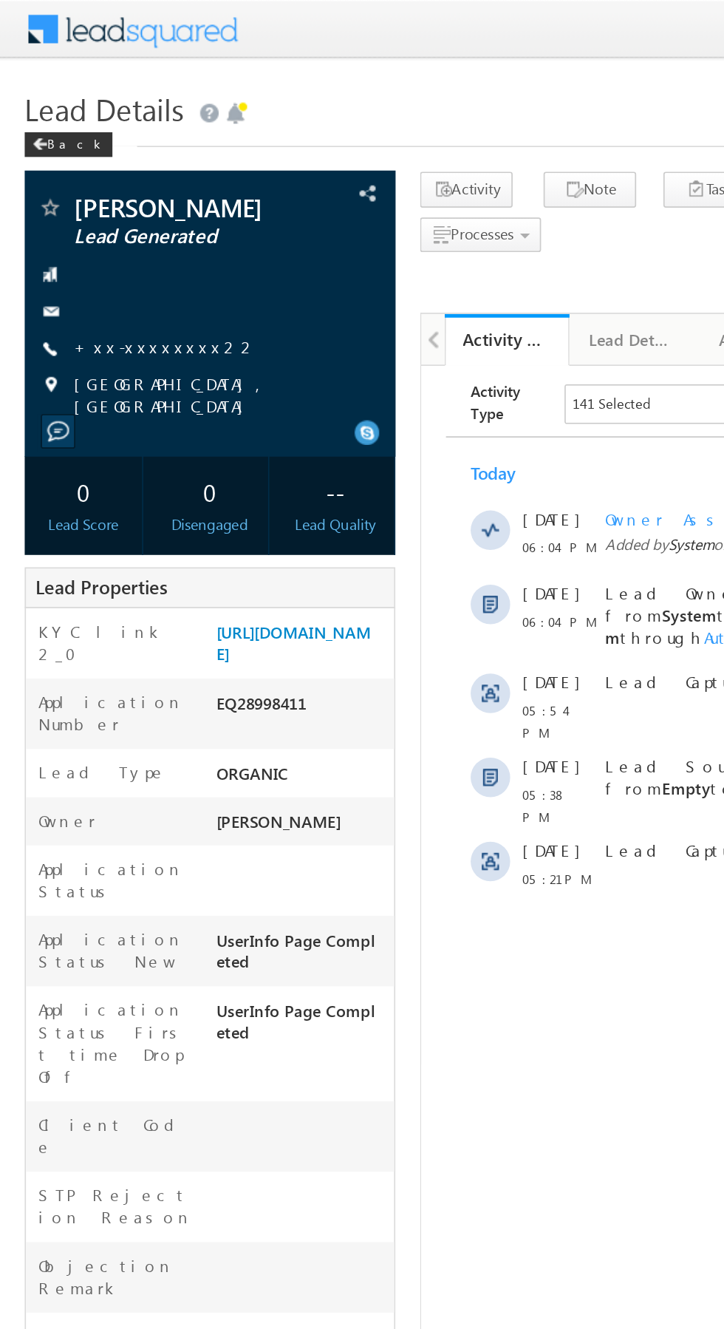
click at [87, 214] on link "+xx-xxxxxxxx22" at bounding box center [99, 207] width 110 height 13
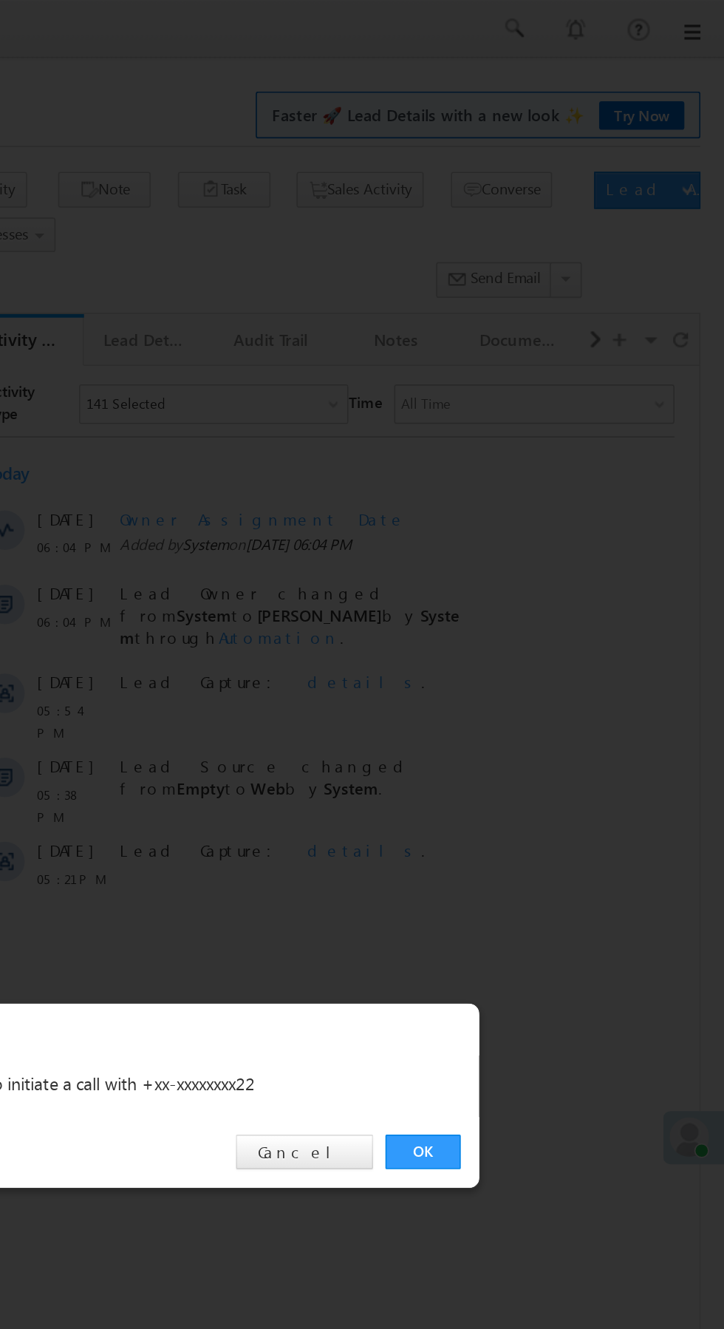
click at [548, 686] on link "OK" at bounding box center [543, 689] width 45 height 21
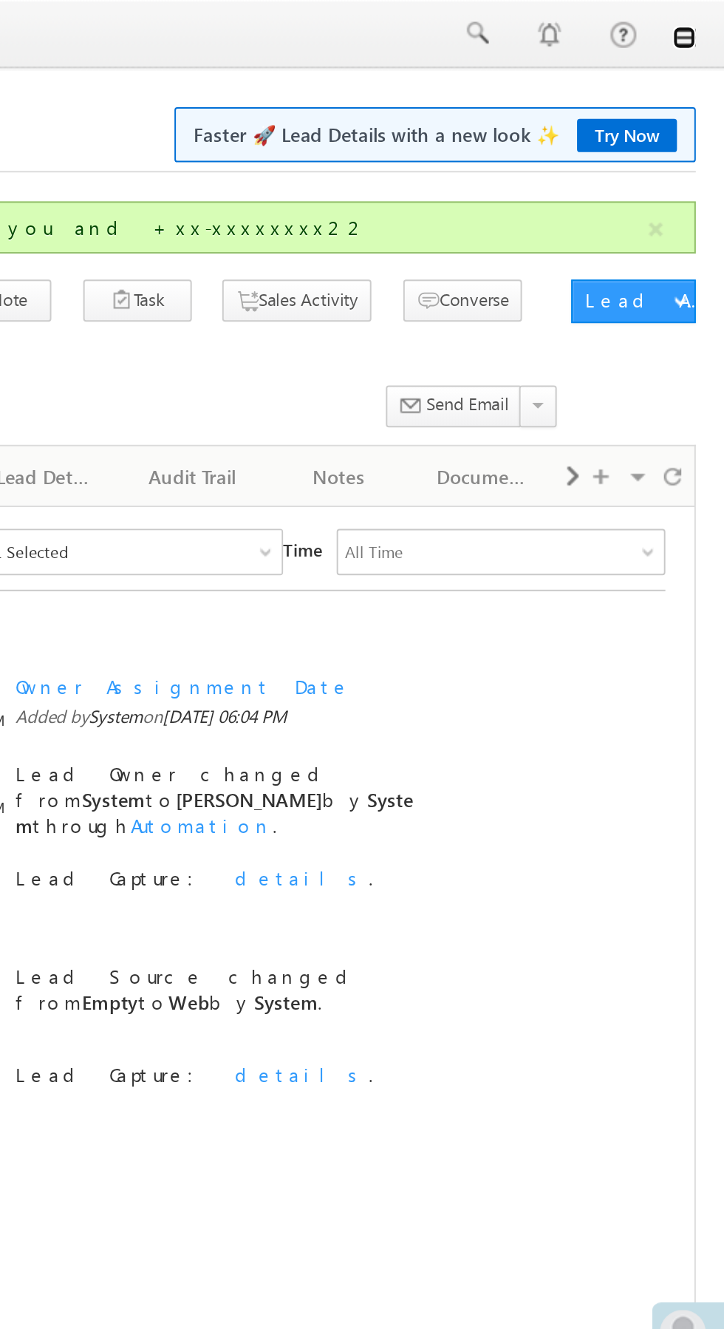
click at [706, 24] on link at bounding box center [704, 19] width 12 height 12
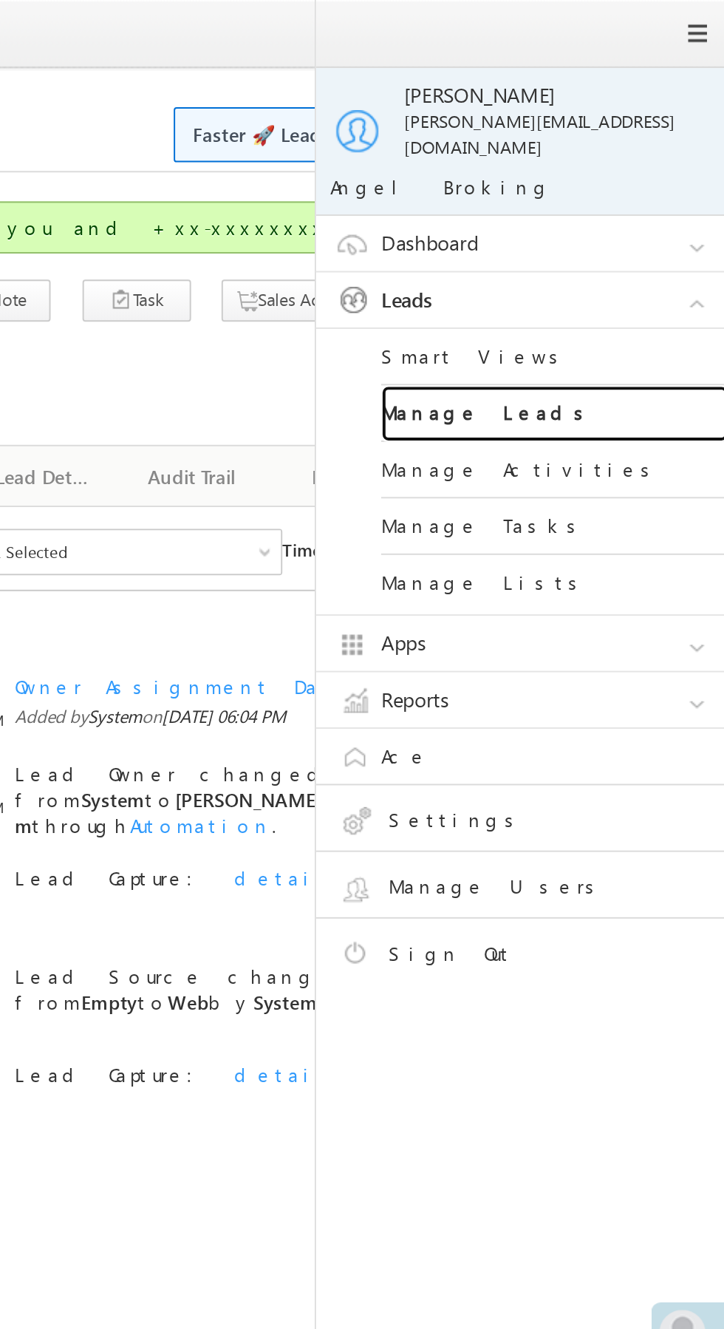
click at [656, 201] on link "Manage Leads" at bounding box center [637, 211] width 177 height 29
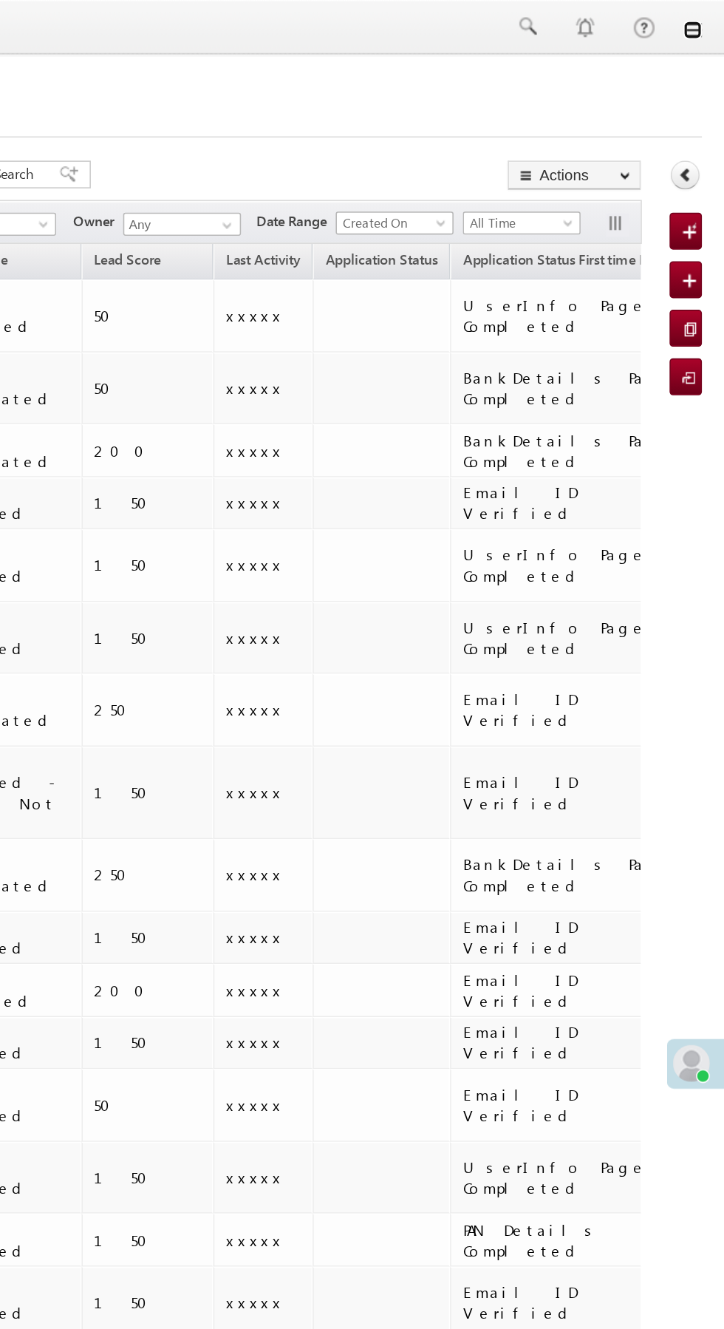
click at [704, 20] on link at bounding box center [704, 19] width 12 height 12
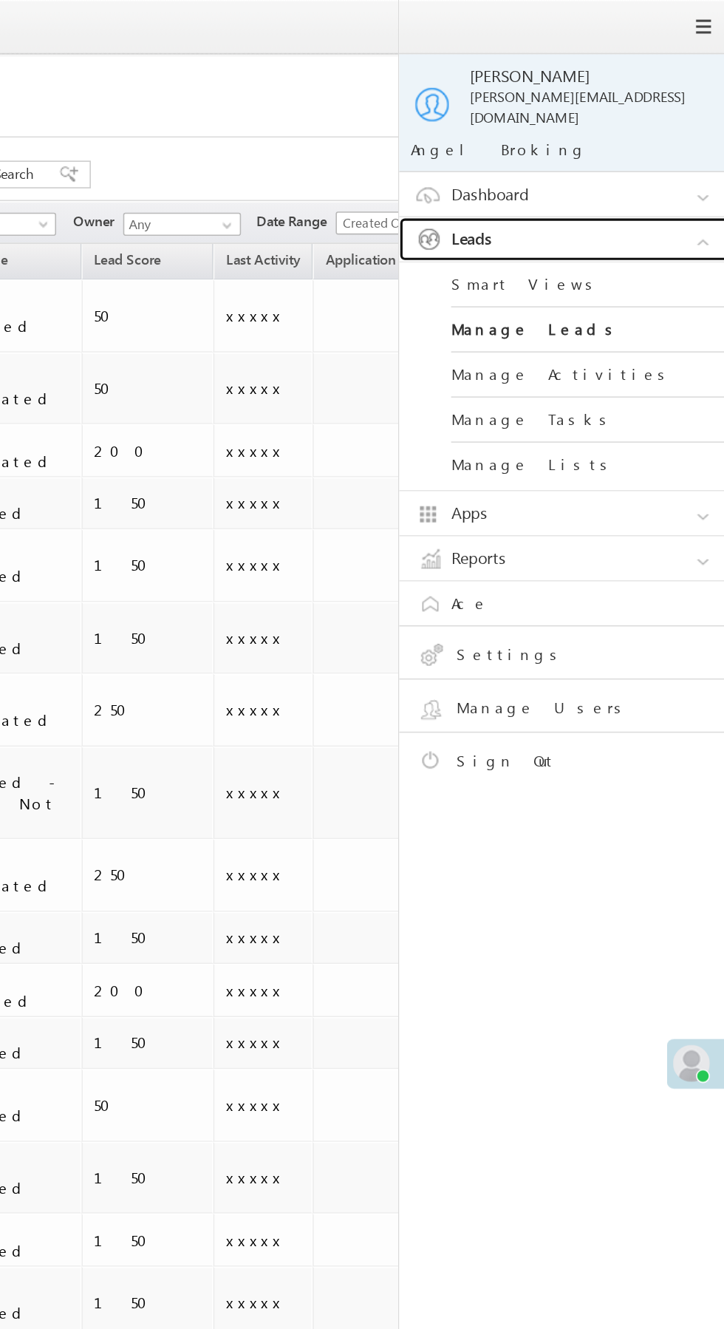
click at [638, 145] on link "Leads" at bounding box center [627, 153] width 222 height 28
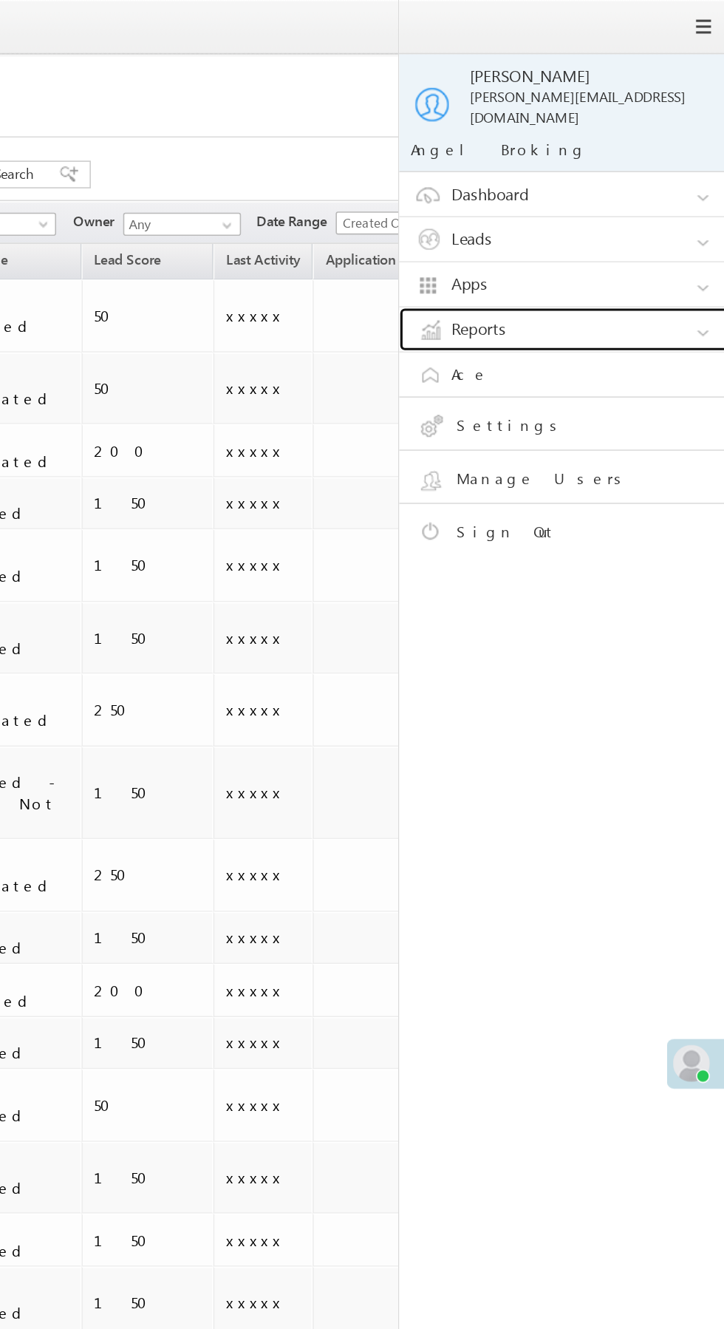
click at [646, 205] on link "Reports" at bounding box center [627, 211] width 222 height 28
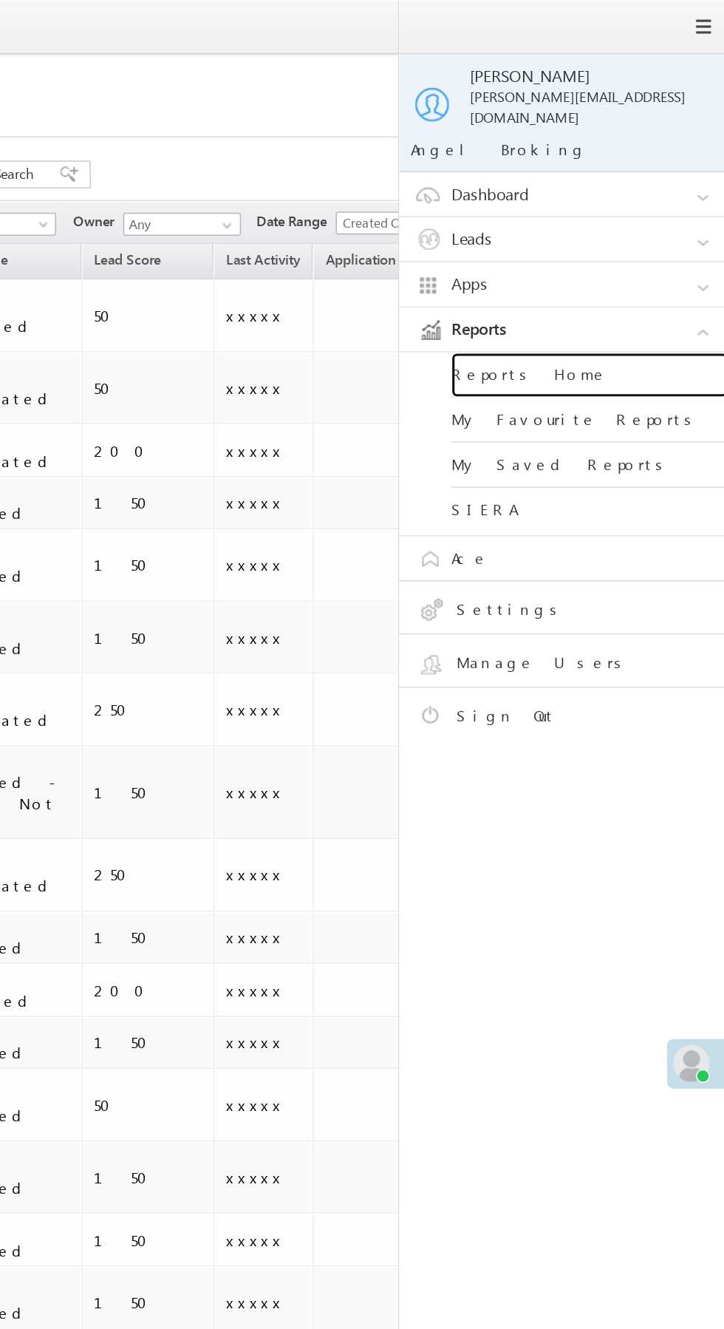
click at [644, 225] on link "Reports Home" at bounding box center [637, 239] width 177 height 29
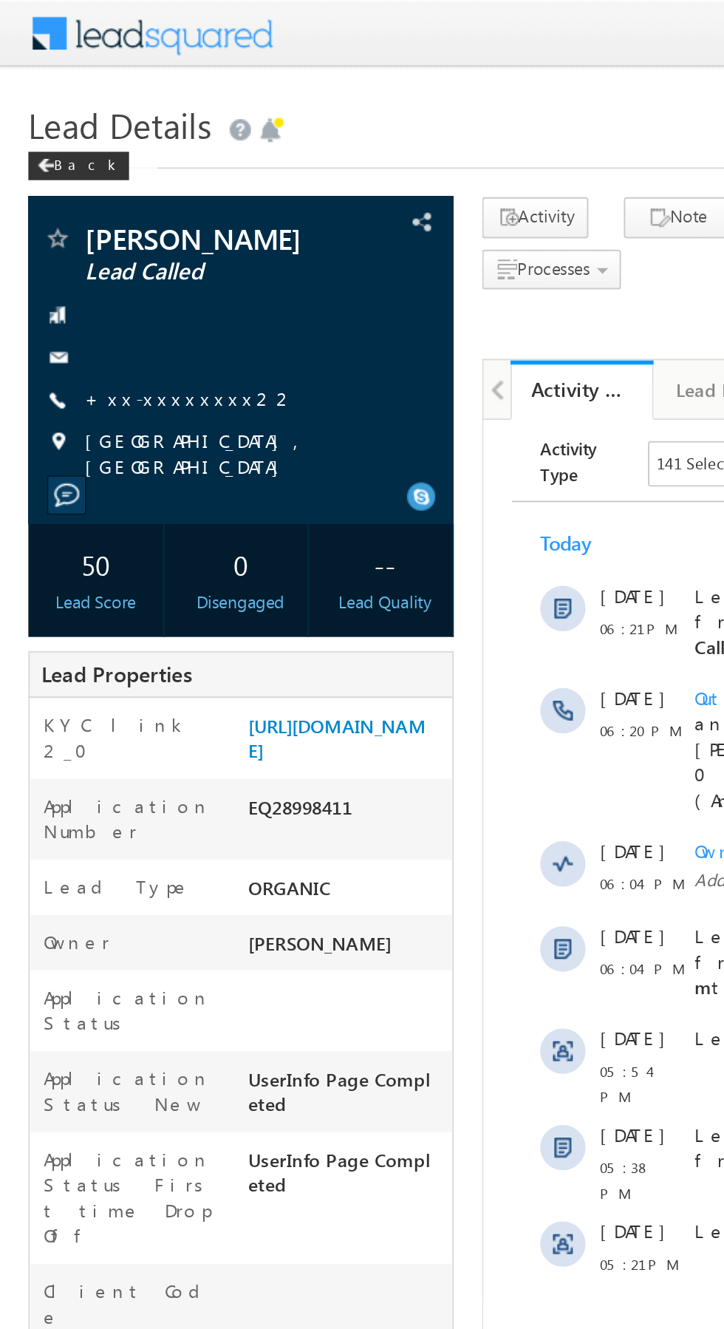
click at [88, 214] on link "+xx-xxxxxxxx22" at bounding box center [99, 207] width 110 height 13
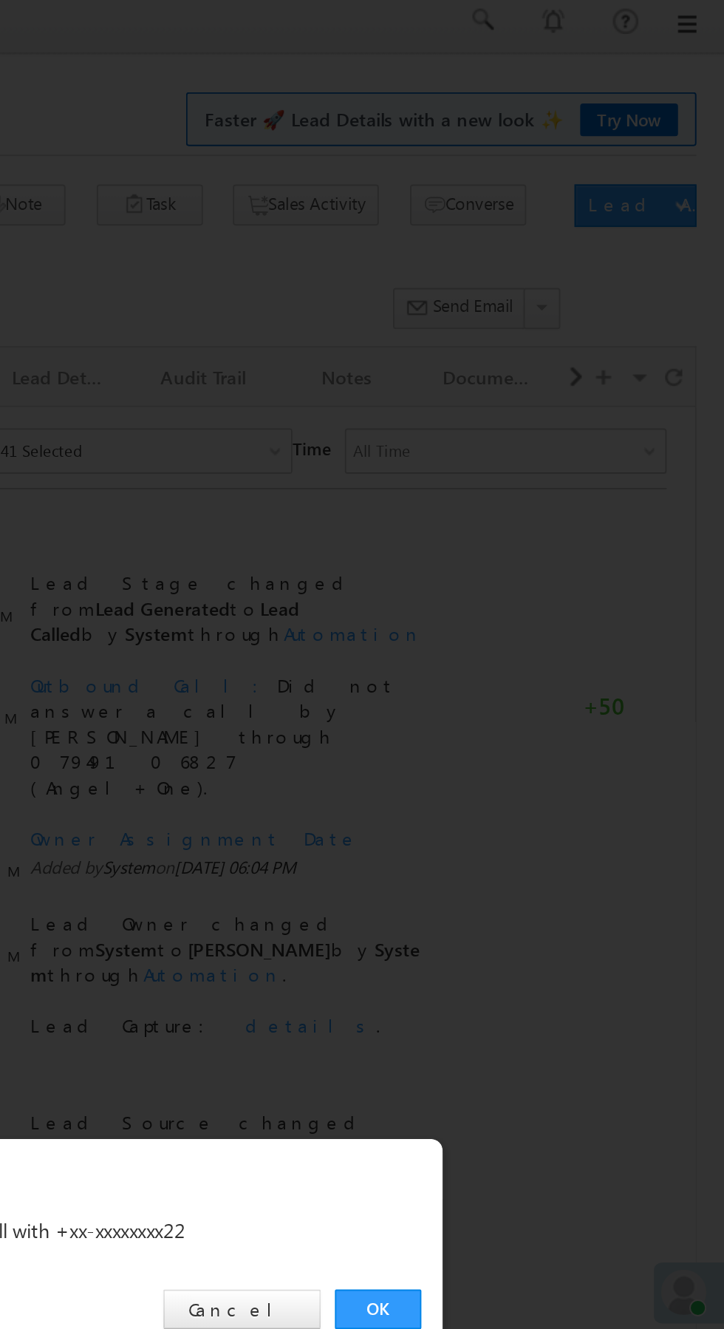
click at [555, 683] on link "OK" at bounding box center [543, 689] width 45 height 21
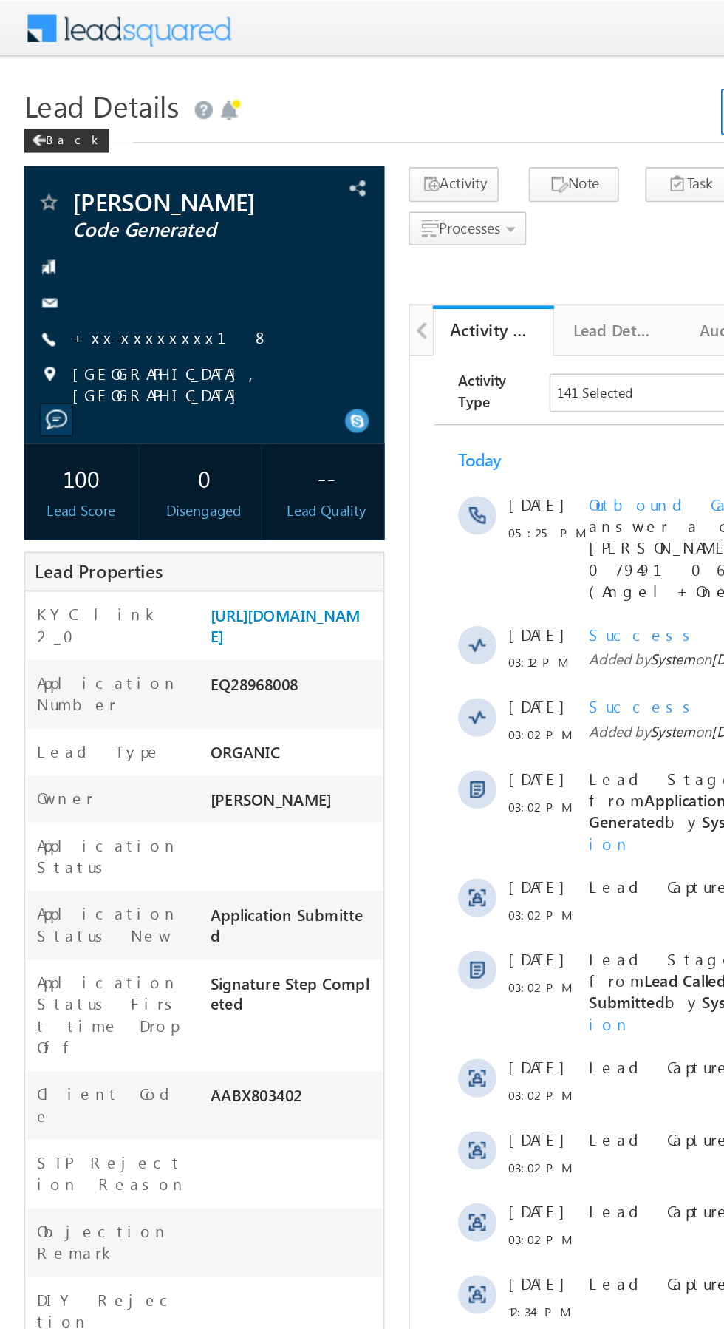
click at [93, 208] on link "+xx-xxxxxxxx18" at bounding box center [105, 207] width 122 height 13
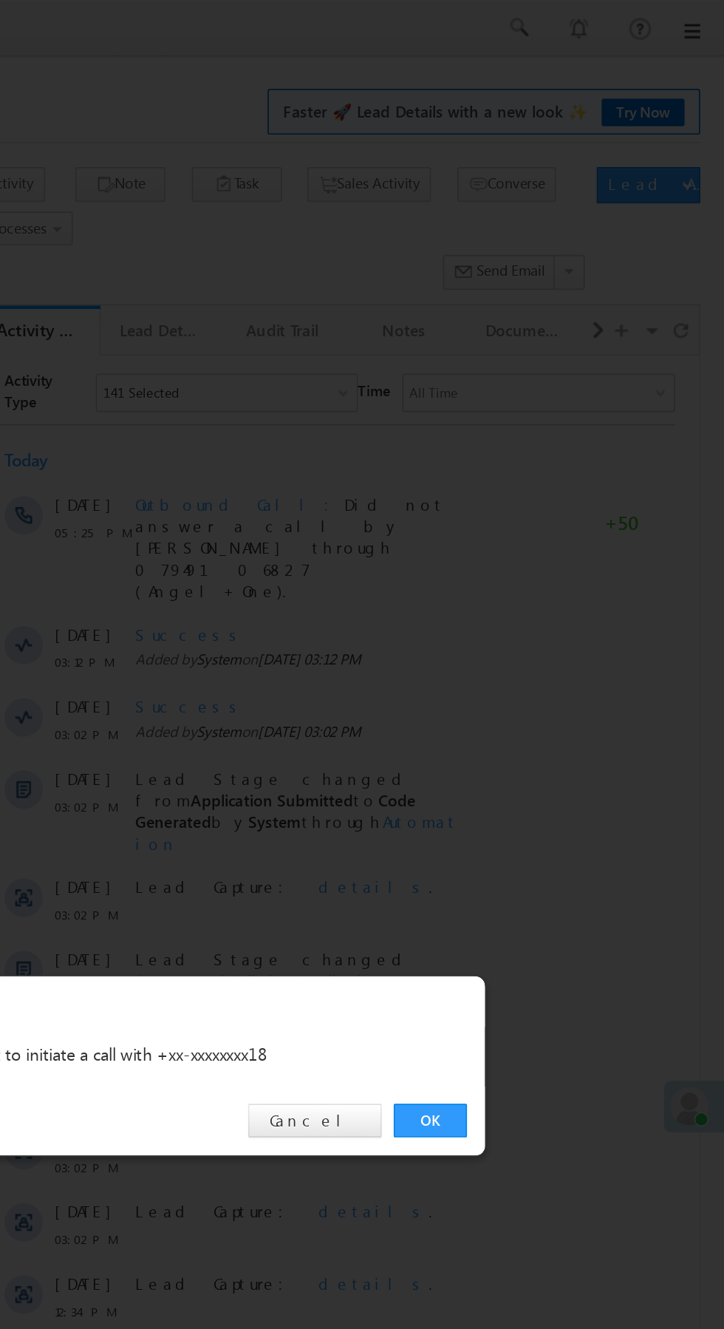
click at [542, 686] on link "OK" at bounding box center [543, 689] width 45 height 21
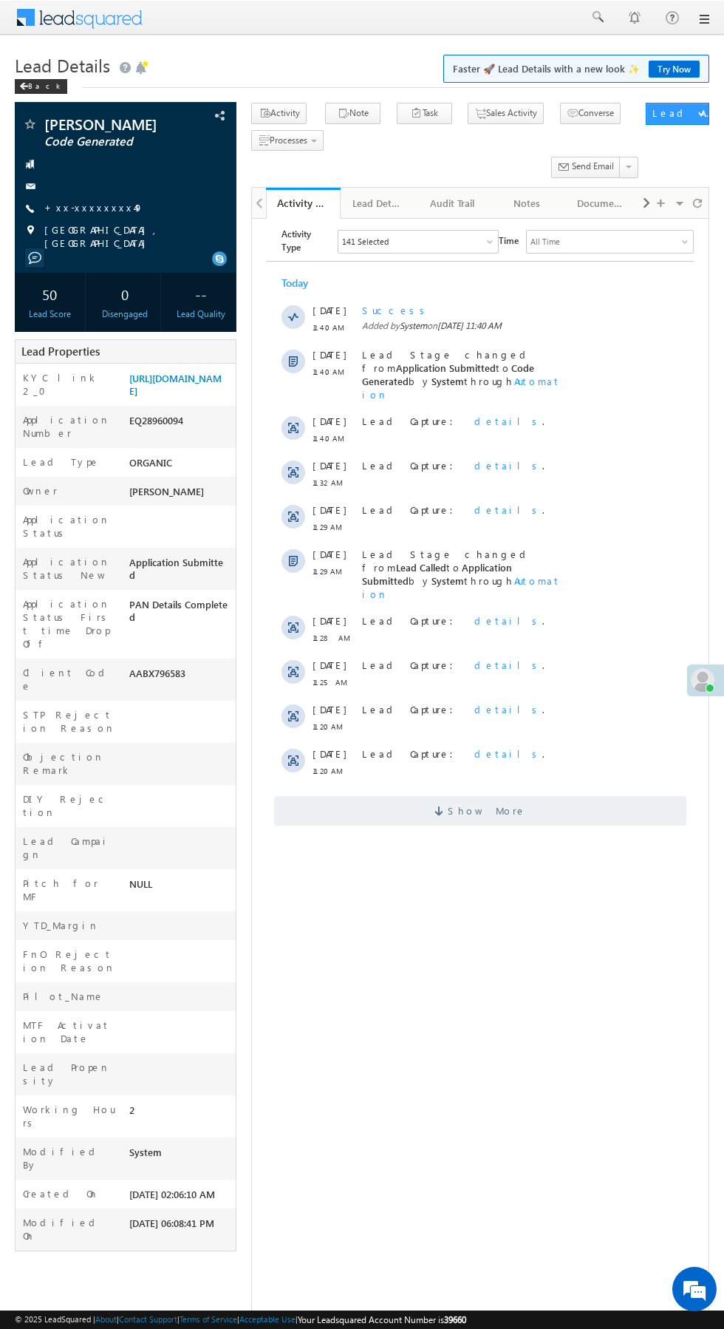
click at [106, 230] on span "[GEOGRAPHIC_DATA], [GEOGRAPHIC_DATA]" at bounding box center [132, 236] width 176 height 27
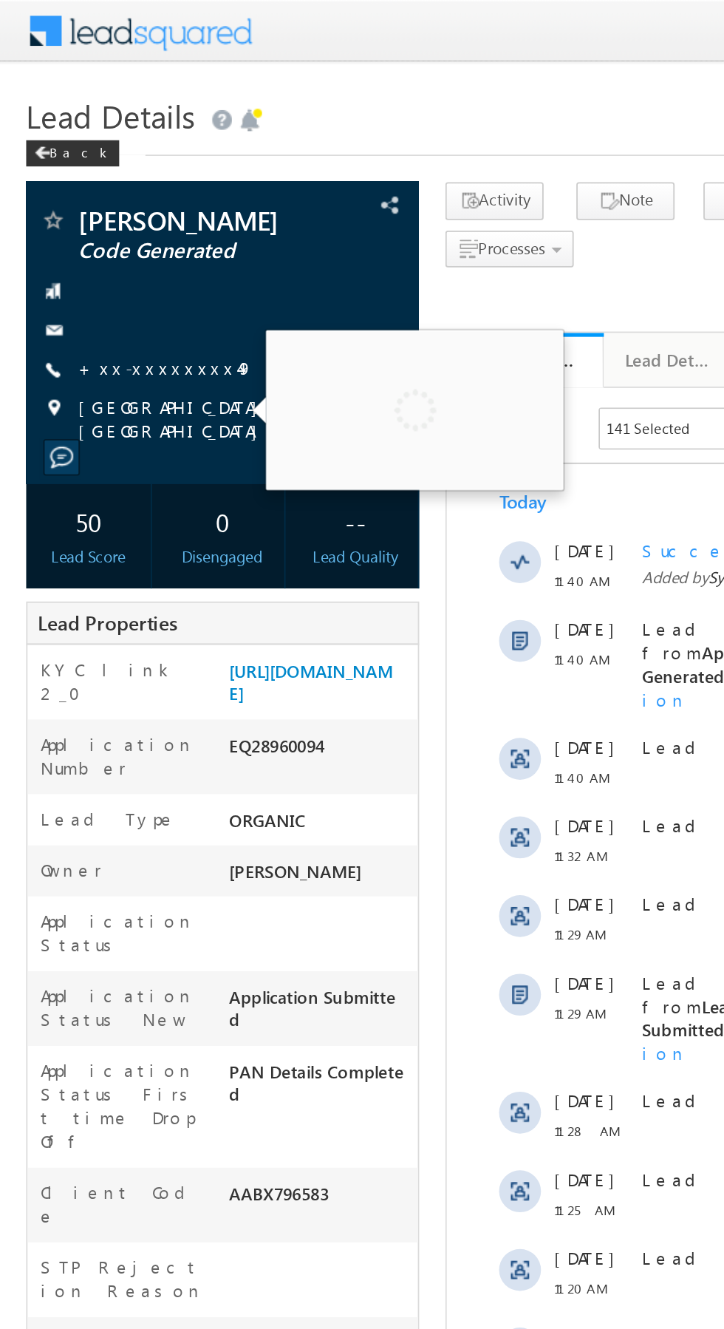
click at [100, 207] on link "+xx-xxxxxxxx49" at bounding box center [93, 207] width 99 height 13
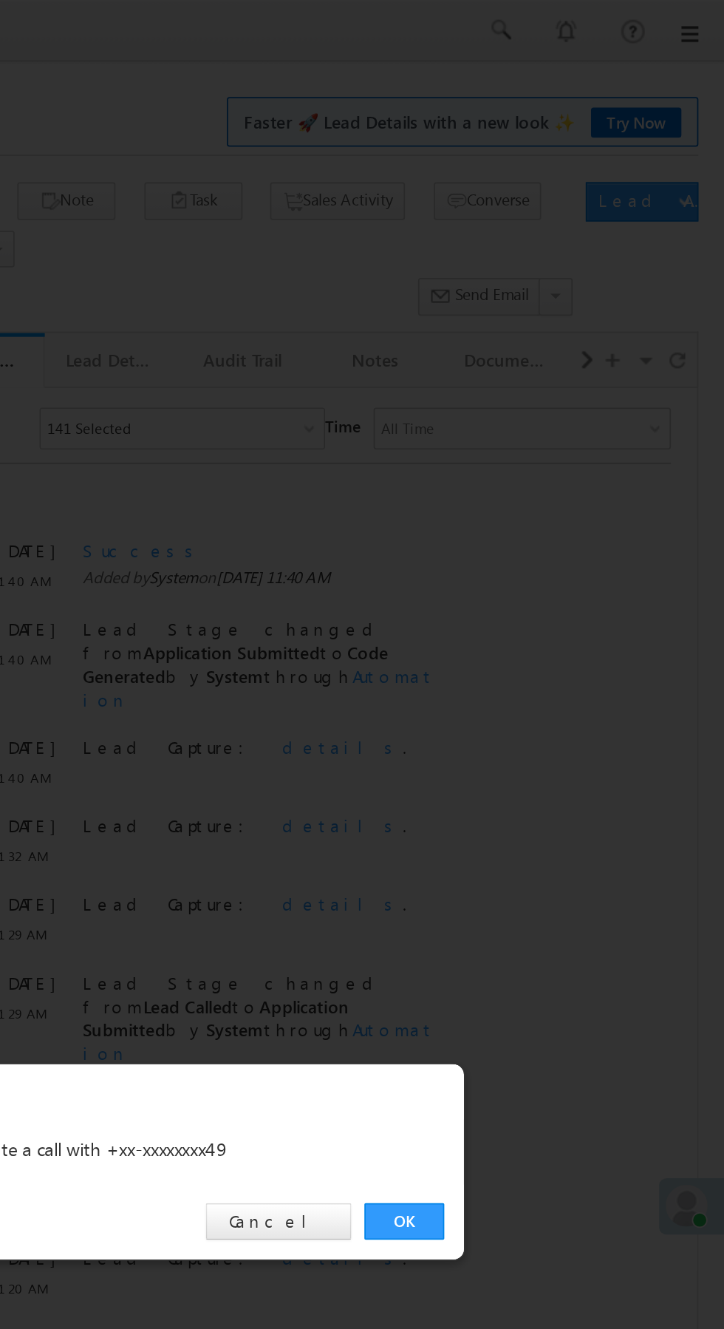
click at [553, 683] on link "OK" at bounding box center [543, 689] width 45 height 21
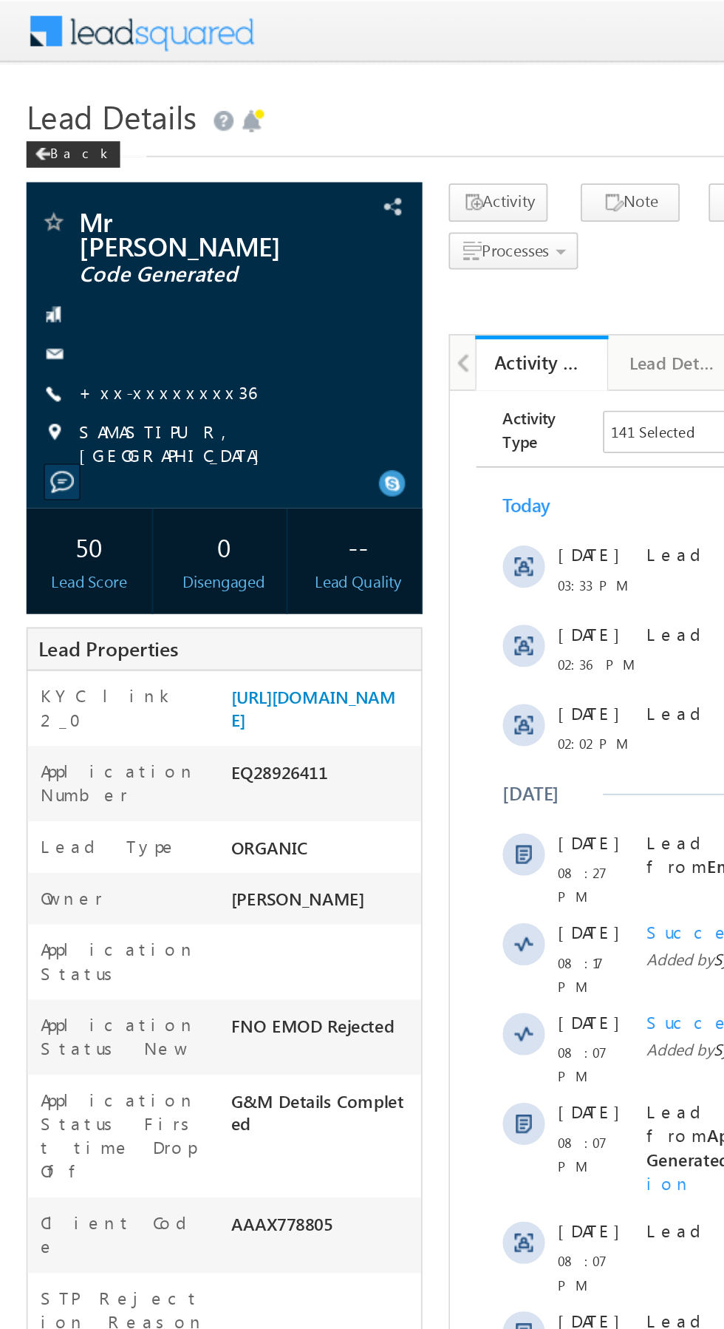
click at [91, 213] on link "+xx-xxxxxxxx36" at bounding box center [93, 219] width 99 height 13
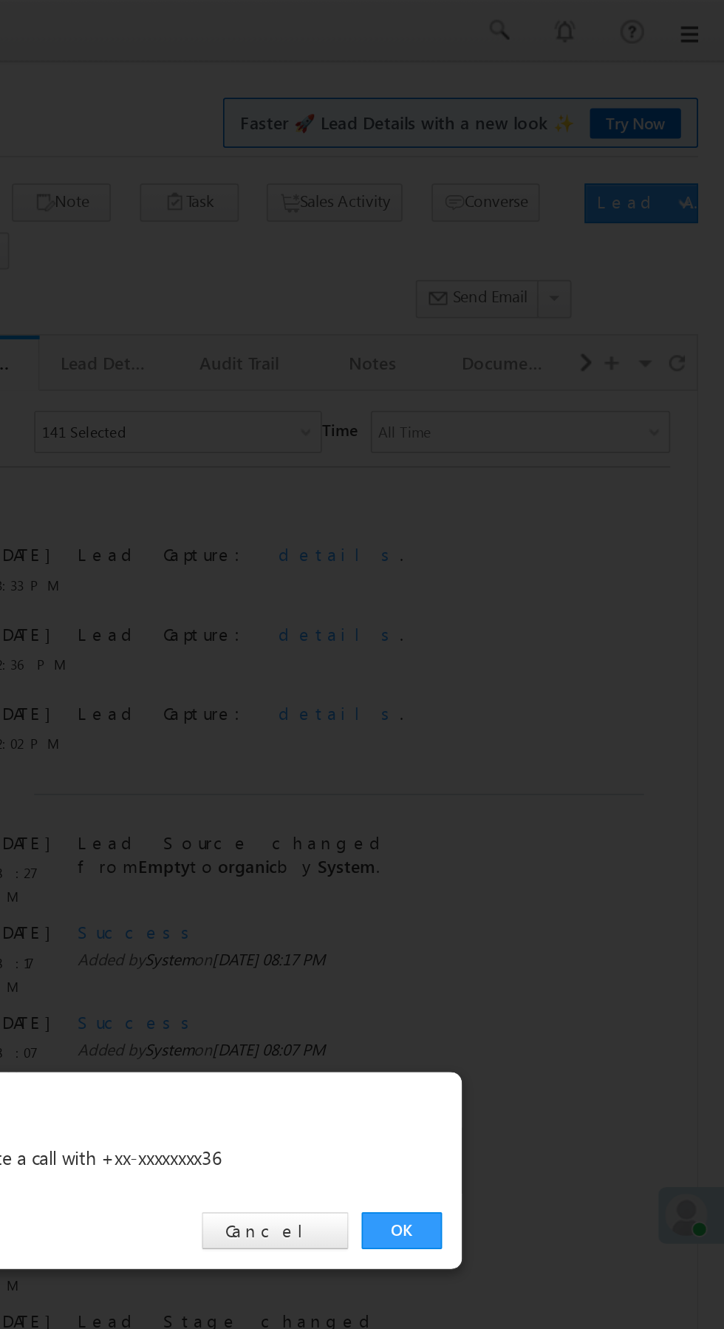
click at [556, 693] on link "OK" at bounding box center [543, 689] width 45 height 21
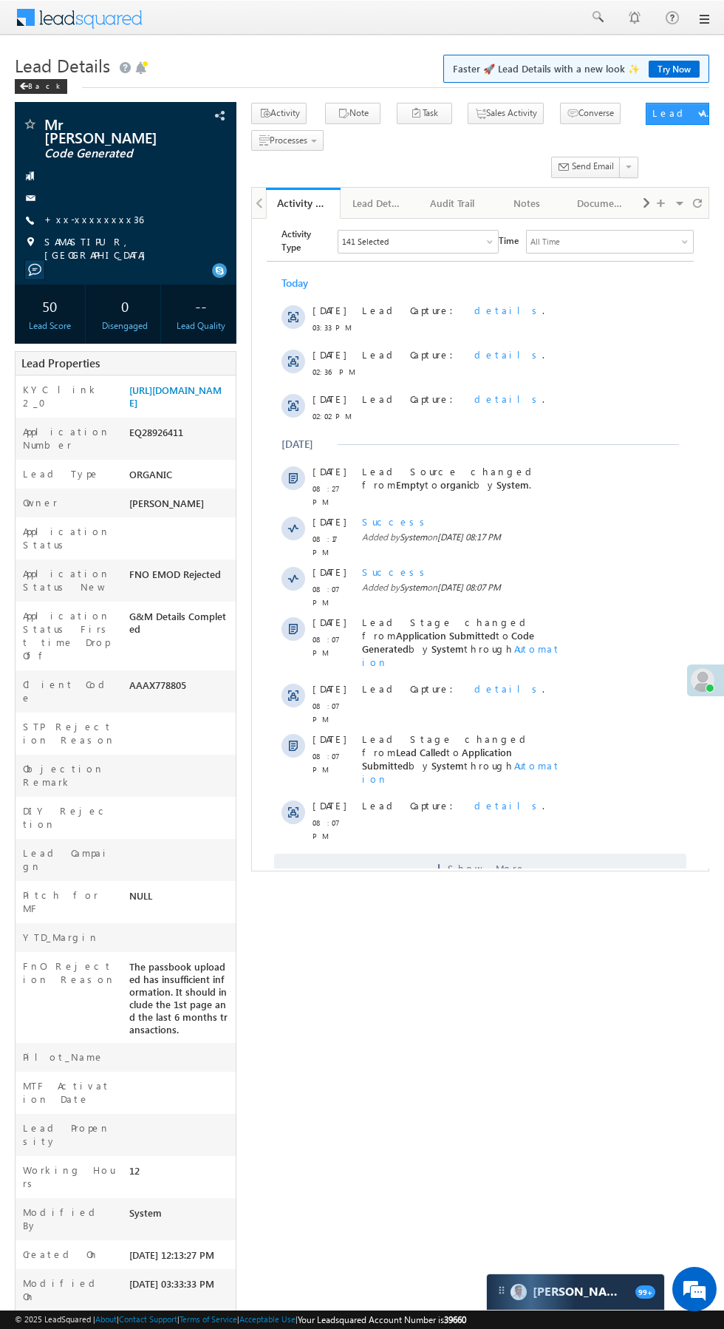
click at [529, 732] on div "Lead Stage changed from Lead Called to Application Submitted by System through …" at bounding box center [465, 758] width 206 height 53
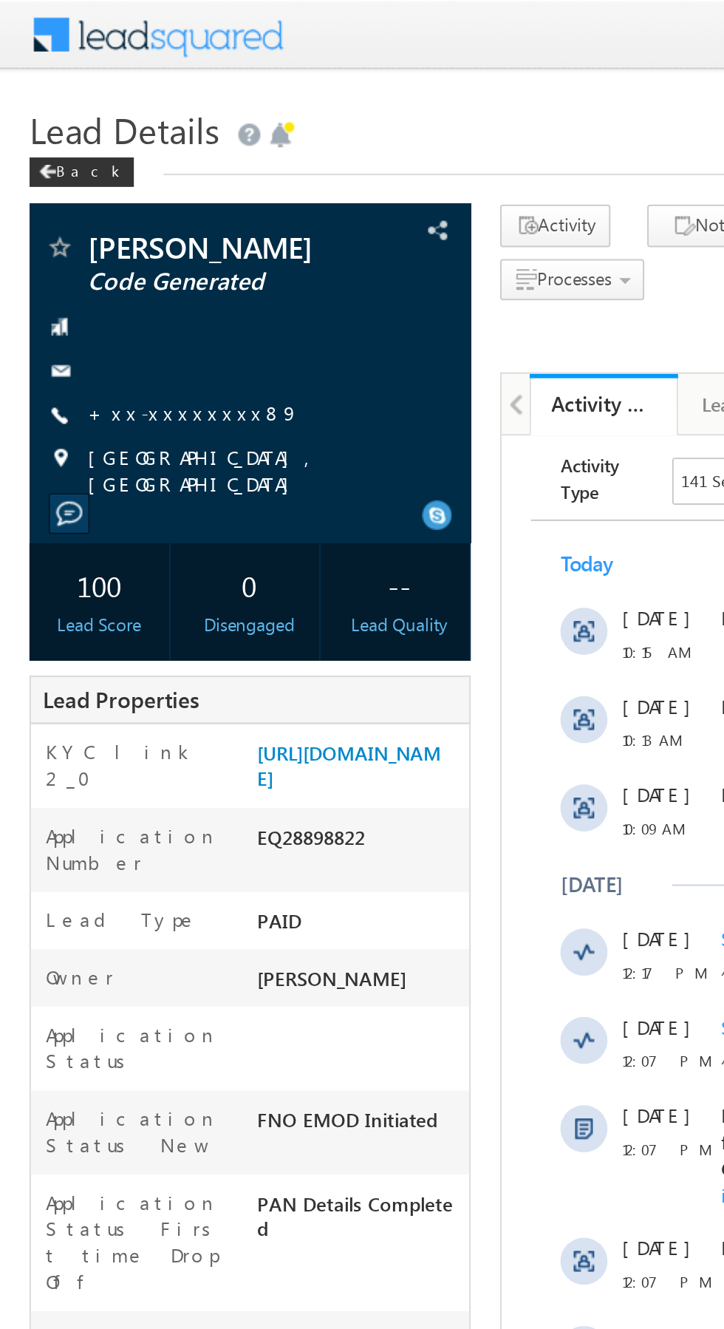
click at [93, 214] on link "+xx-xxxxxxxx89" at bounding box center [97, 207] width 106 height 13
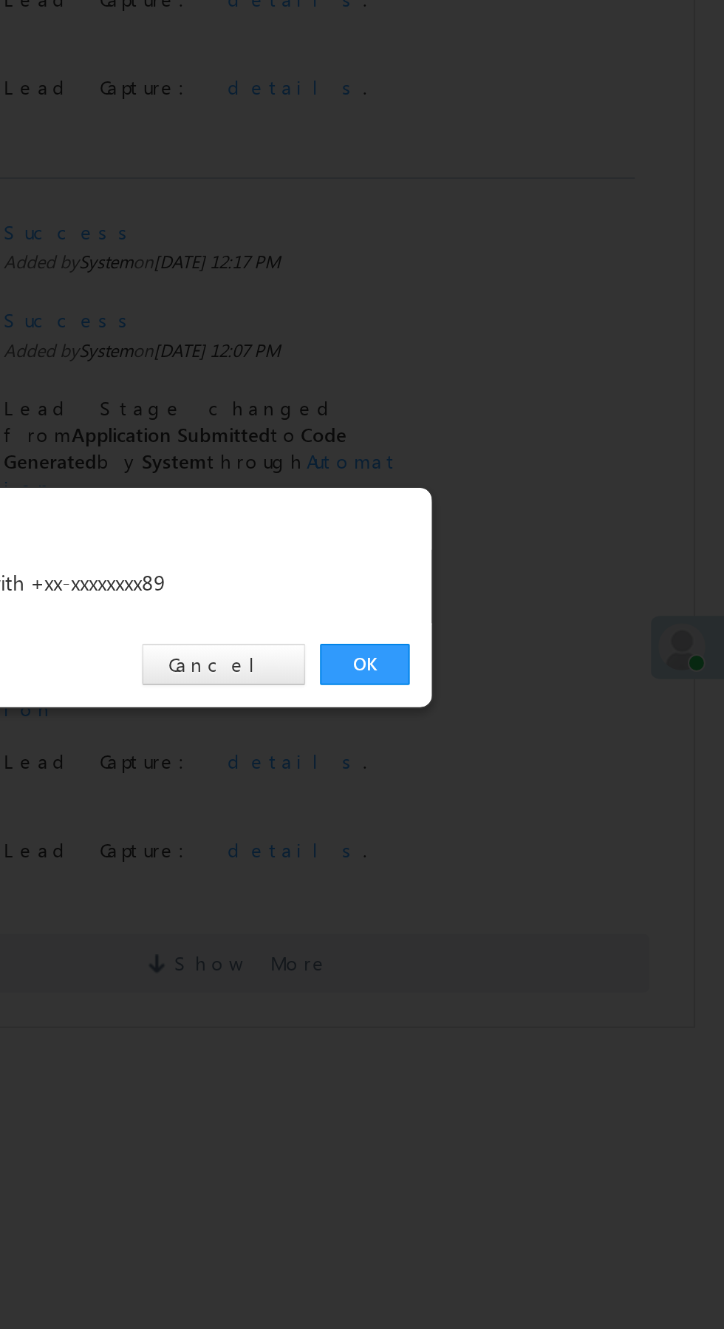
click at [546, 694] on link "OK" at bounding box center [543, 689] width 45 height 21
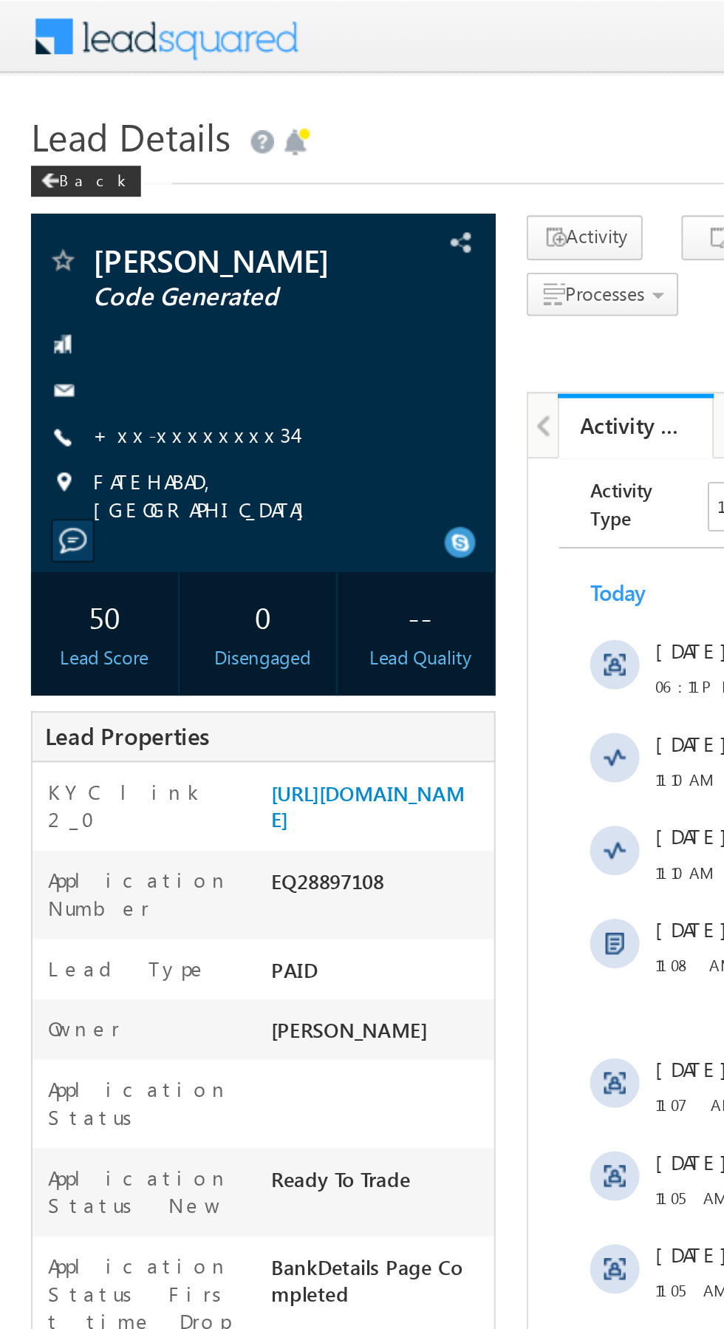
click at [89, 204] on link "+xx-xxxxxxxx34" at bounding box center [92, 207] width 96 height 13
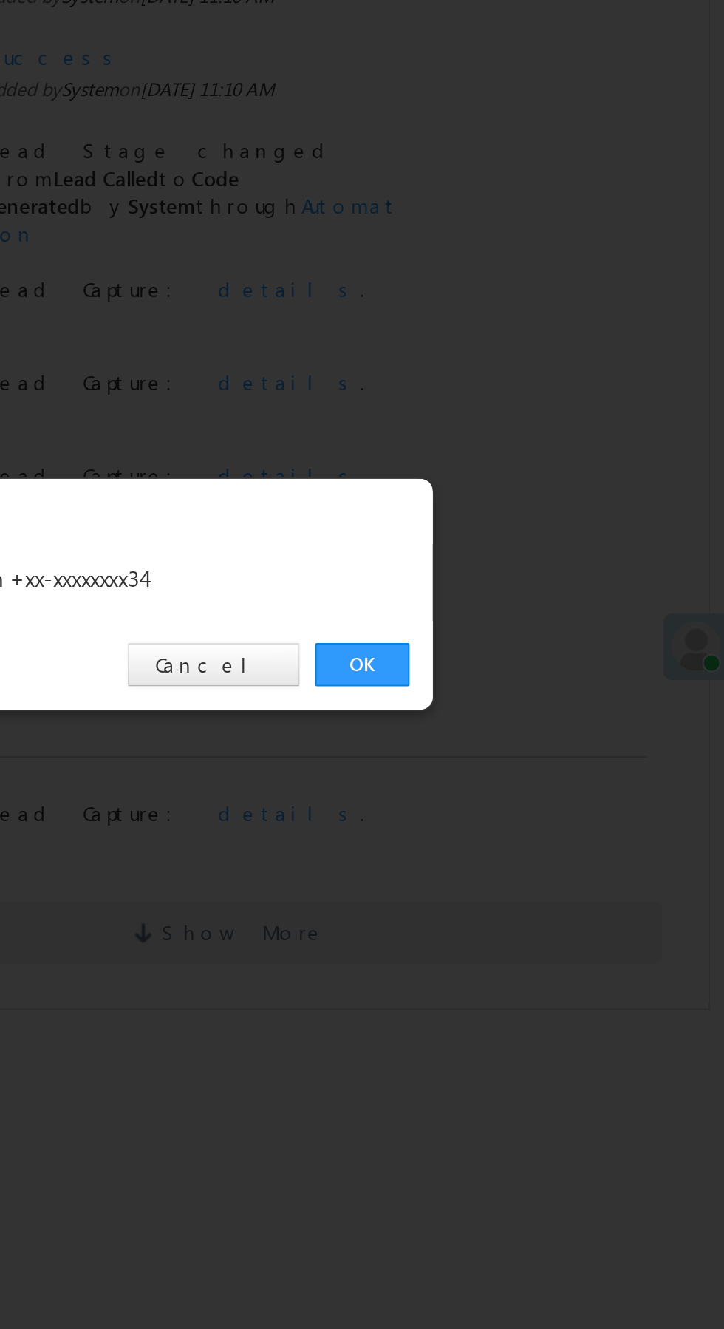
click at [550, 690] on link "OK" at bounding box center [543, 689] width 45 height 21
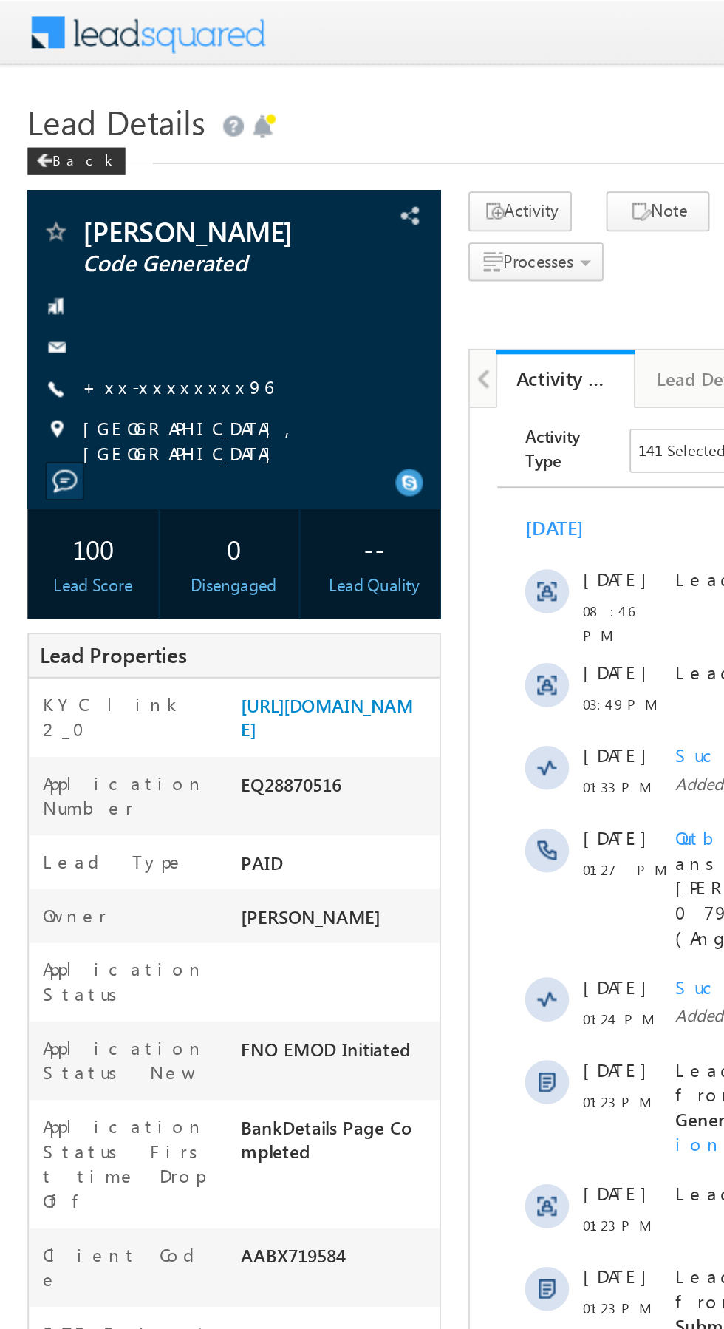
click at [95, 209] on link "+xx-xxxxxxxx96" at bounding box center [95, 207] width 102 height 13
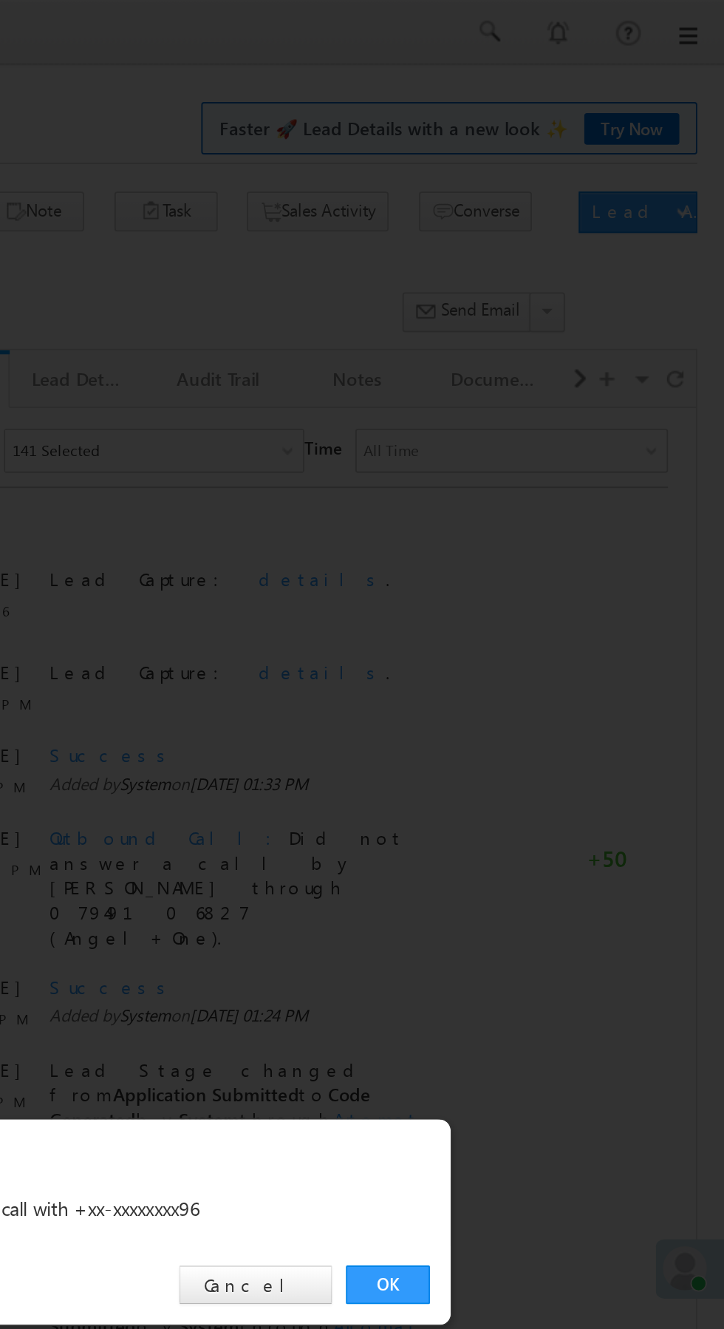
click at [552, 684] on link "OK" at bounding box center [543, 689] width 45 height 21
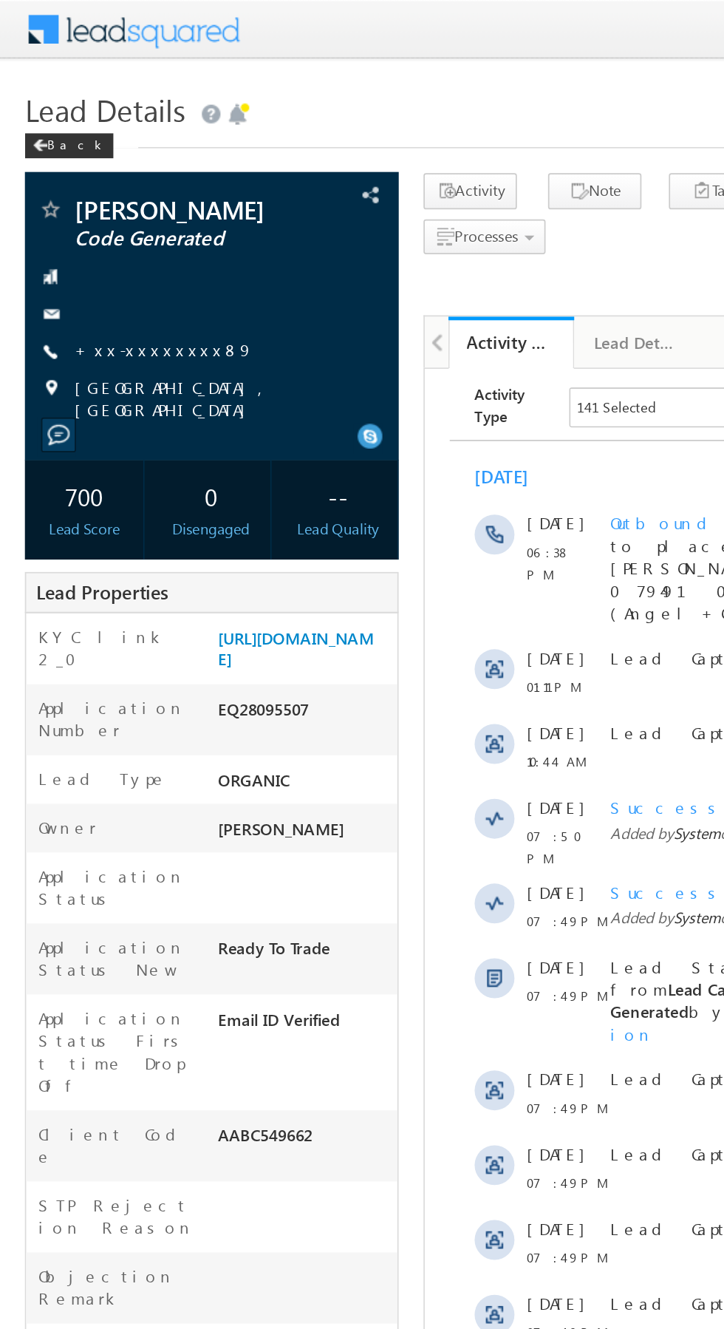
click at [98, 208] on link "+xx-xxxxxxxx89" at bounding box center [97, 207] width 106 height 13
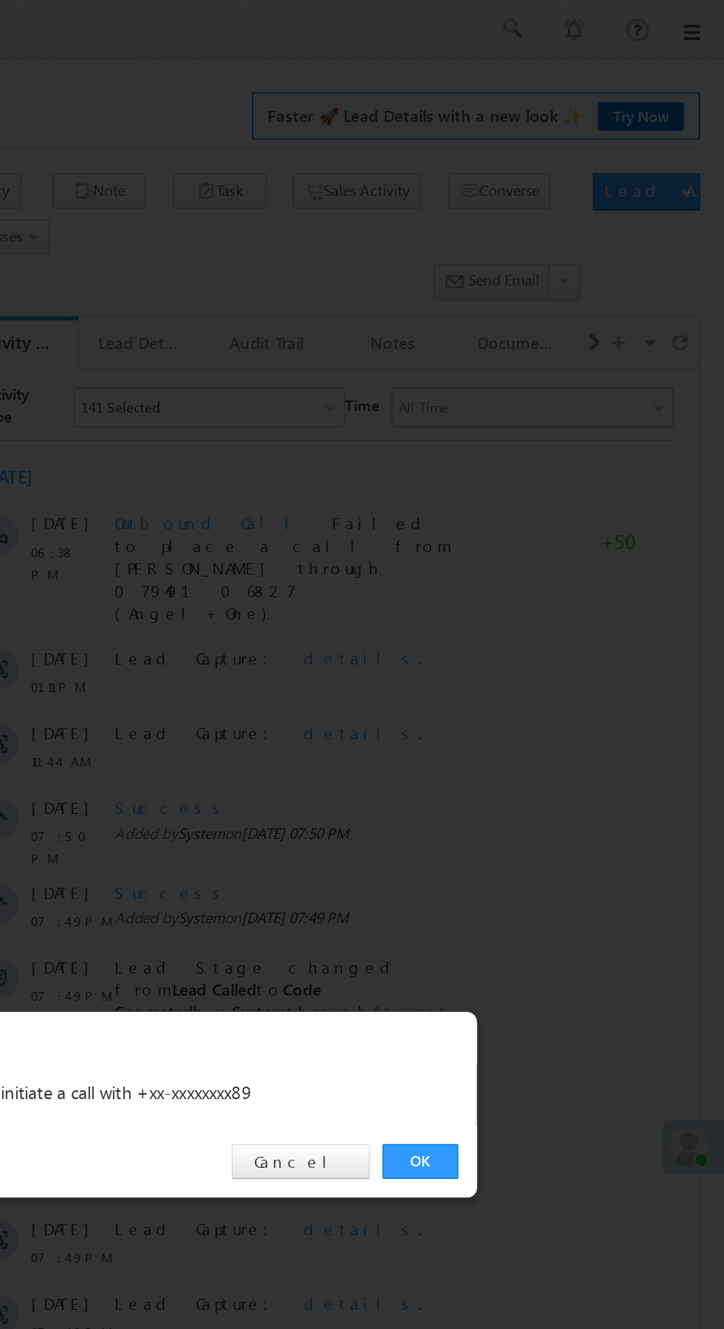
click at [547, 692] on link "OK" at bounding box center [543, 689] width 45 height 21
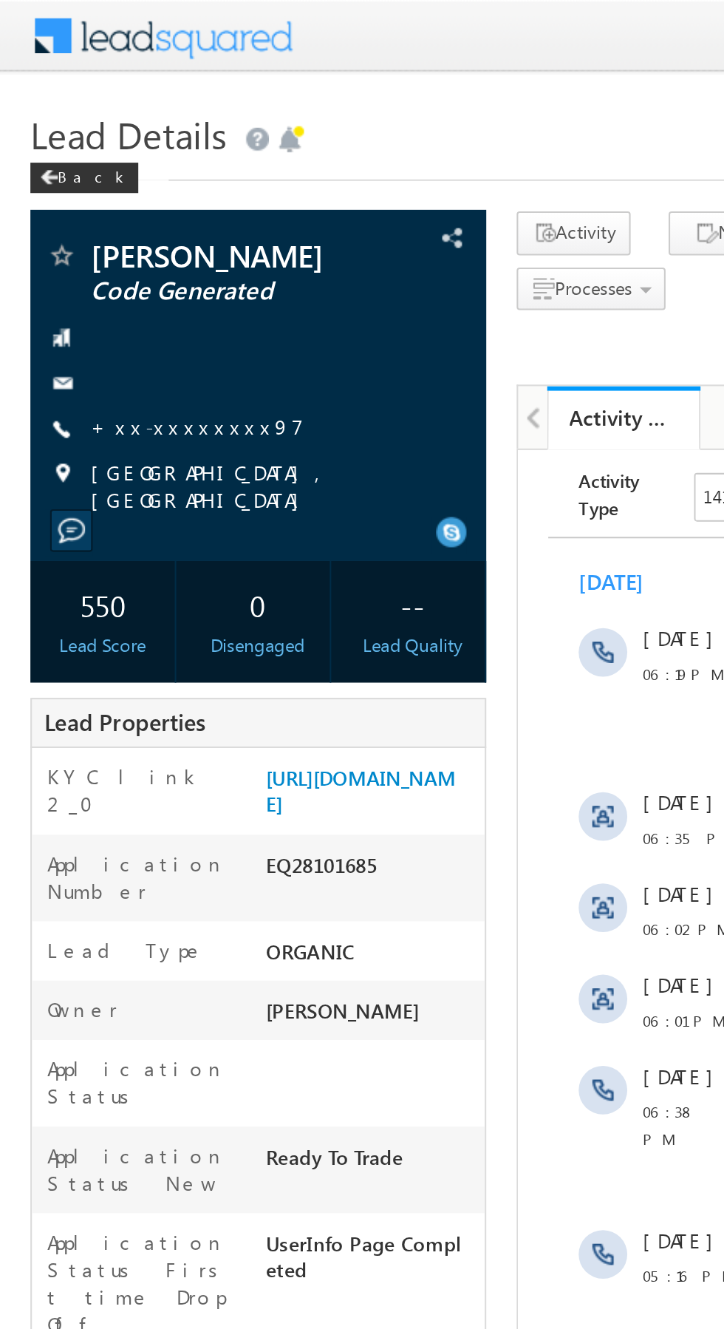
click at [91, 214] on link "+xx-xxxxxxxx97" at bounding box center [95, 207] width 103 height 13
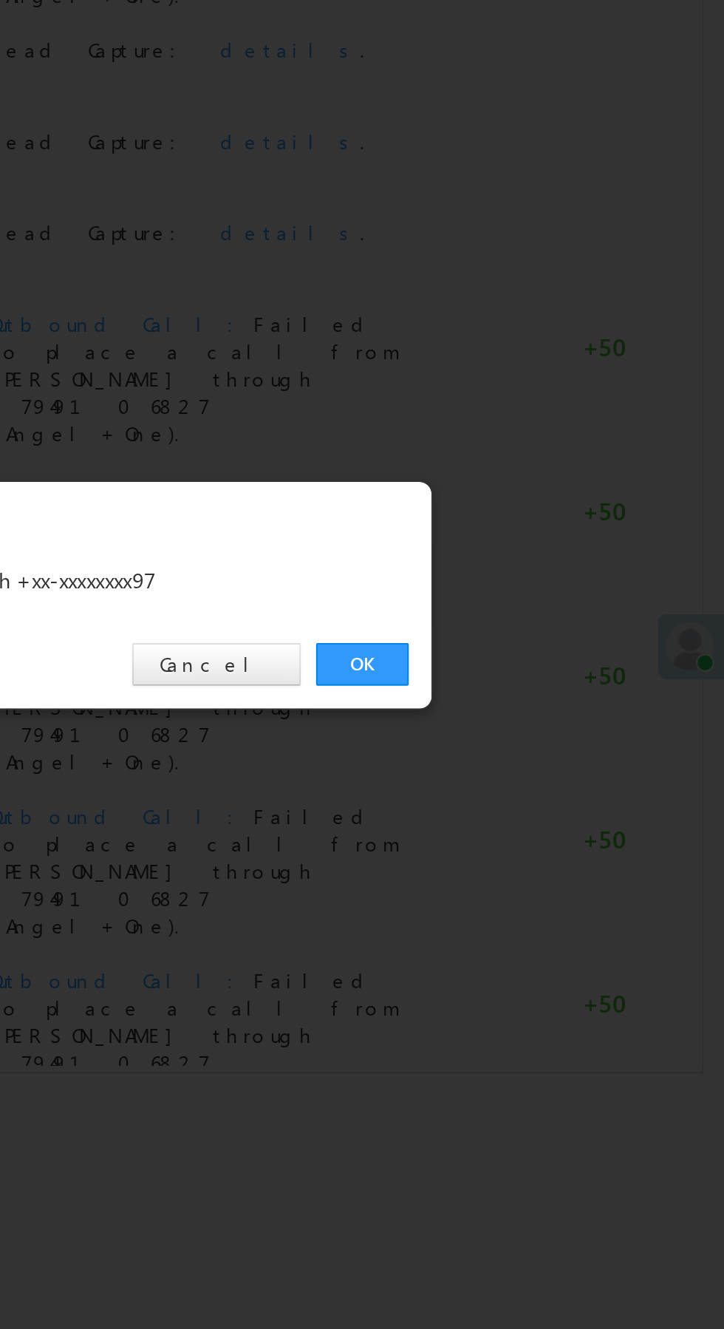
click at [543, 690] on link "OK" at bounding box center [543, 689] width 45 height 21
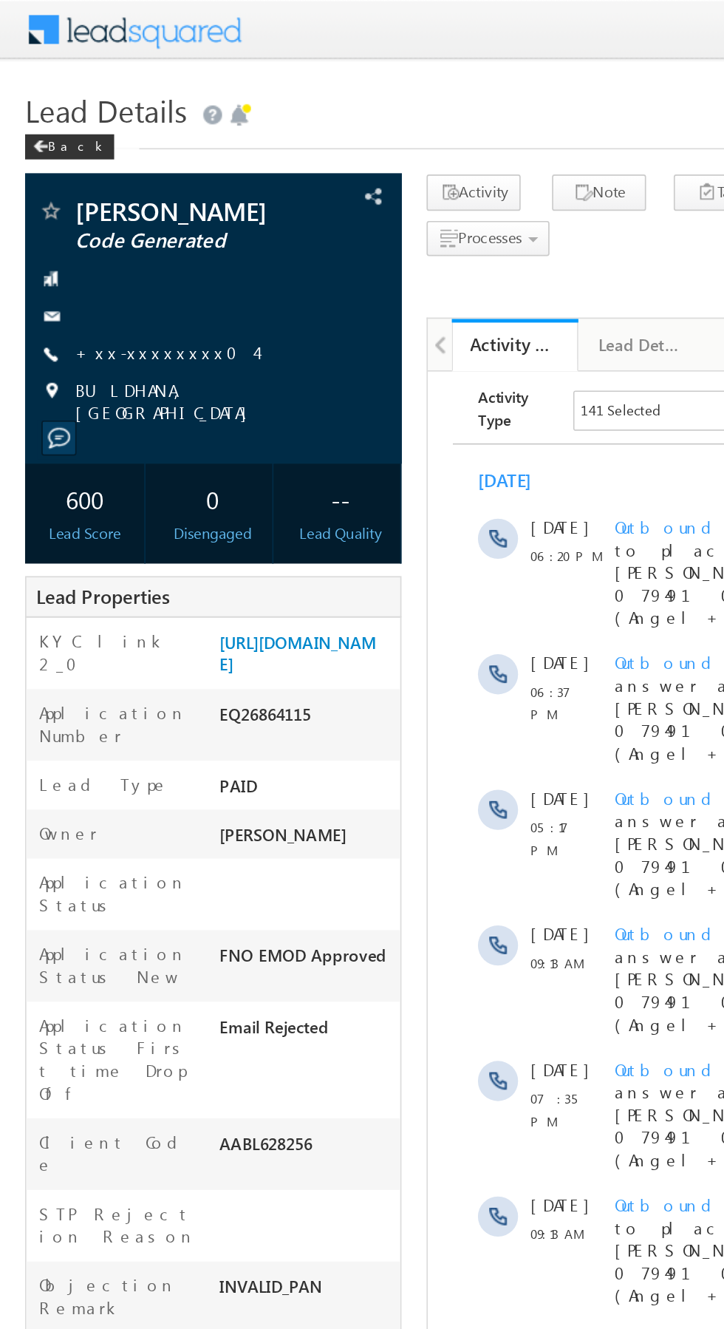
click at [100, 214] on link "+xx-xxxxxxxx04" at bounding box center [97, 207] width 106 height 13
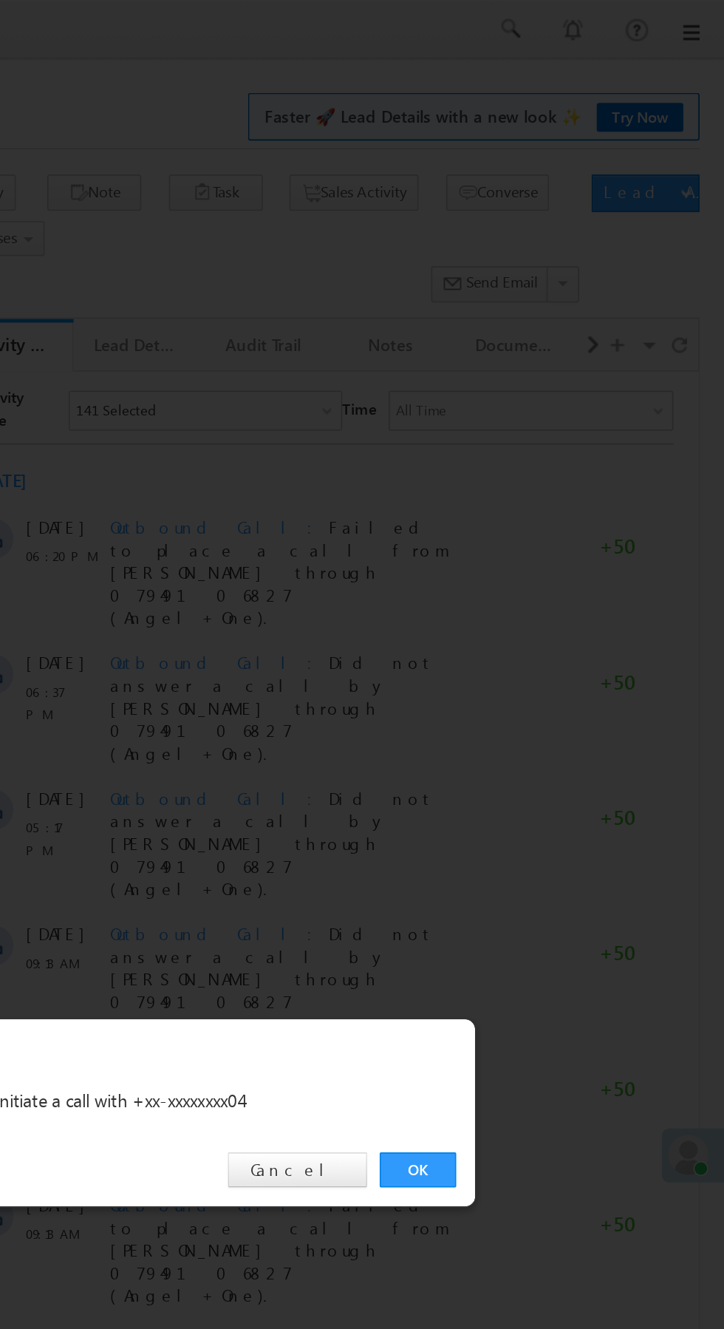
click at [544, 695] on link "OK" at bounding box center [543, 689] width 45 height 21
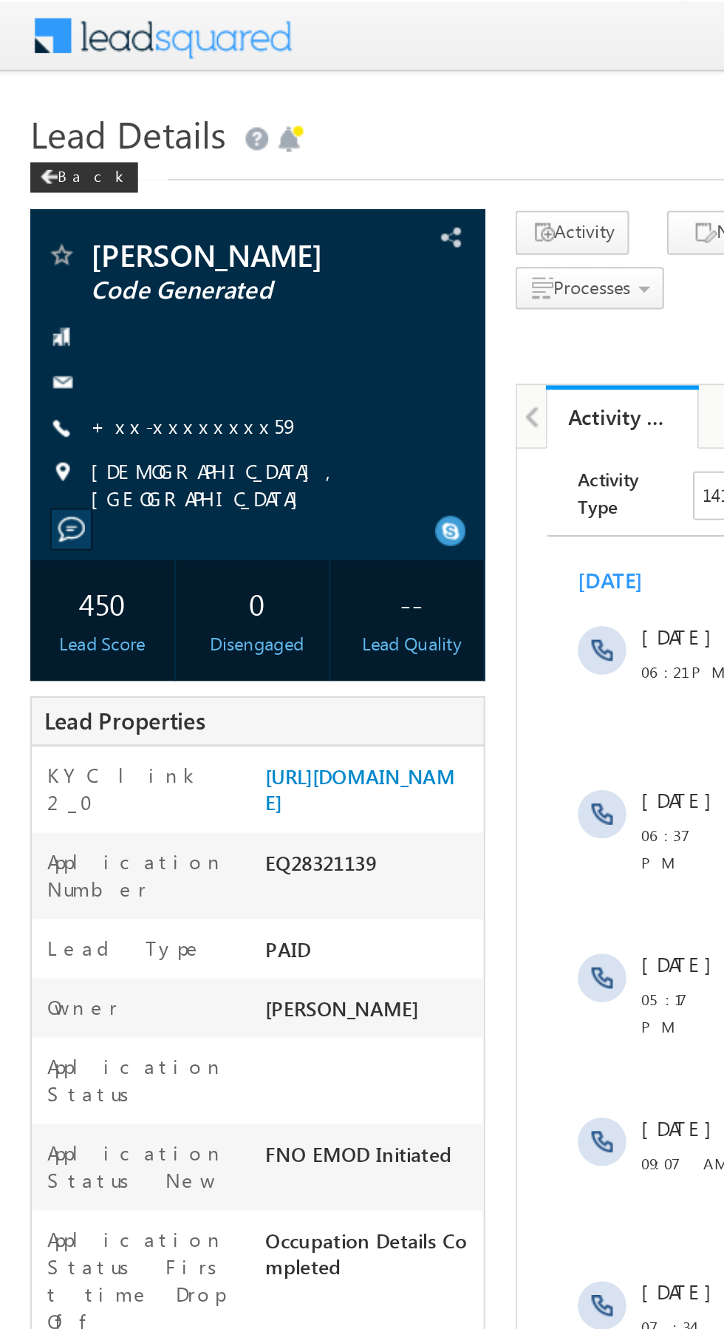
click at [87, 214] on link "+xx-xxxxxxxx59" at bounding box center [95, 207] width 102 height 13
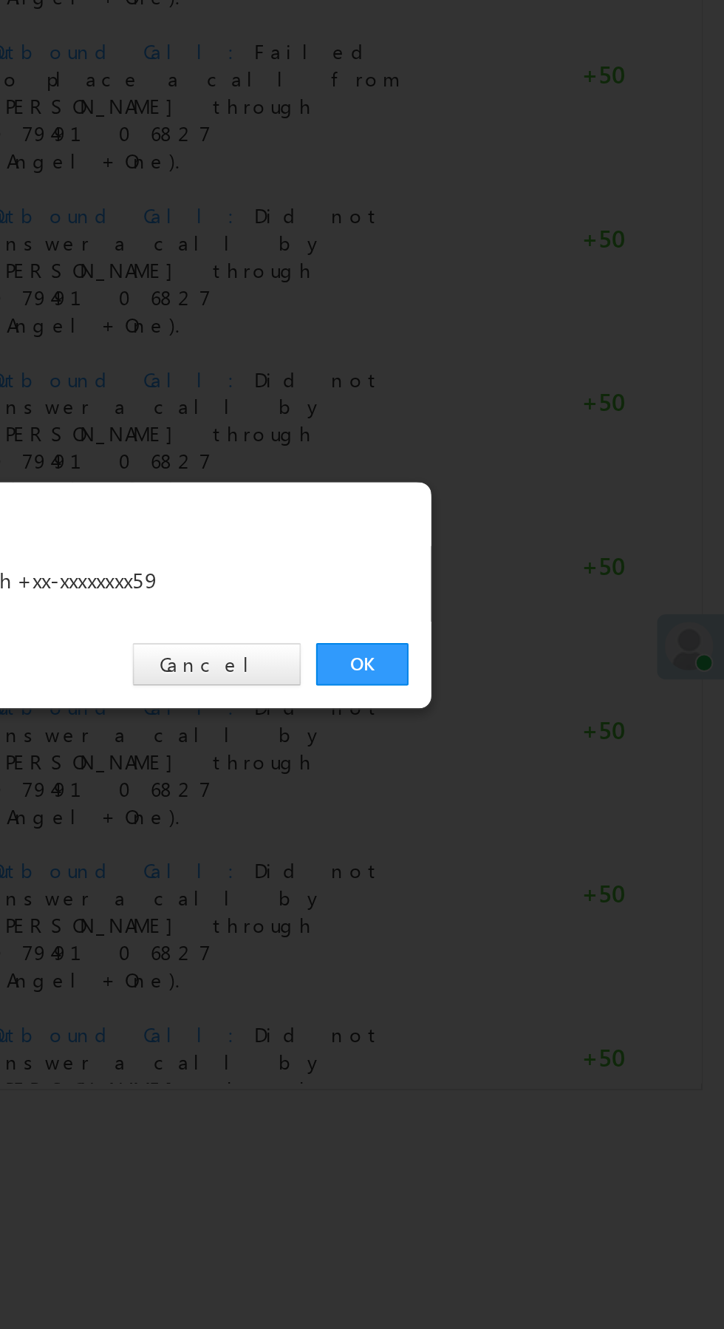
click at [538, 690] on link "OK" at bounding box center [543, 689] width 45 height 21
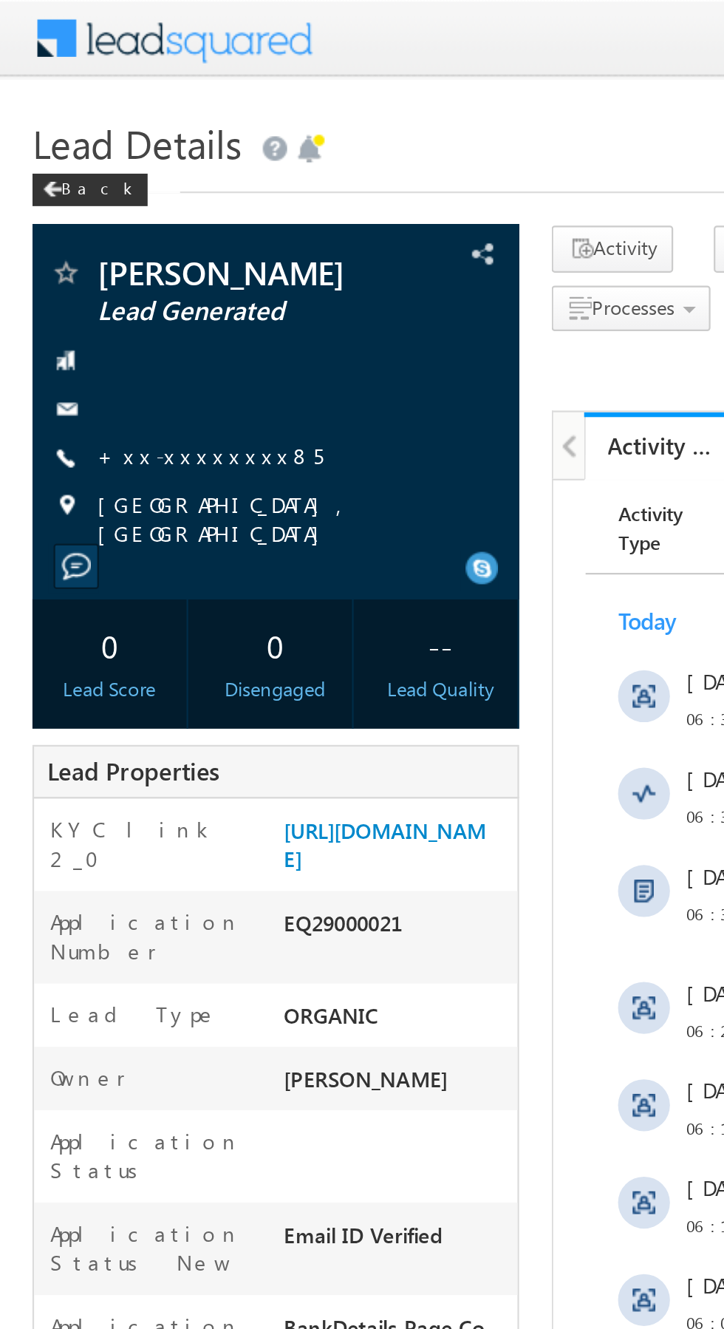
click at [88, 225] on span "[GEOGRAPHIC_DATA], [GEOGRAPHIC_DATA]" at bounding box center [132, 236] width 176 height 27
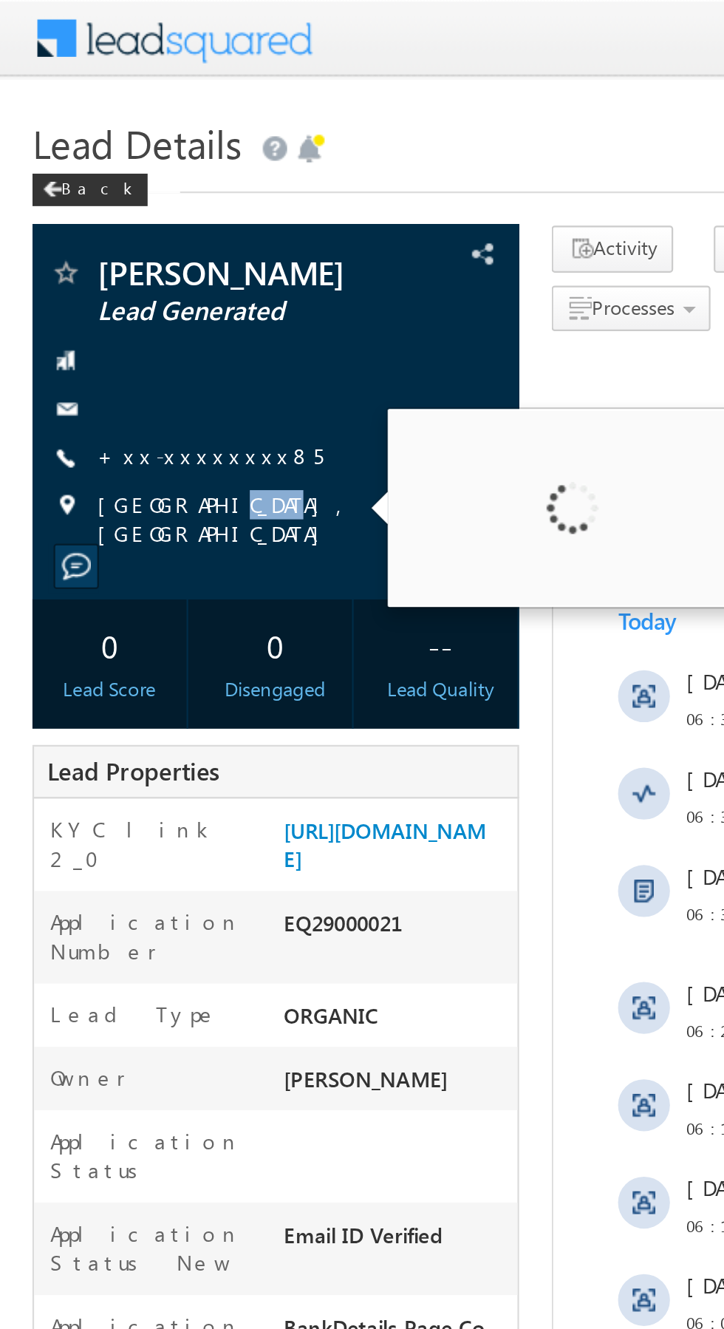
click at [92, 203] on link "+xx-xxxxxxxx85" at bounding box center [95, 207] width 103 height 13
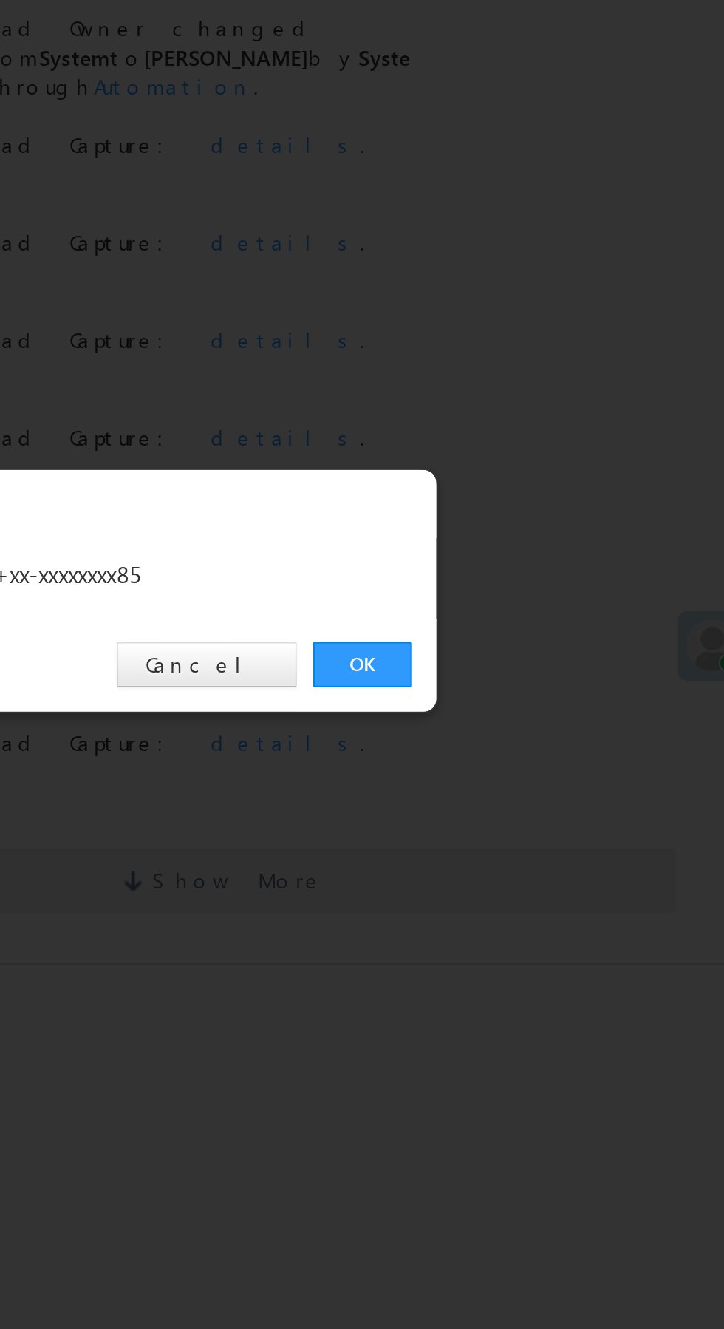
click at [537, 690] on link "OK" at bounding box center [543, 689] width 45 height 21
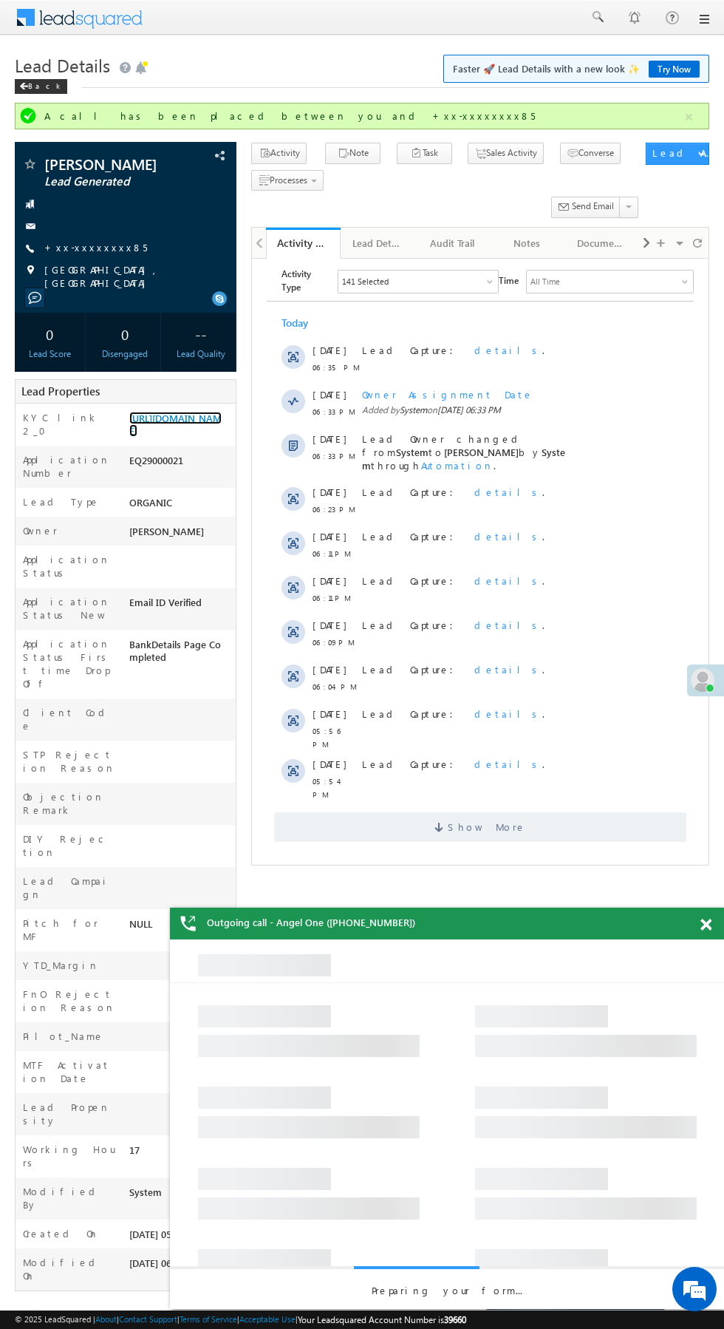
click at [190, 437] on link "https://angelbroking1-pk3em7sa.customui-test.leadsquared.com?leadId=9e256270-1f…" at bounding box center [175, 424] width 92 height 25
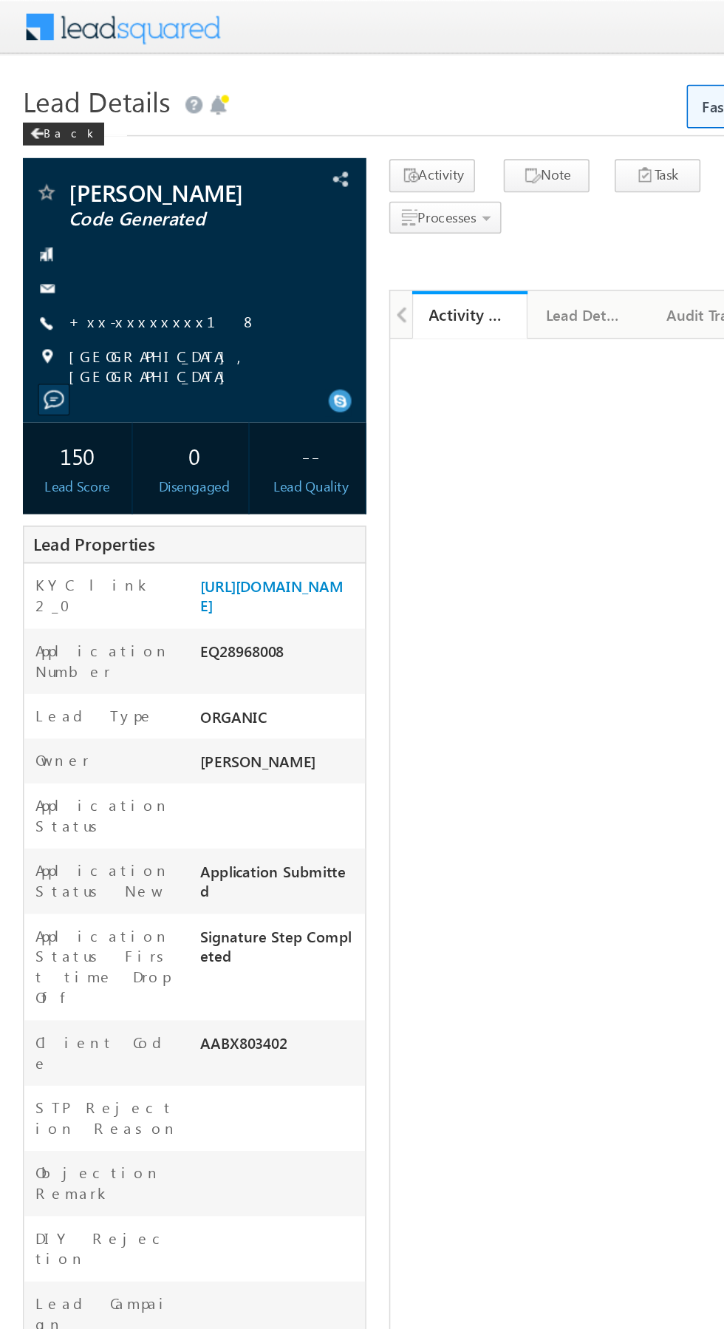
click at [94, 205] on link "+xx-xxxxxxxx18" at bounding box center [105, 207] width 122 height 13
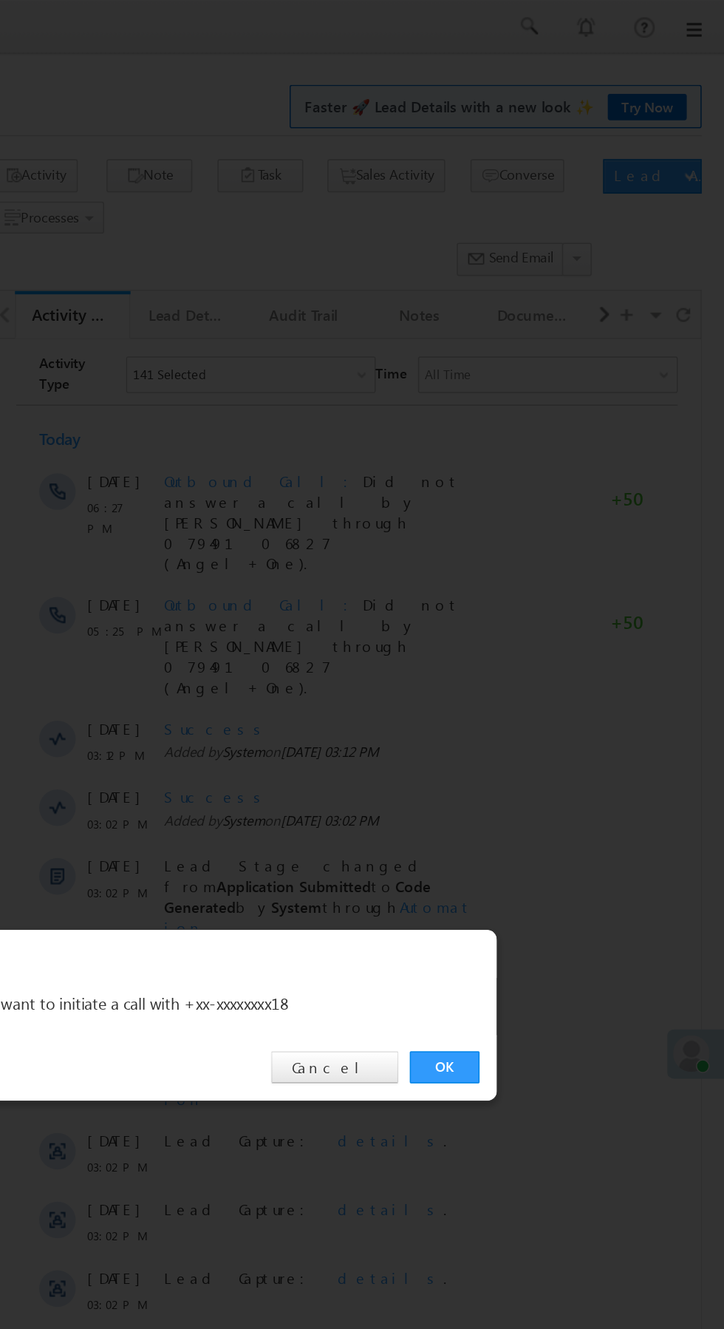
click at [550, 687] on link "OK" at bounding box center [543, 689] width 45 height 21
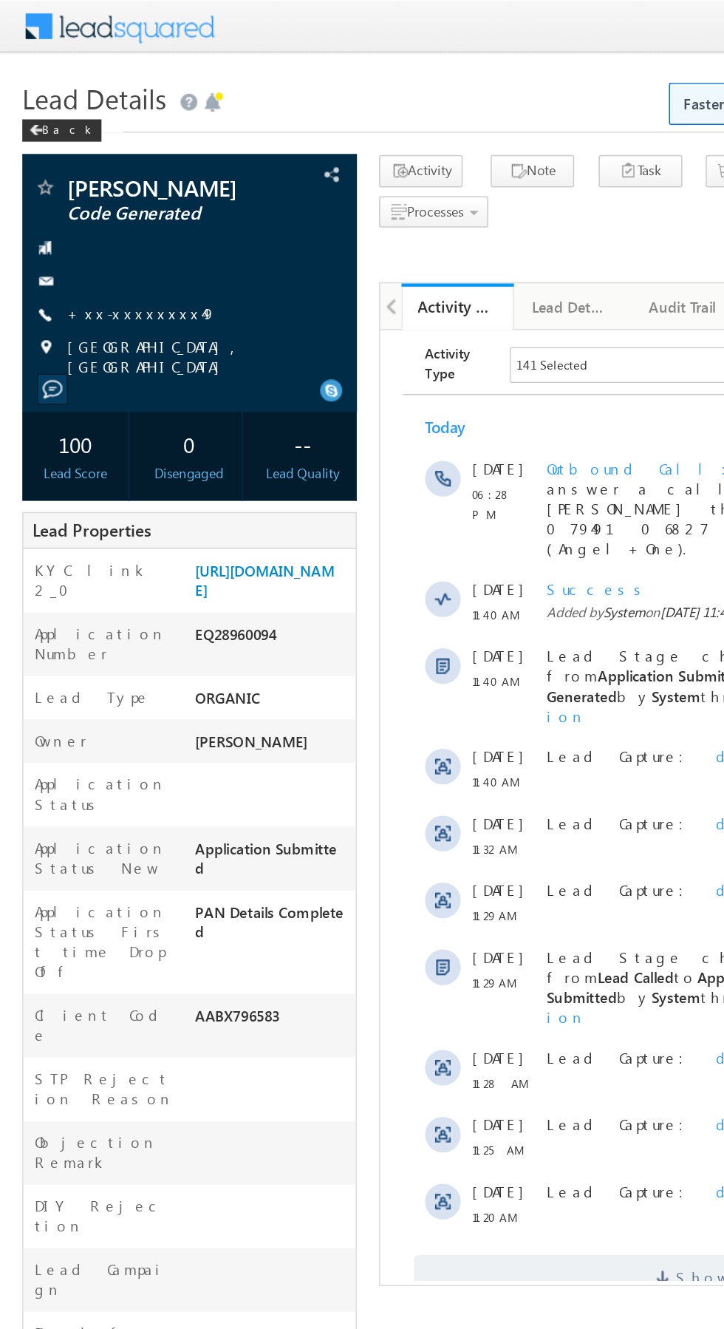
click at [95, 208] on link "+xx-xxxxxxxx49" at bounding box center [93, 207] width 99 height 13
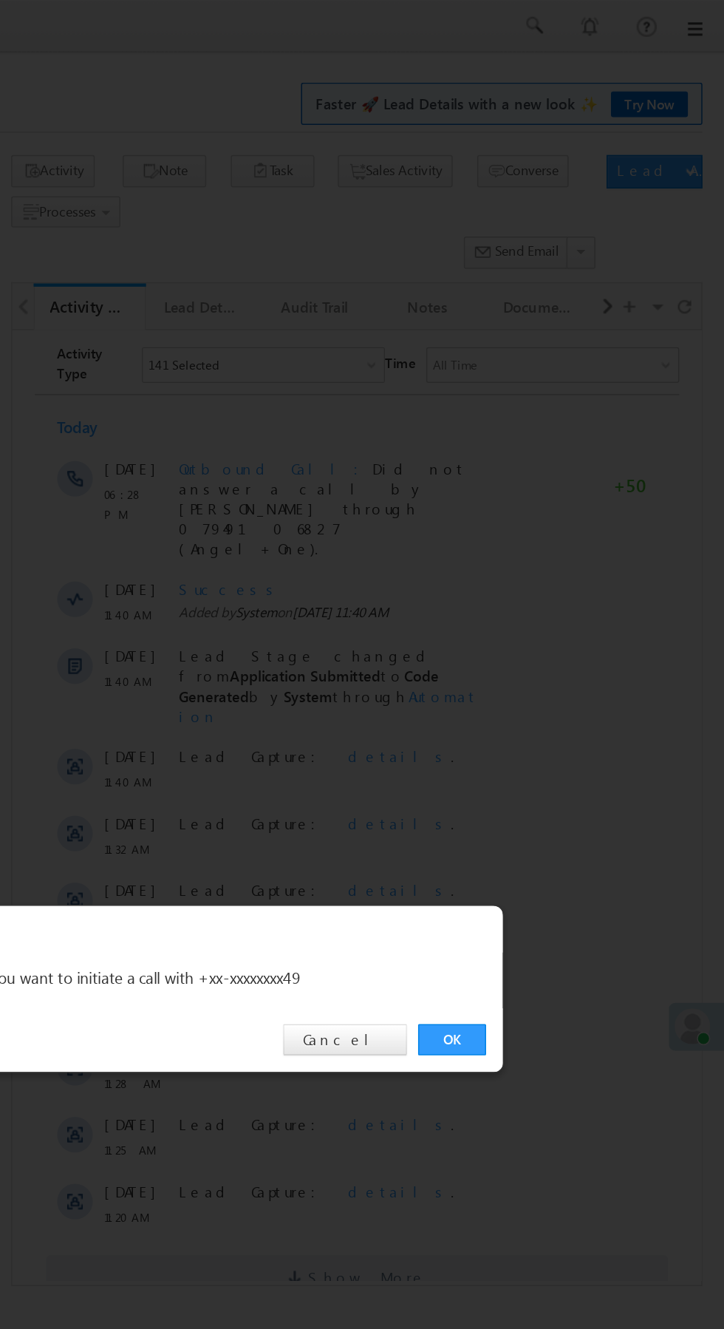
click at [548, 691] on link "OK" at bounding box center [543, 689] width 45 height 21
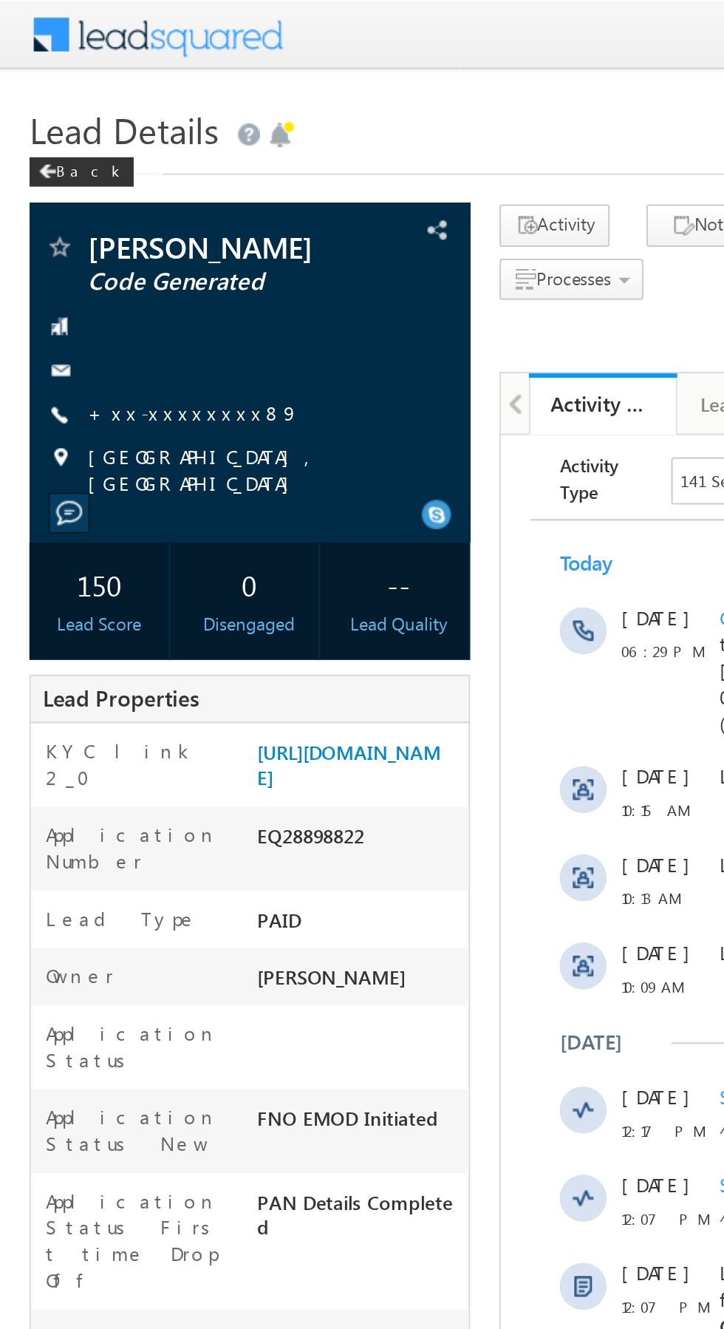
click at [88, 214] on link "+xx-xxxxxxxx89" at bounding box center [97, 207] width 106 height 13
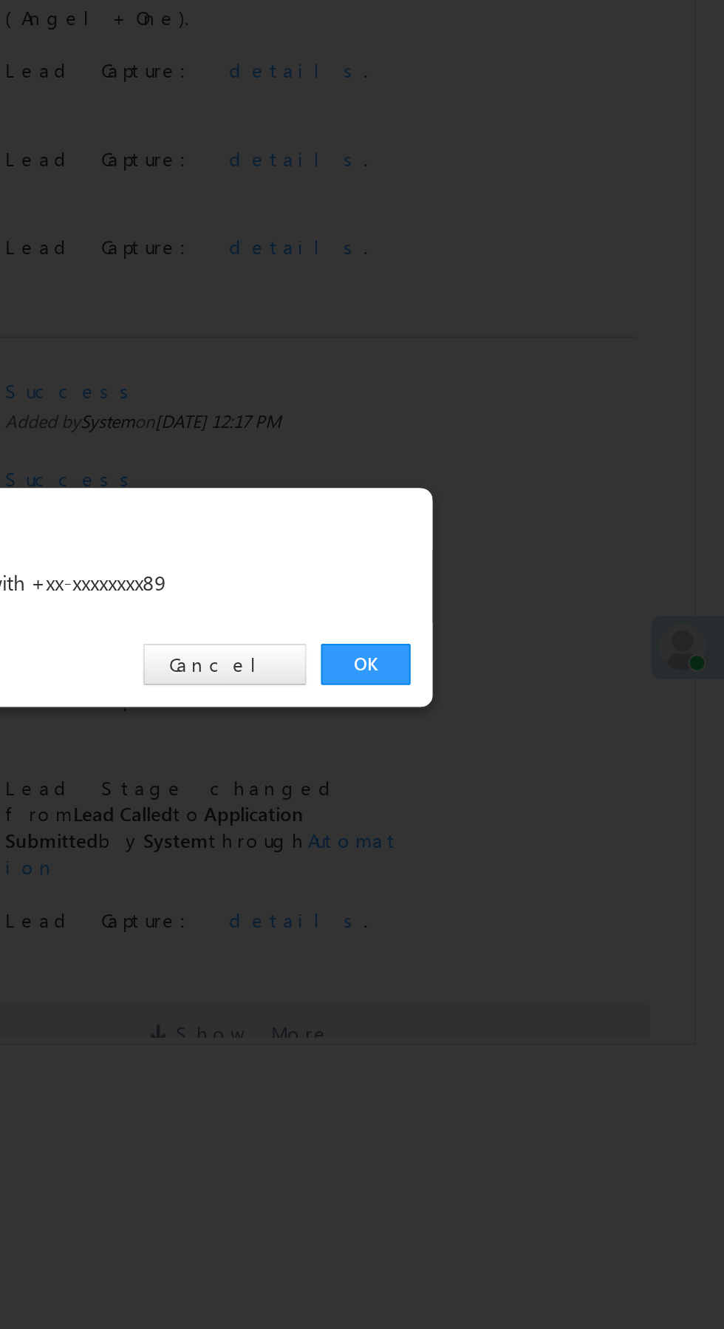
click at [540, 685] on link "OK" at bounding box center [543, 689] width 45 height 21
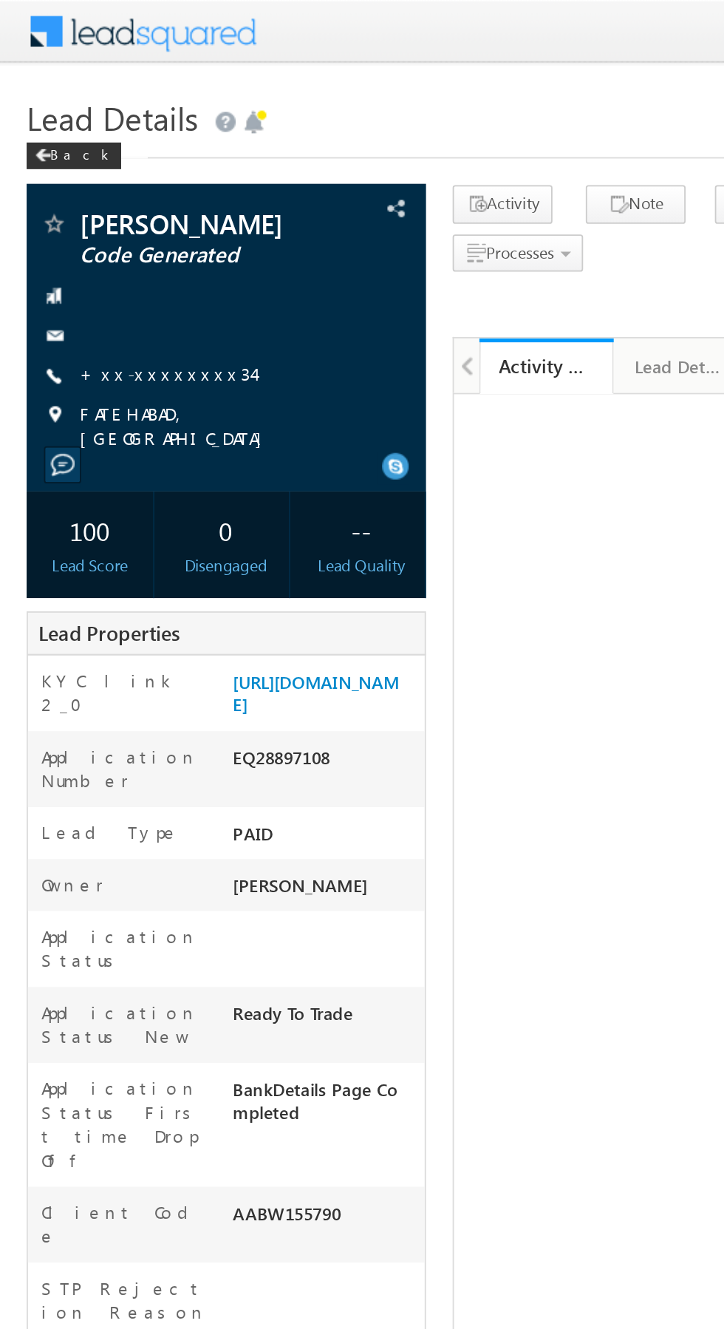
click at [98, 213] on link "+xx-xxxxxxxx34" at bounding box center [92, 207] width 96 height 13
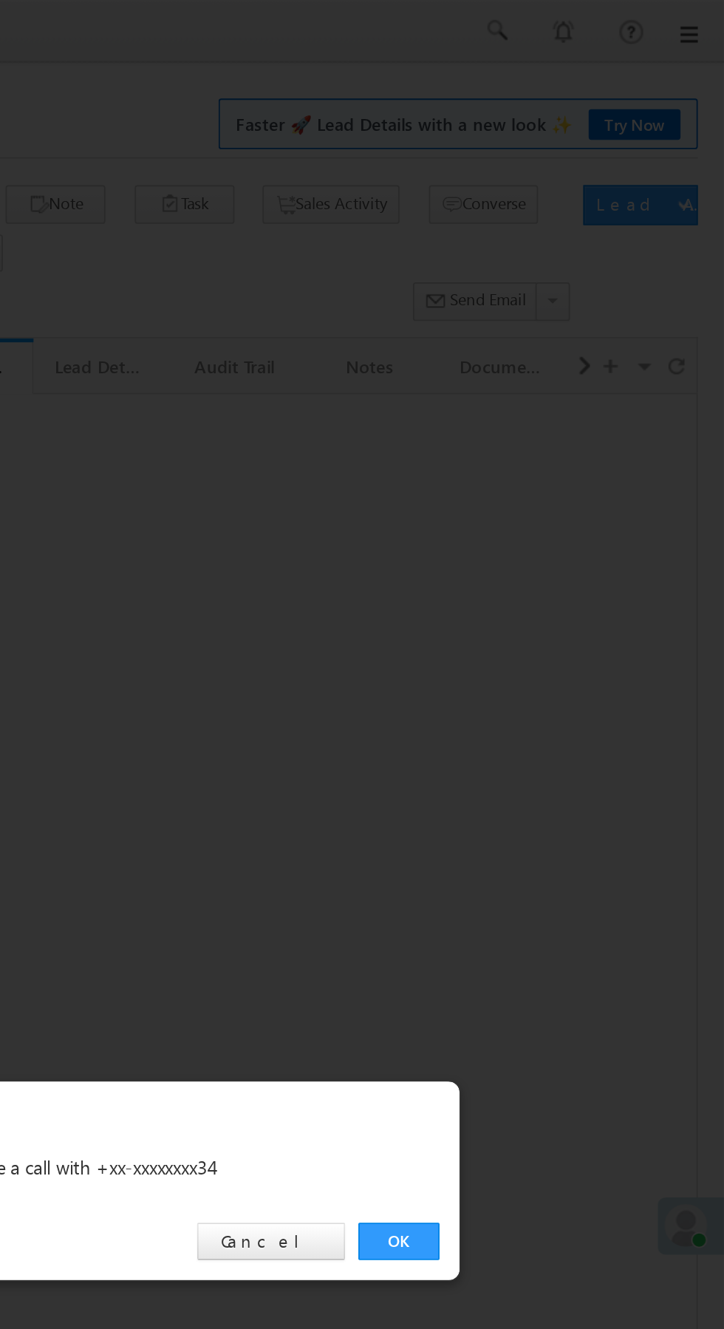
click at [554, 685] on link "OK" at bounding box center [543, 689] width 45 height 21
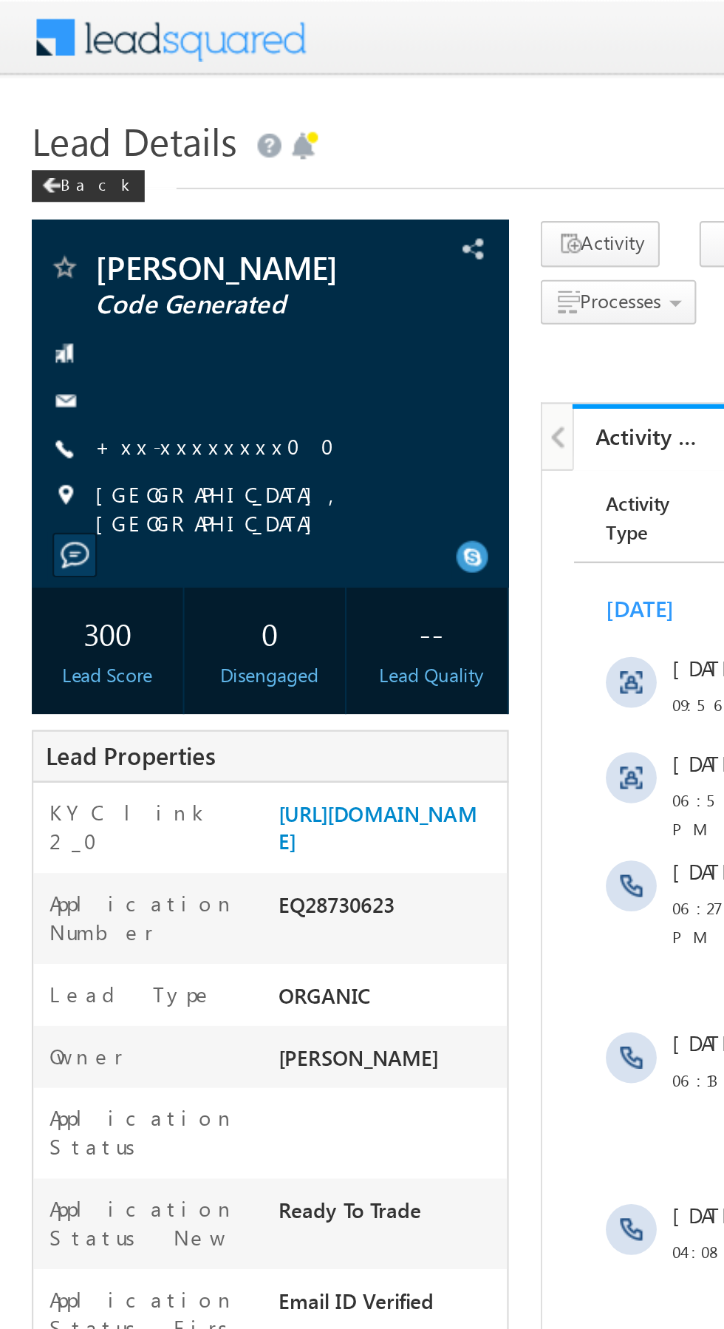
click at [89, 206] on link "+xx-xxxxxxxx00" at bounding box center [104, 207] width 120 height 13
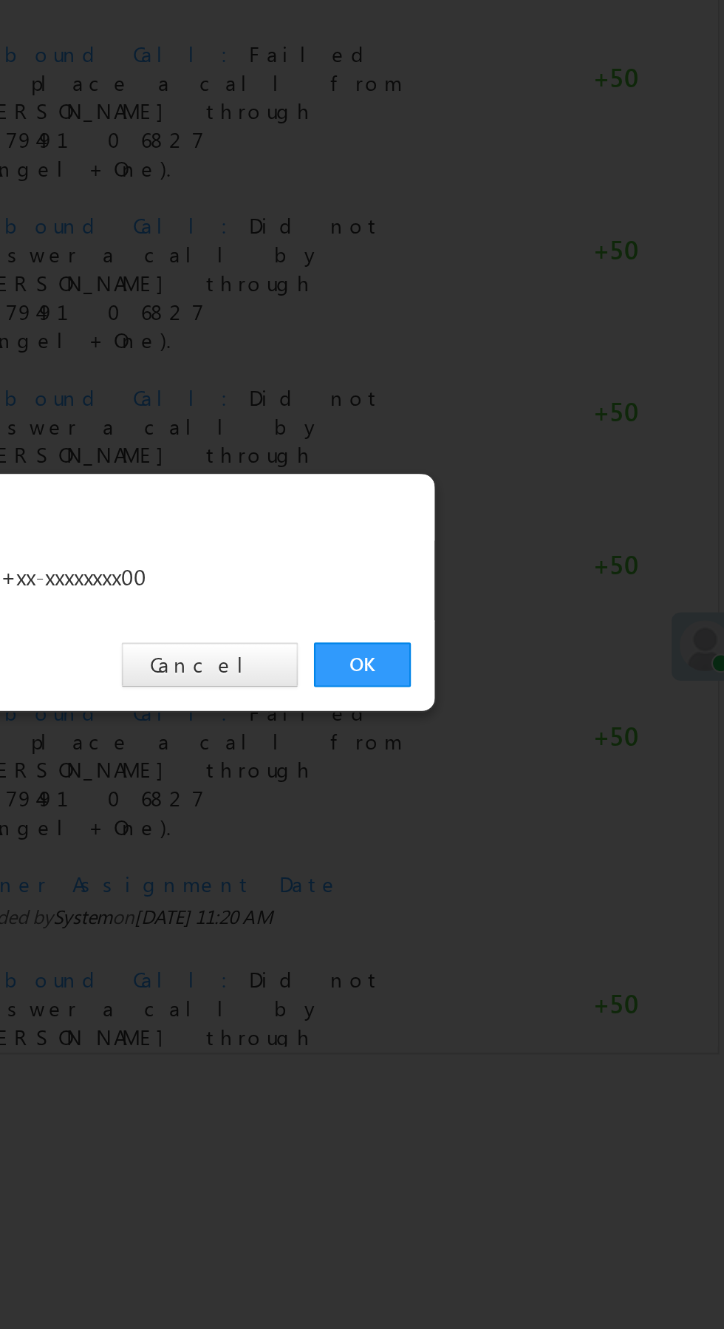
click at [544, 684] on link "OK" at bounding box center [543, 689] width 45 height 21
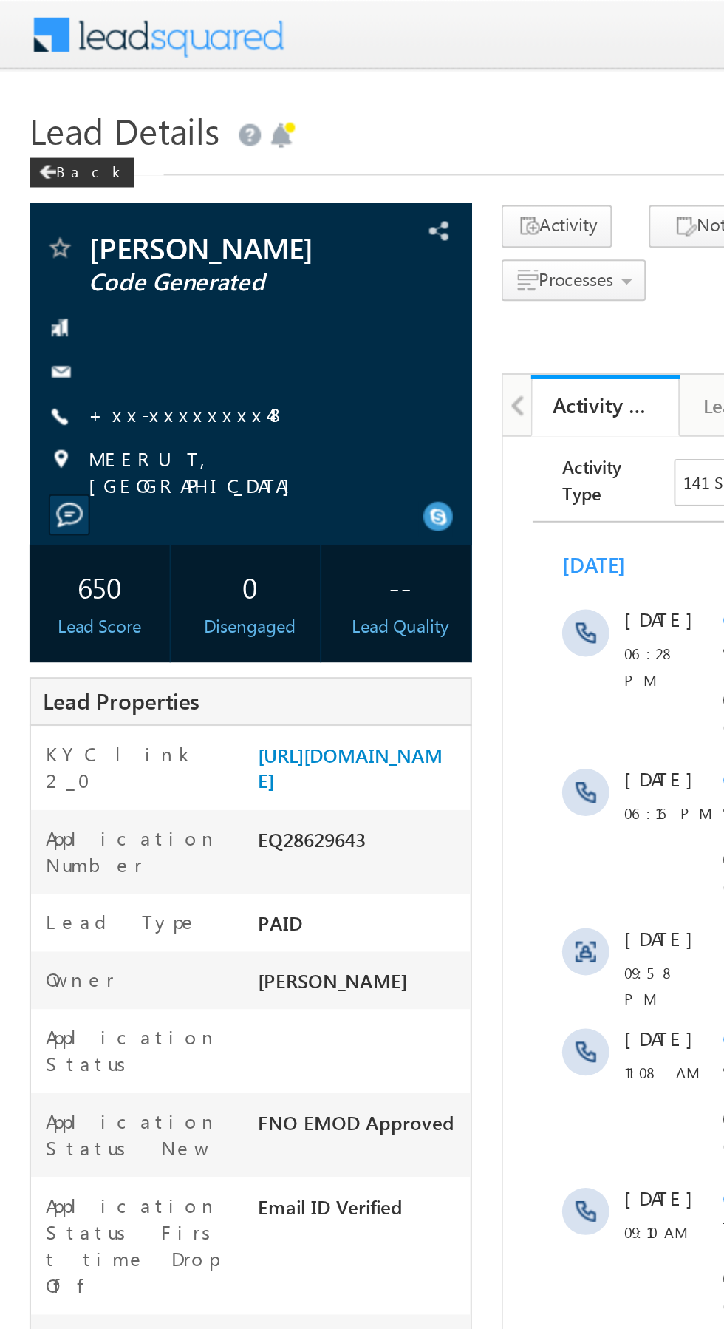
click at [89, 205] on link "+xx-xxxxxxxx48" at bounding box center [94, 207] width 100 height 13
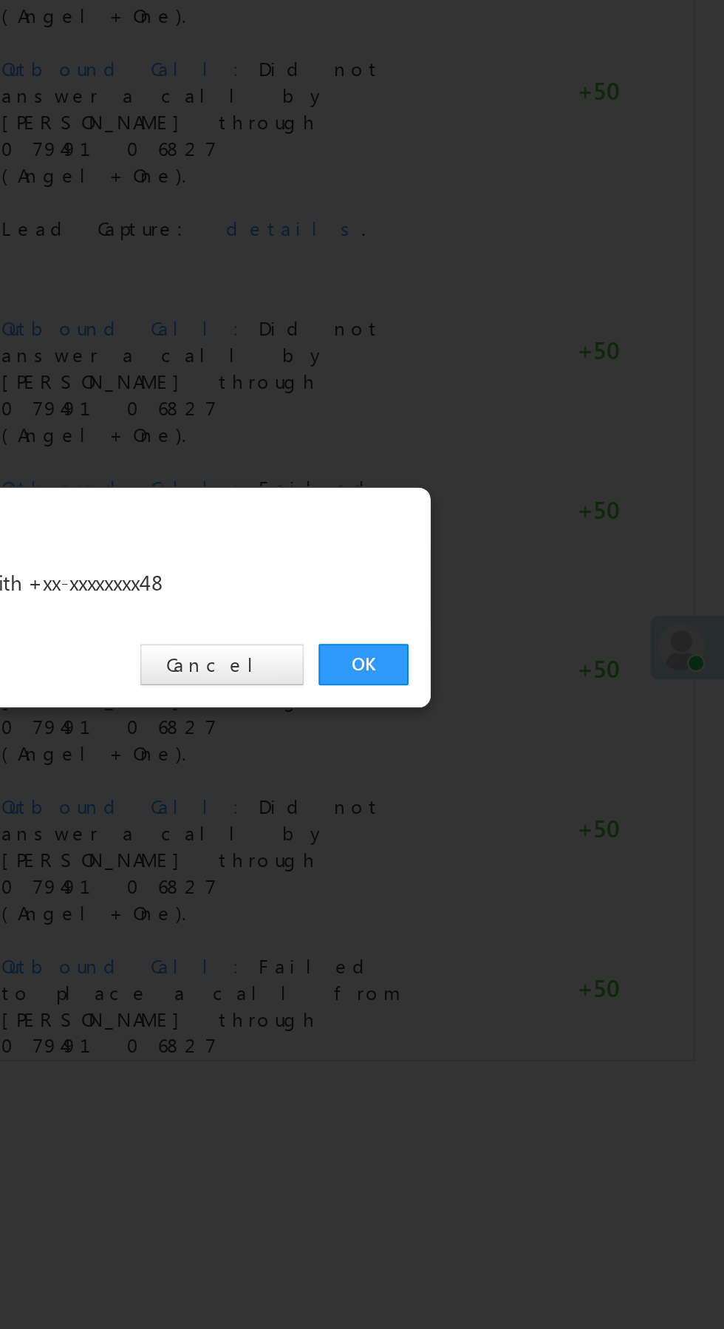
click at [557, 695] on link "OK" at bounding box center [543, 689] width 45 height 21
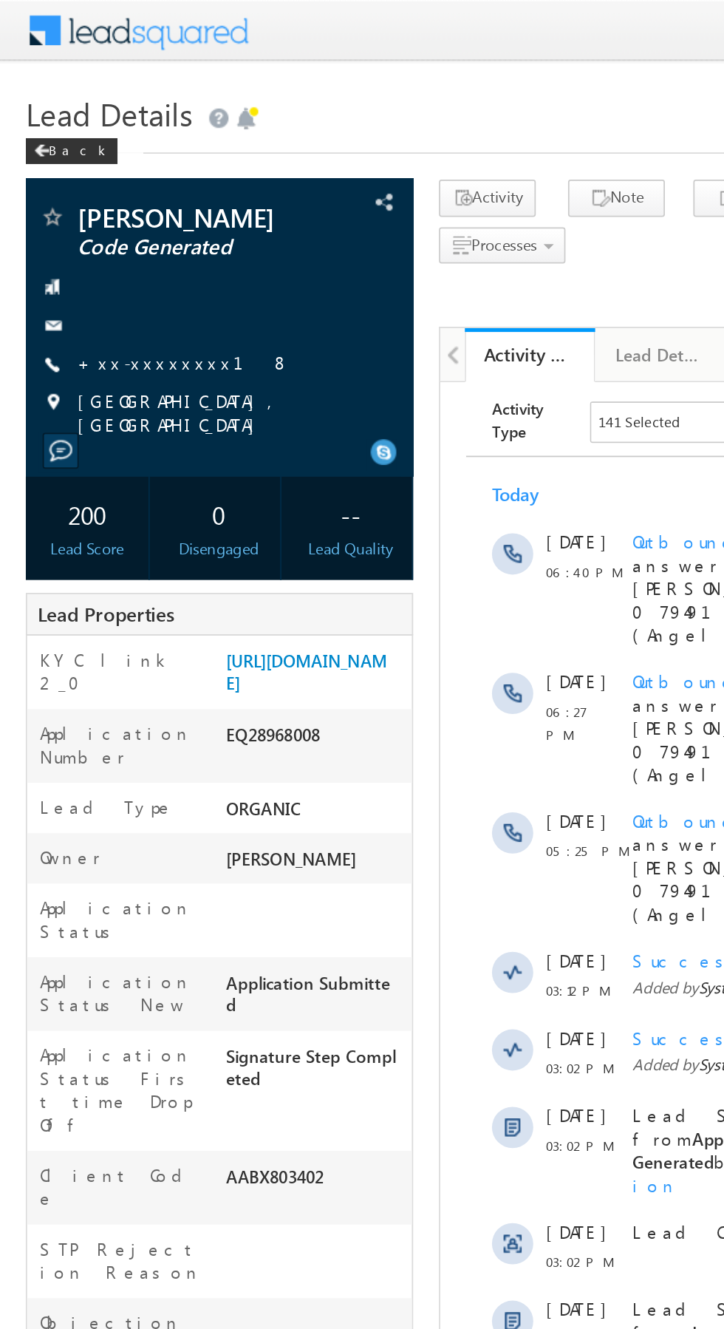
click at [94, 213] on link "+xx-xxxxxxxx18" at bounding box center [105, 207] width 122 height 13
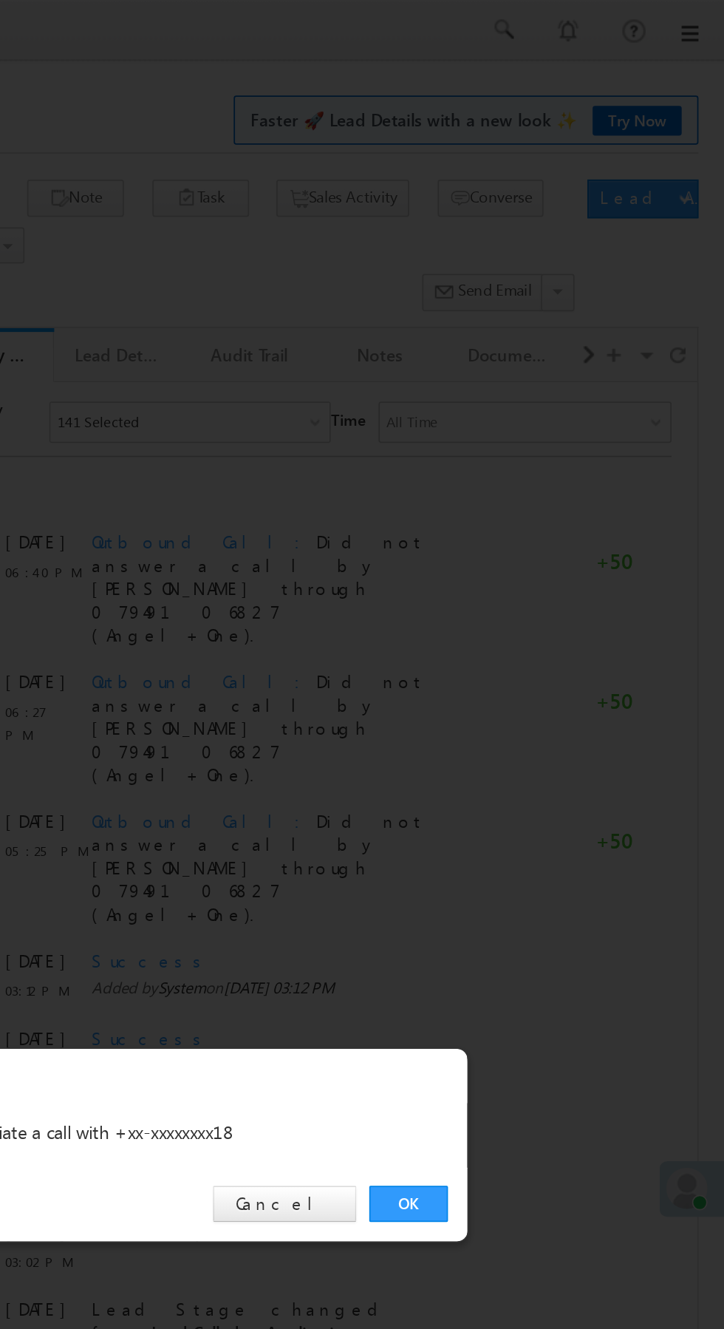
click at [548, 691] on link "OK" at bounding box center [543, 689] width 45 height 21
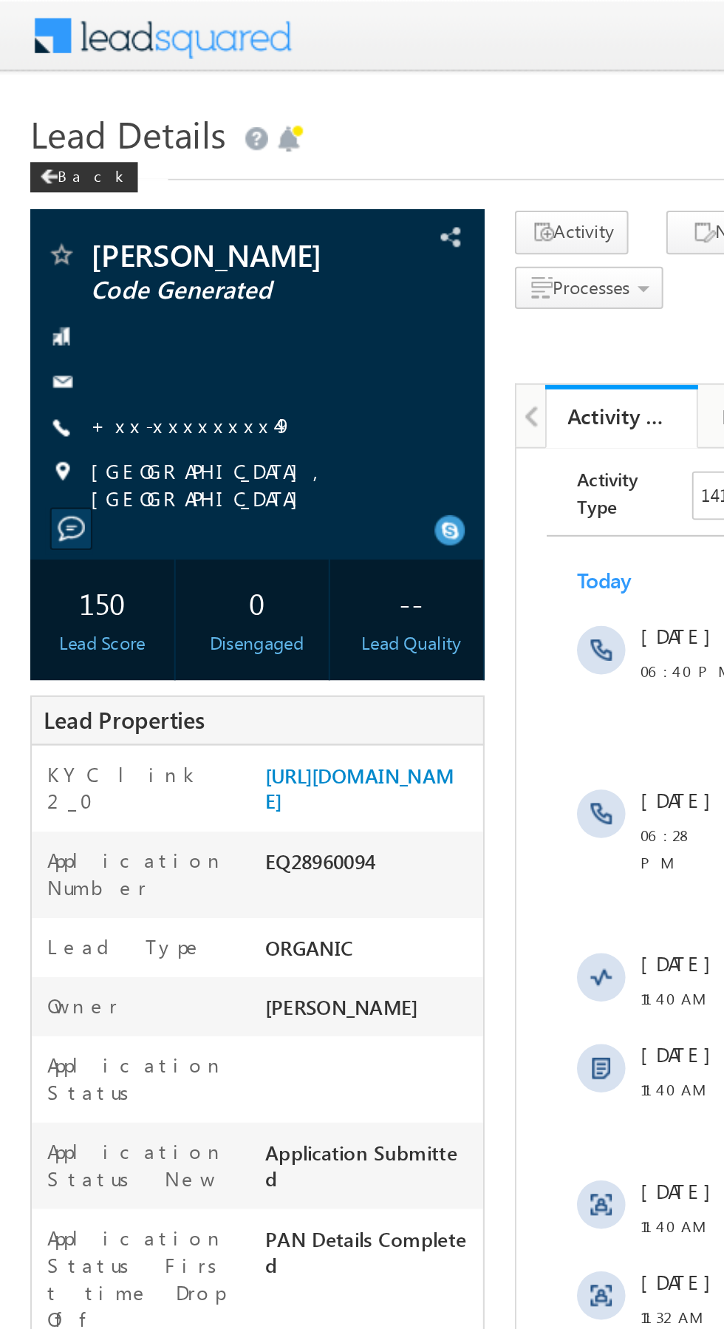
click at [85, 210] on link "+xx-xxxxxxxx49" at bounding box center [93, 207] width 99 height 13
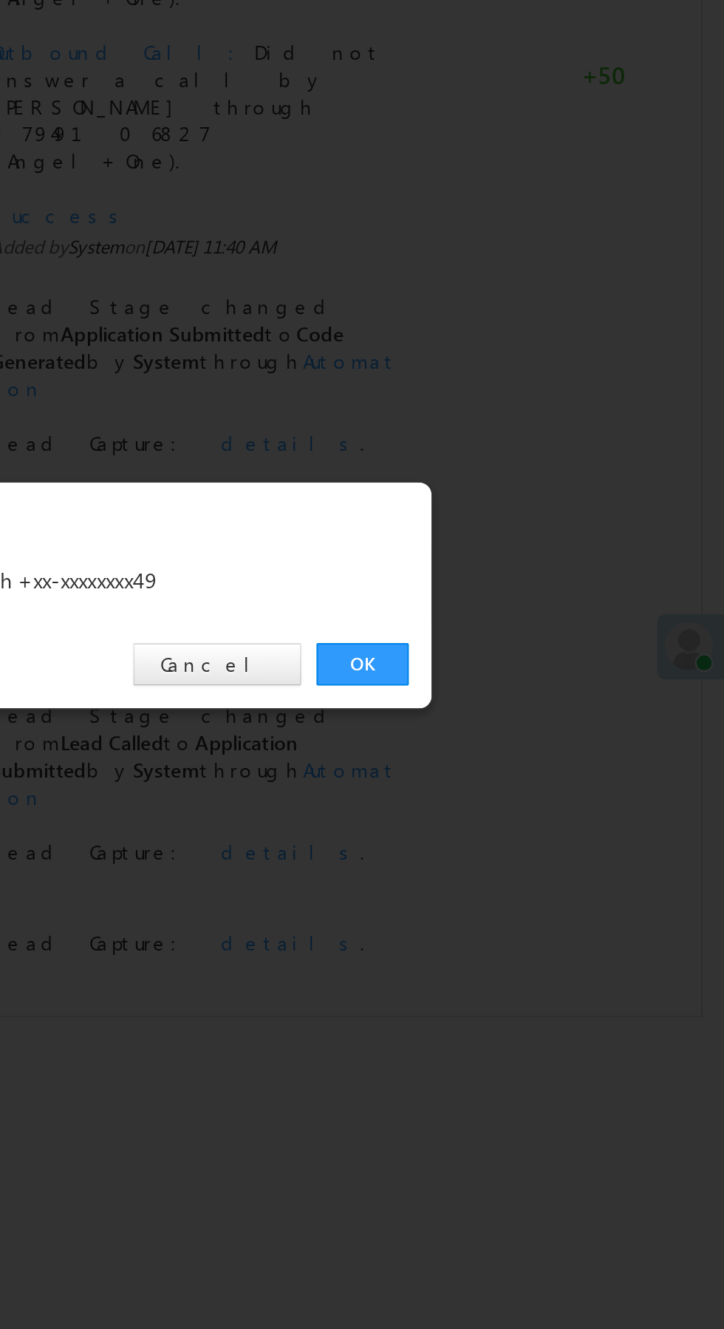
click at [545, 686] on link "OK" at bounding box center [543, 689] width 45 height 21
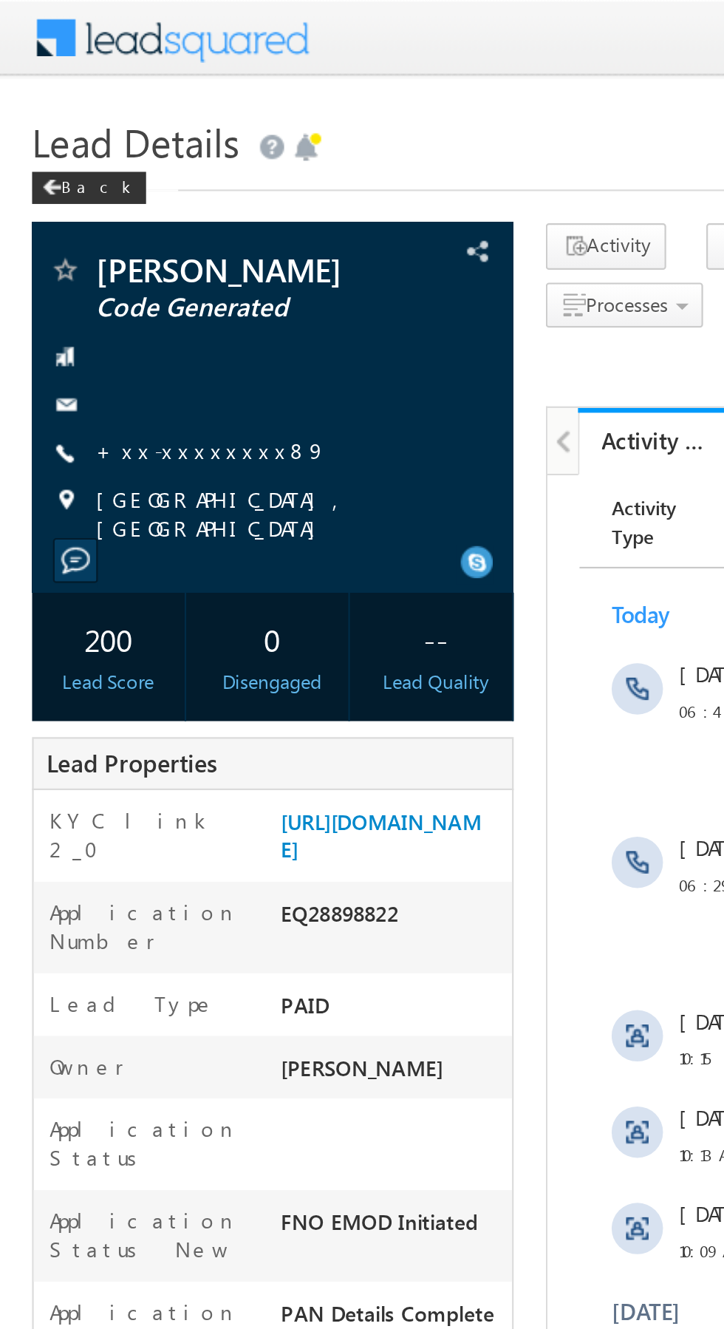
click at [93, 214] on link "+xx-xxxxxxxx89" at bounding box center [97, 207] width 106 height 13
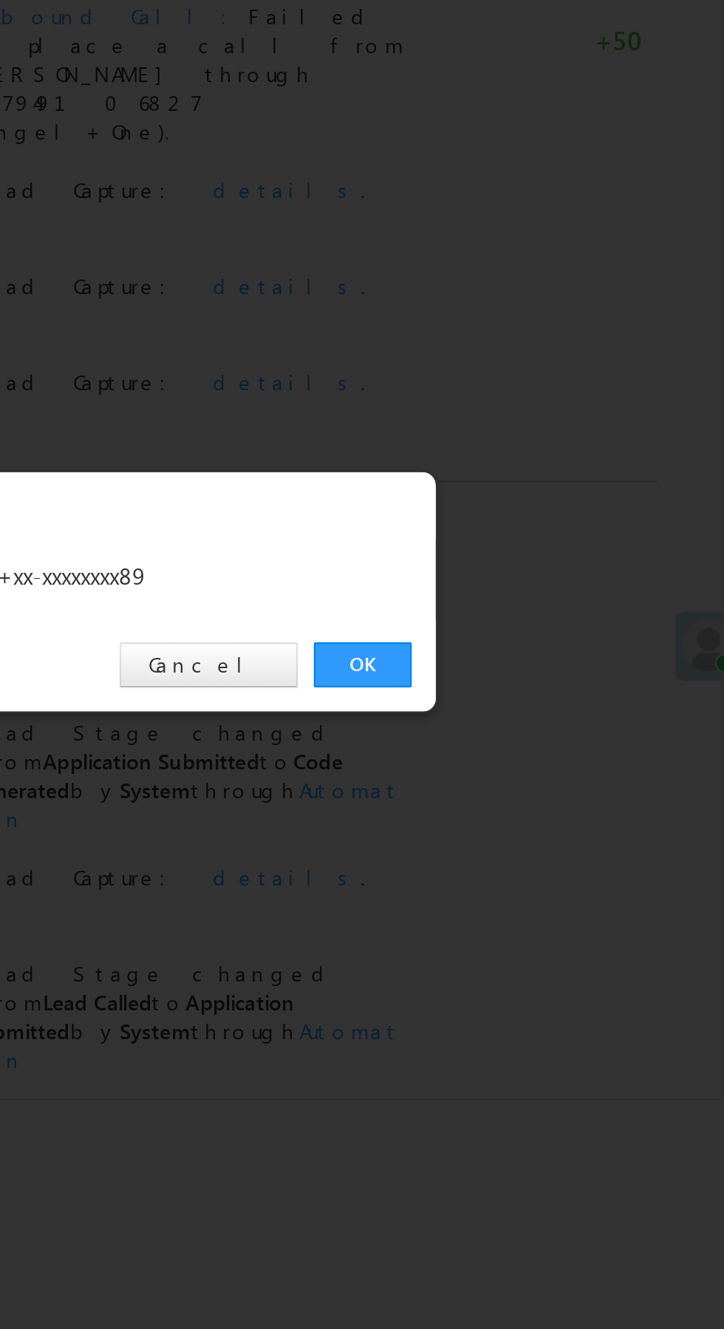
click at [547, 690] on link "OK" at bounding box center [543, 689] width 45 height 21
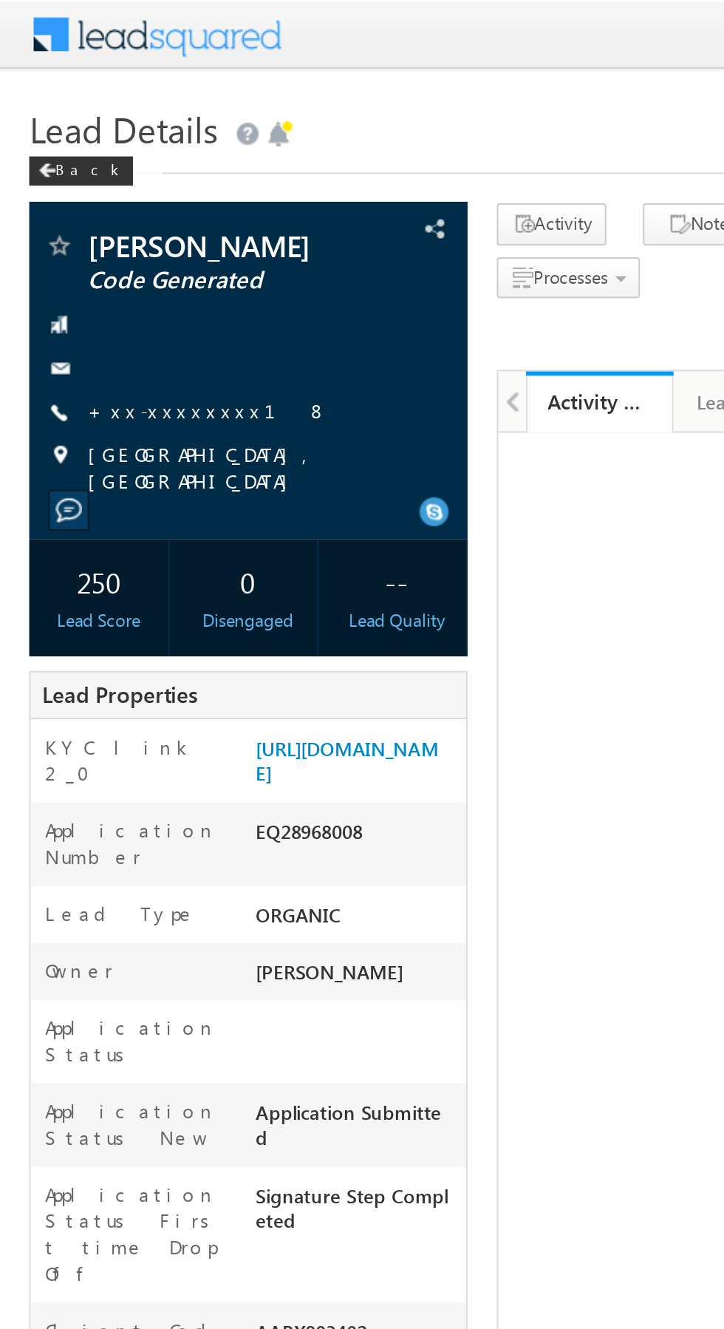
click at [93, 214] on link "+xx-xxxxxxxx18" at bounding box center [105, 207] width 122 height 13
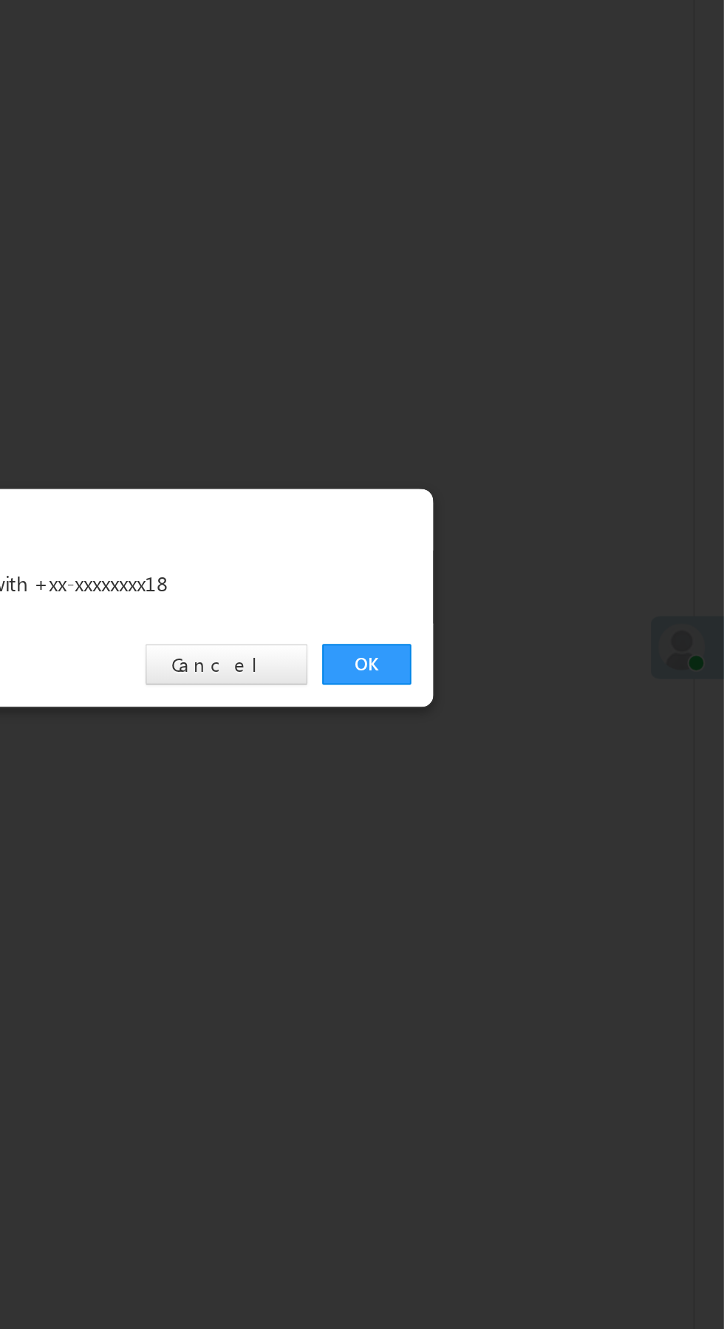
click at [544, 689] on link "OK" at bounding box center [543, 689] width 45 height 21
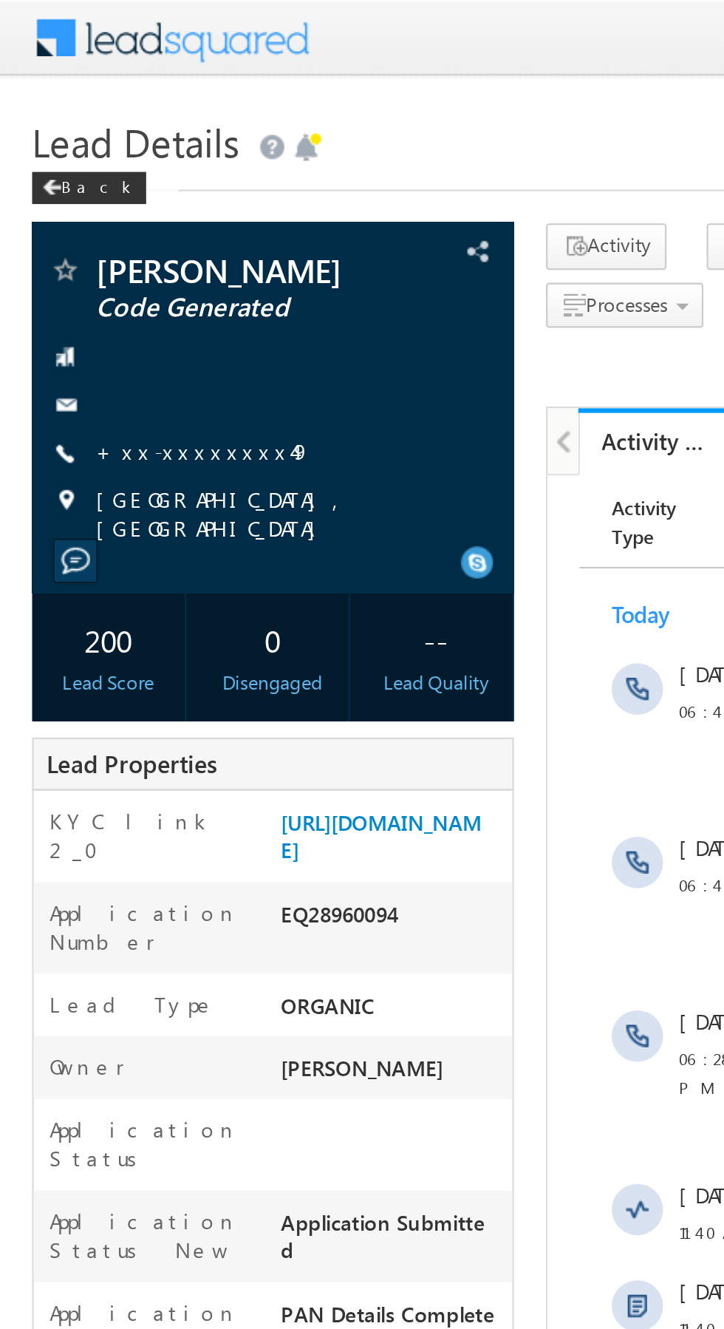
click at [88, 214] on link "+xx-xxxxxxxx49" at bounding box center [93, 207] width 99 height 13
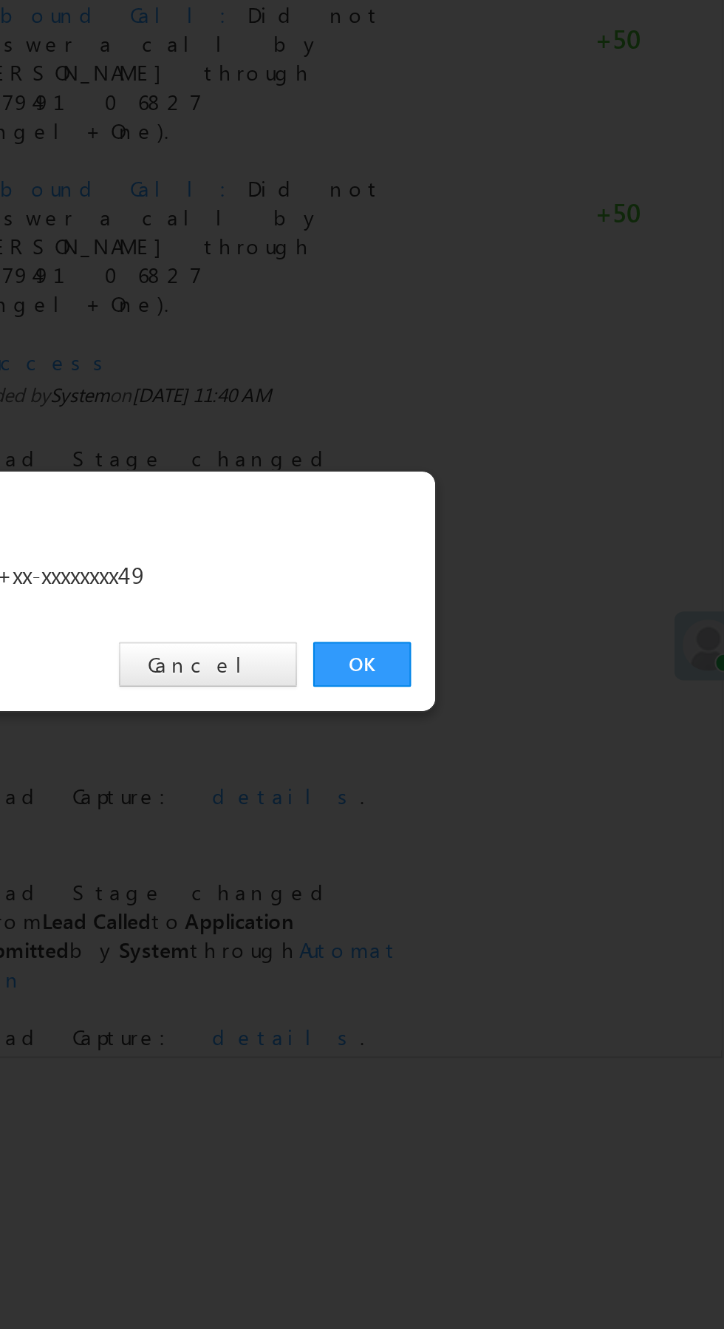
click at [548, 682] on link "OK" at bounding box center [543, 689] width 45 height 21
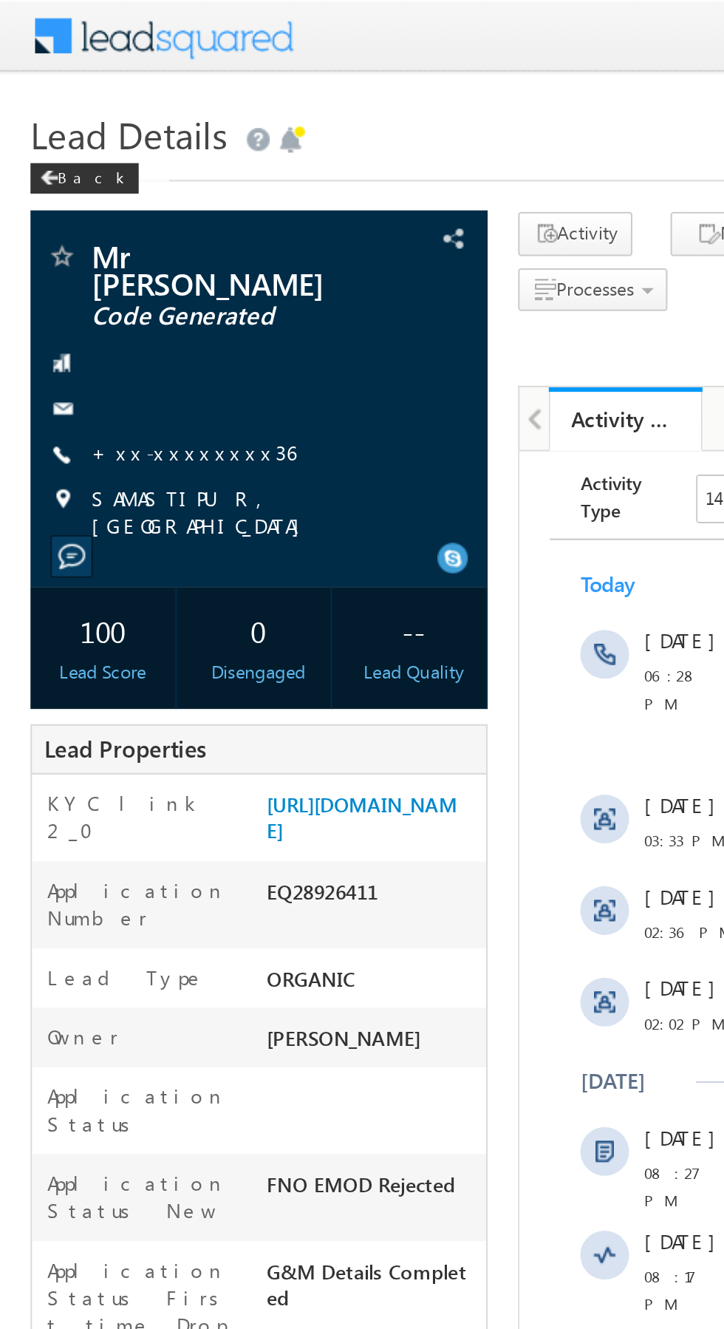
click at [85, 213] on link "+xx-xxxxxxxx36" at bounding box center [93, 219] width 99 height 13
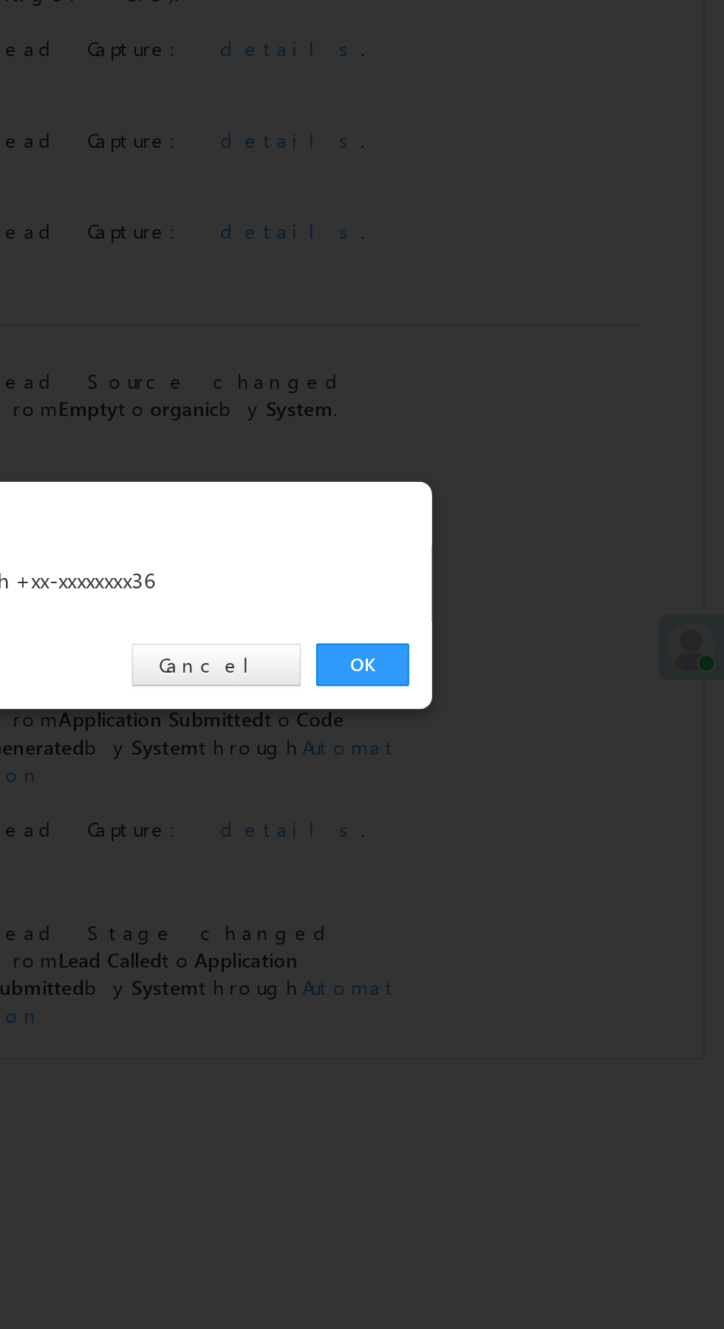
click at [549, 691] on link "OK" at bounding box center [543, 689] width 45 height 21
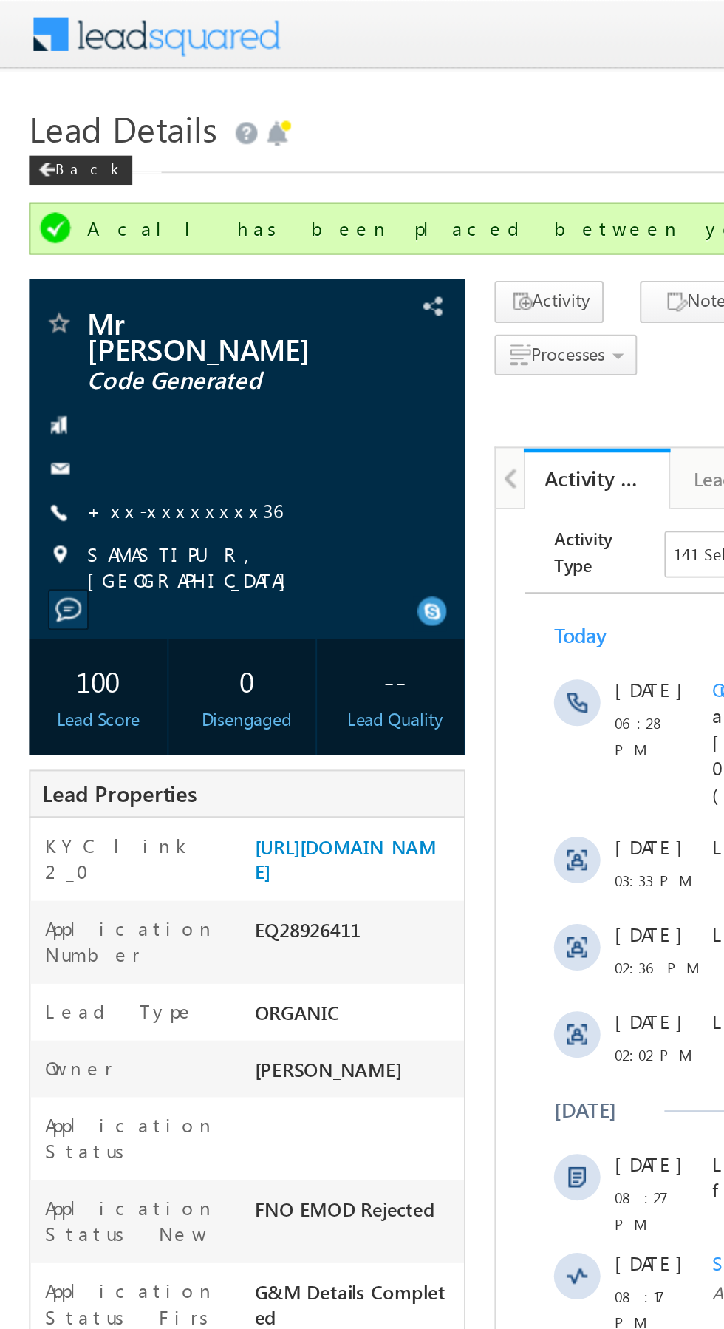
click at [99, 253] on link "+xx-xxxxxxxx36" at bounding box center [93, 259] width 99 height 13
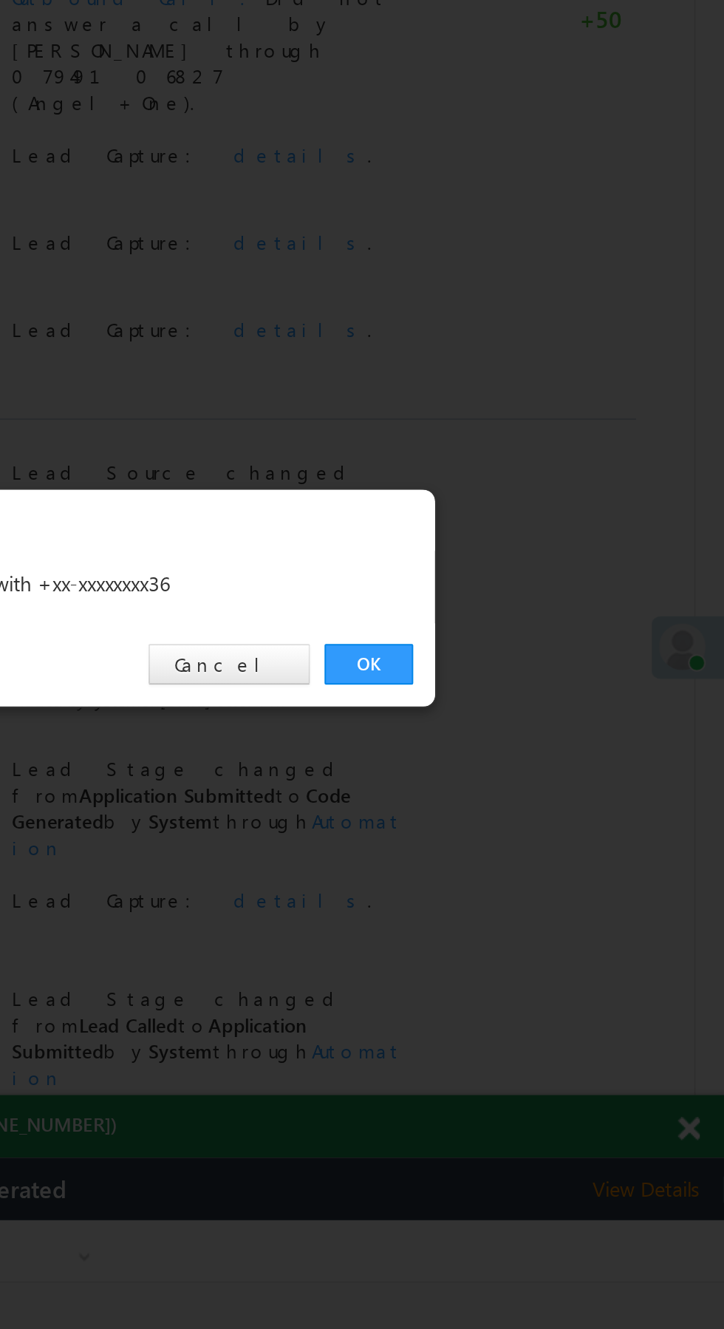
click at [543, 691] on link "OK" at bounding box center [543, 689] width 45 height 21
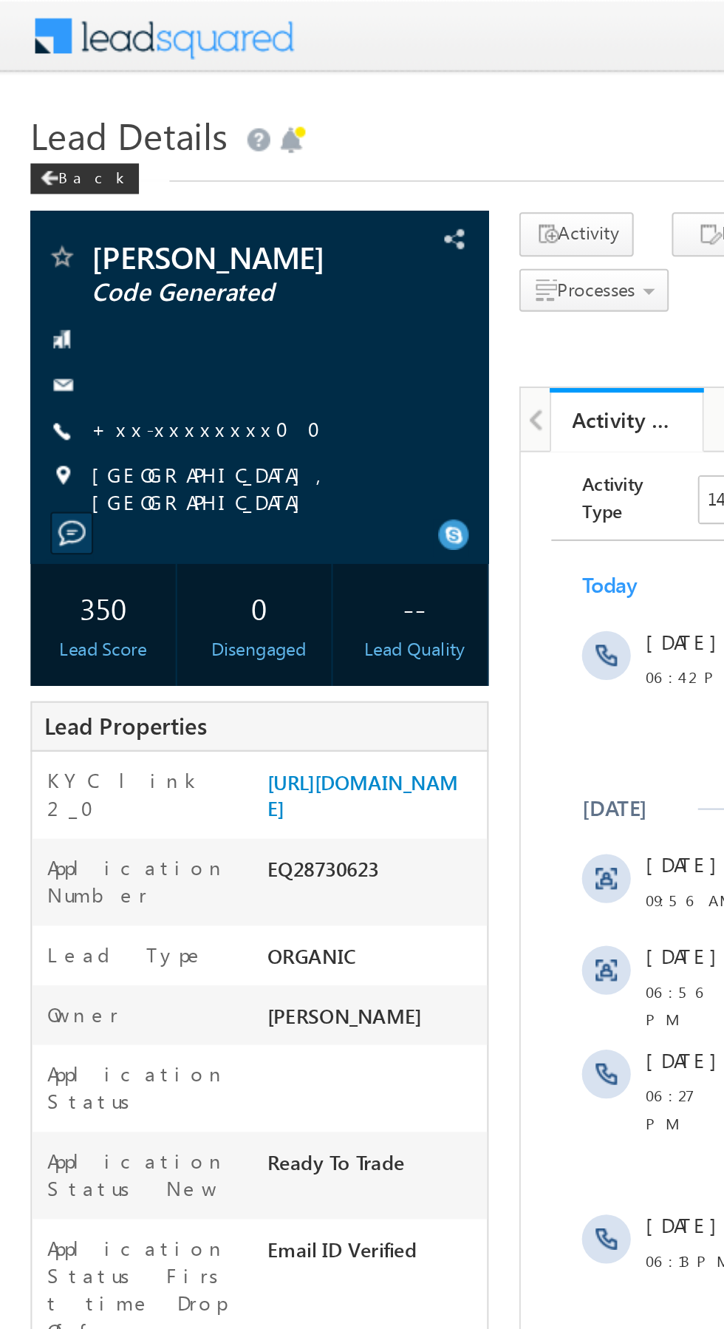
click at [86, 208] on link "+xx-xxxxxxxx00" at bounding box center [104, 207] width 120 height 13
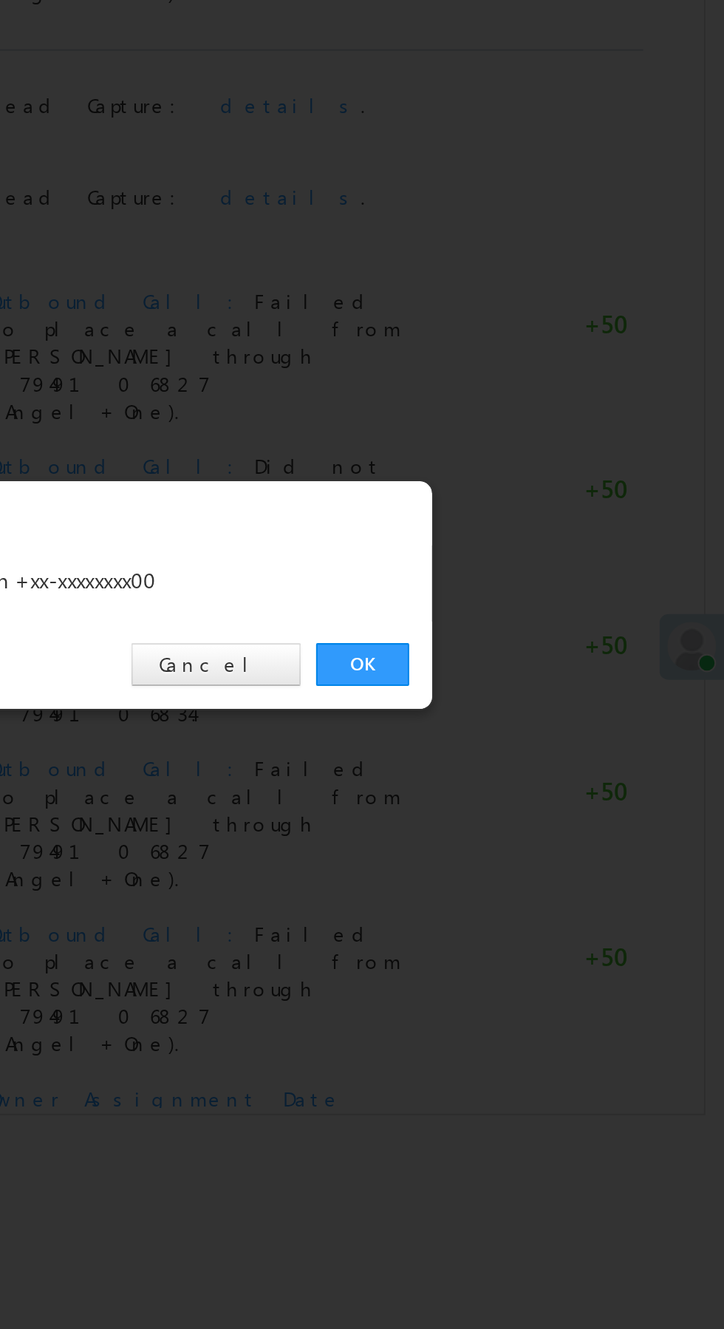
click at [545, 687] on link "OK" at bounding box center [543, 689] width 45 height 21
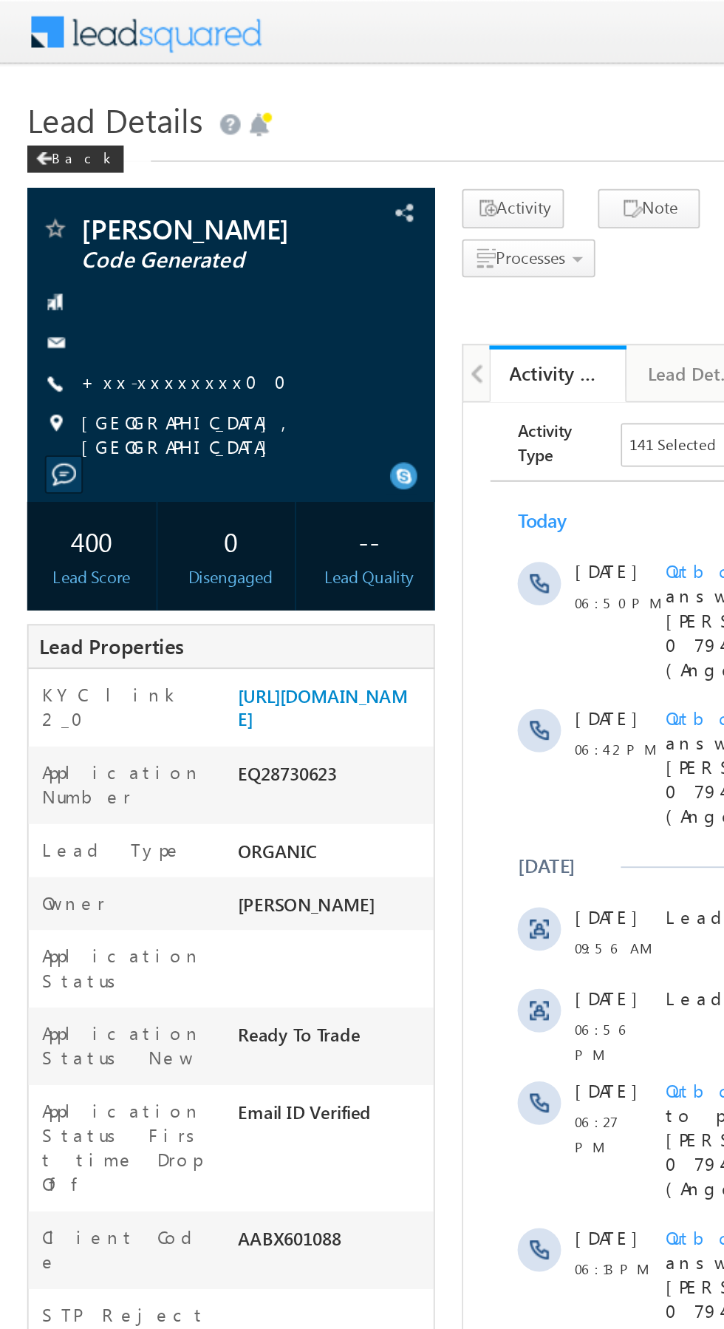
click at [95, 210] on link "+xx-xxxxxxxx00" at bounding box center [104, 207] width 120 height 13
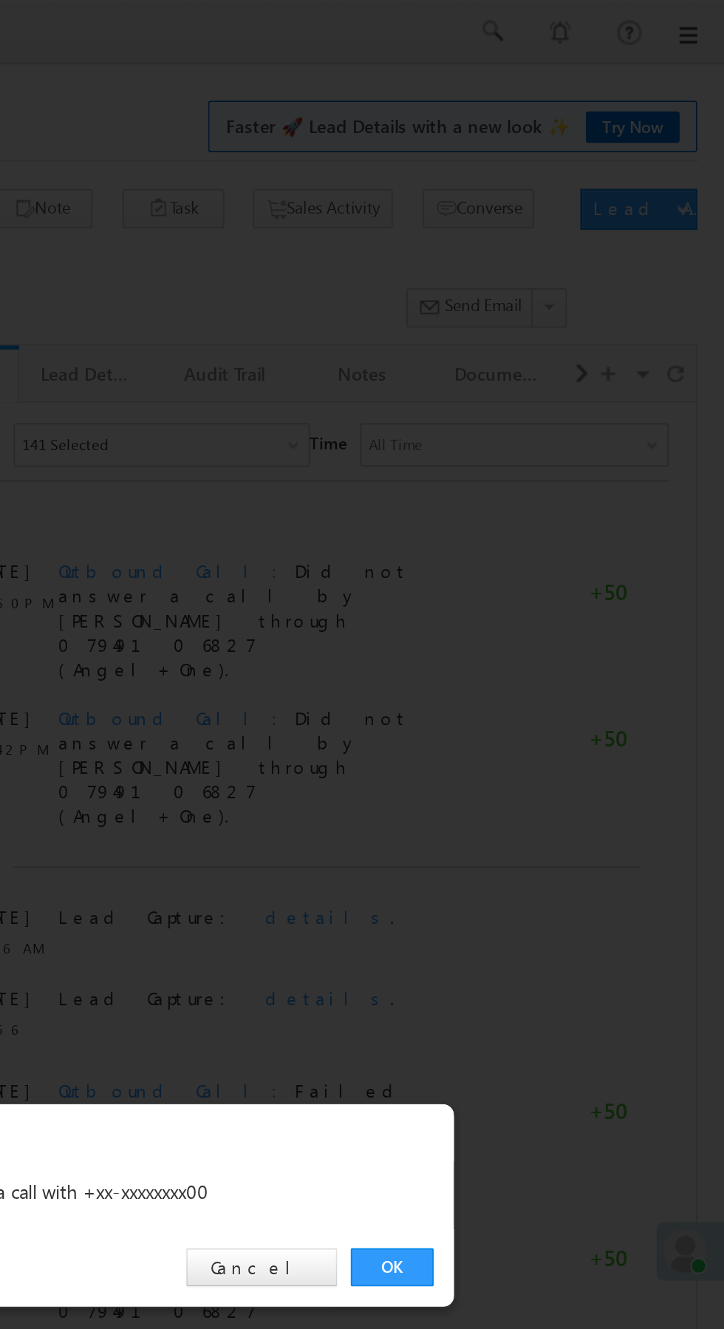
click at [552, 690] on link "OK" at bounding box center [543, 689] width 45 height 21
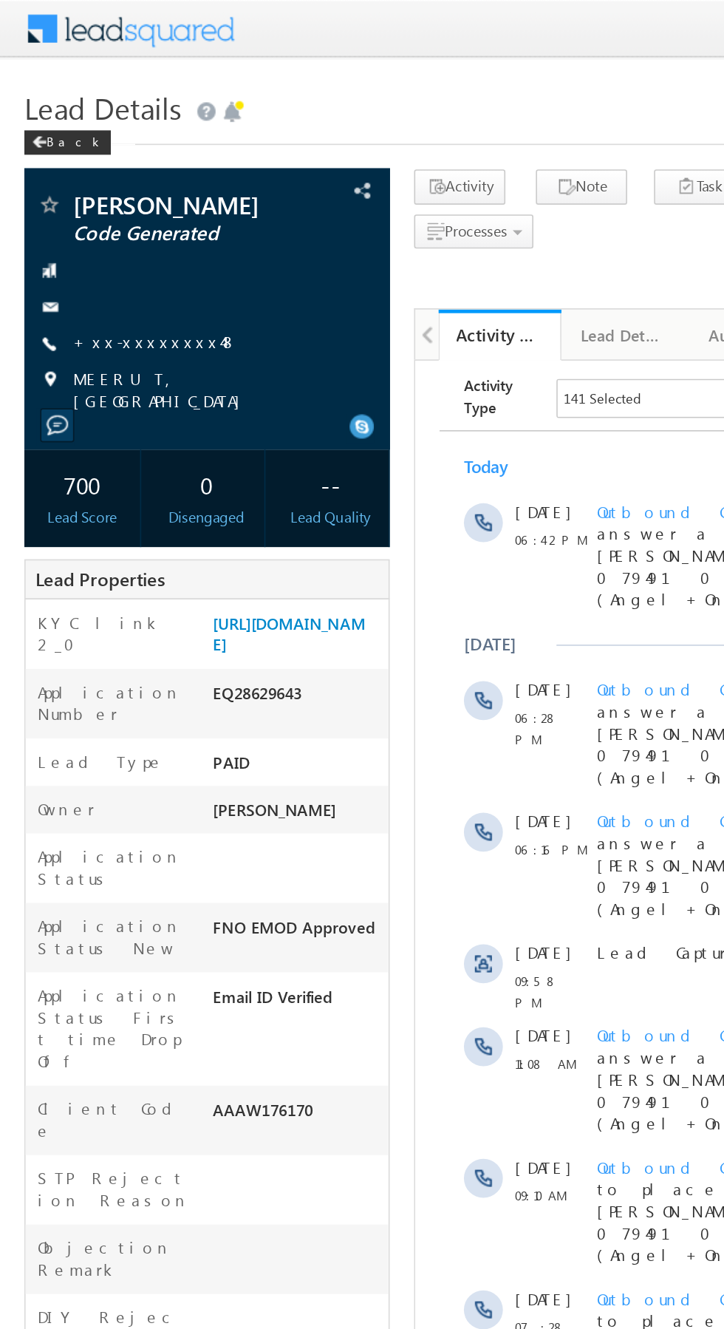
click at [97, 208] on link "+xx-xxxxxxxx48" at bounding box center [94, 207] width 100 height 13
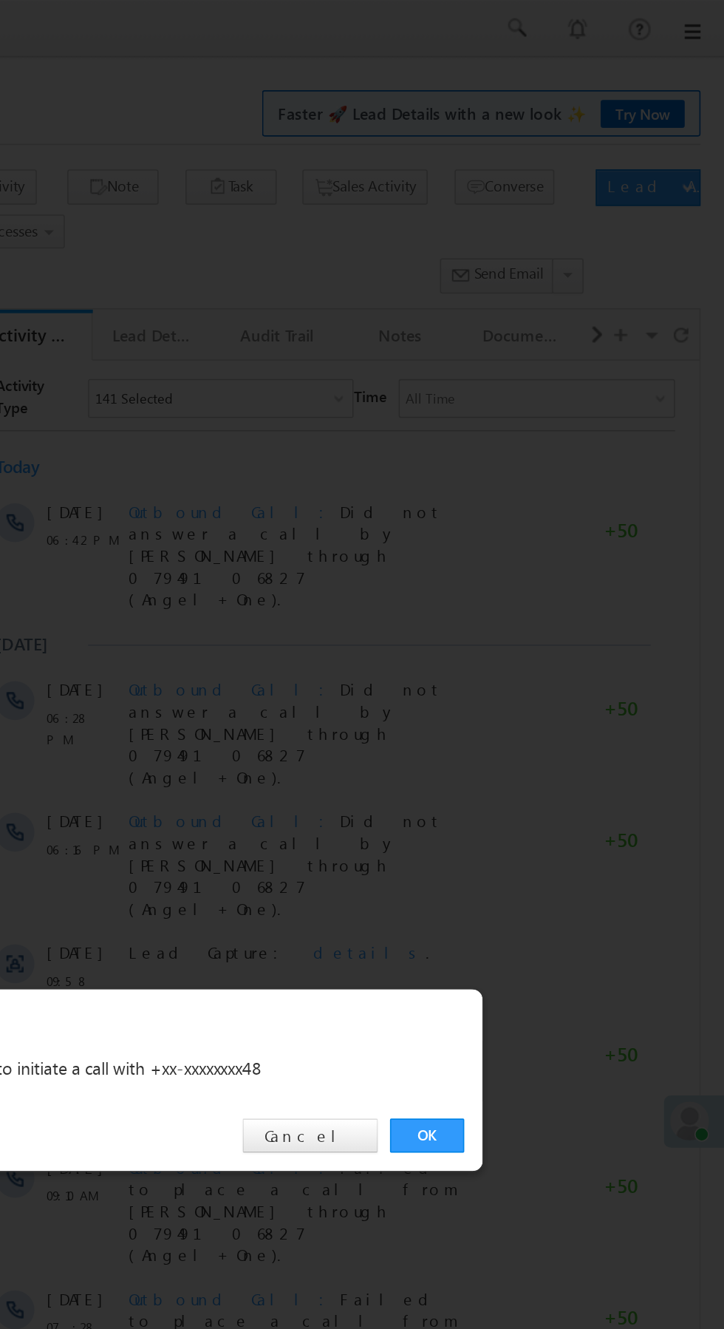
click at [556, 693] on link "OK" at bounding box center [543, 689] width 45 height 21
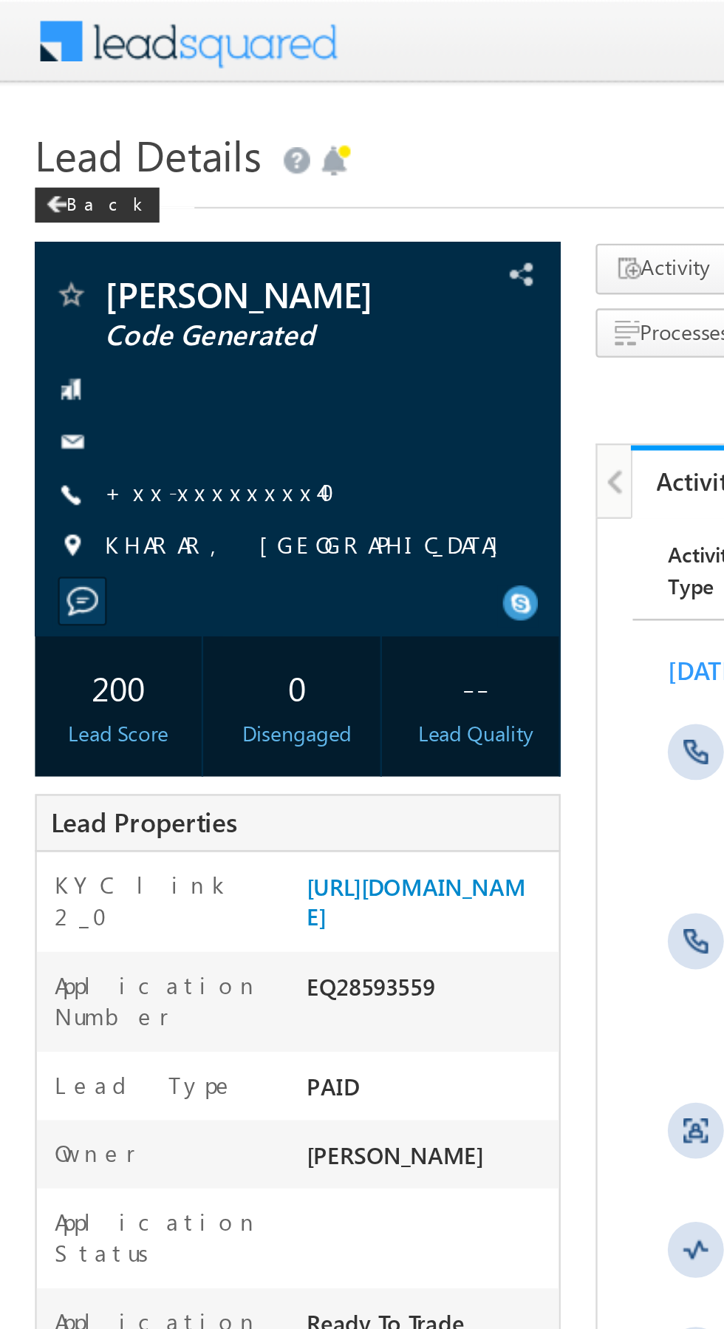
click at [89, 205] on link "+xx-xxxxxxxx40" at bounding box center [97, 207] width 106 height 13
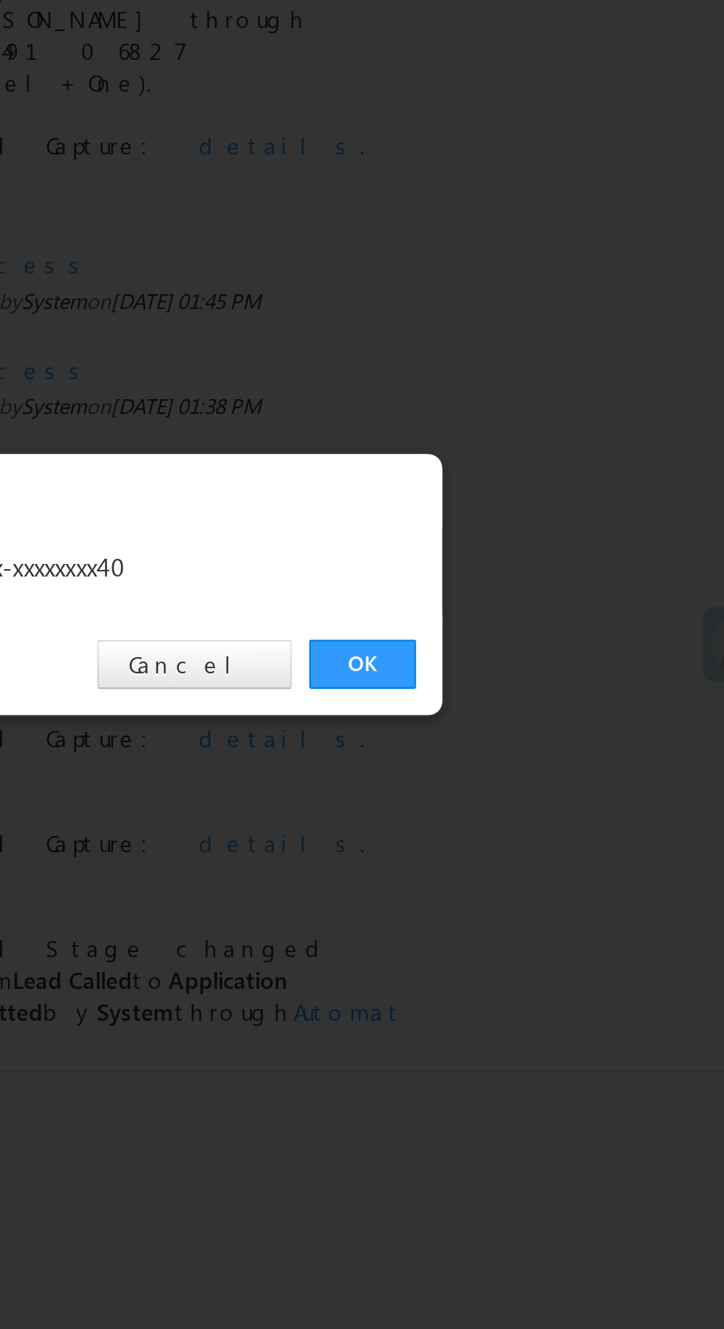
click at [550, 690] on link "OK" at bounding box center [543, 689] width 45 height 21
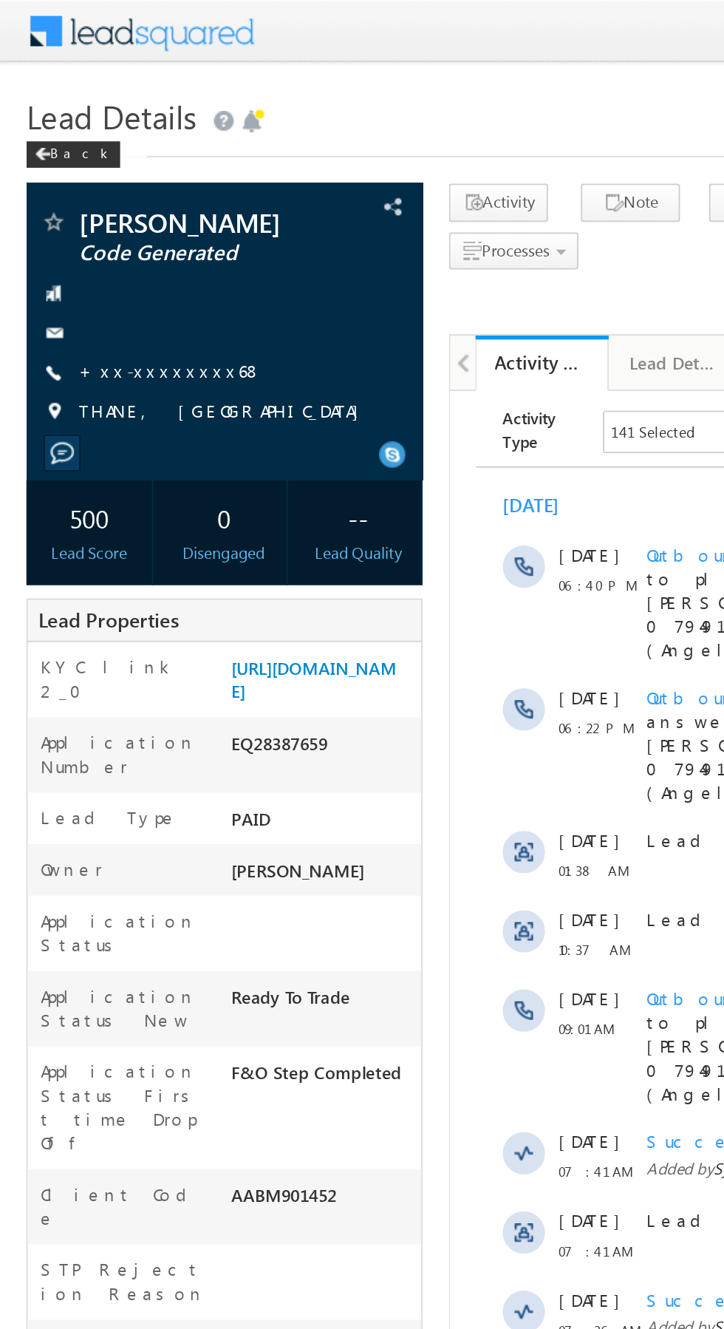
click at [95, 209] on link "+xx-xxxxxxxx68" at bounding box center [95, 207] width 103 height 13
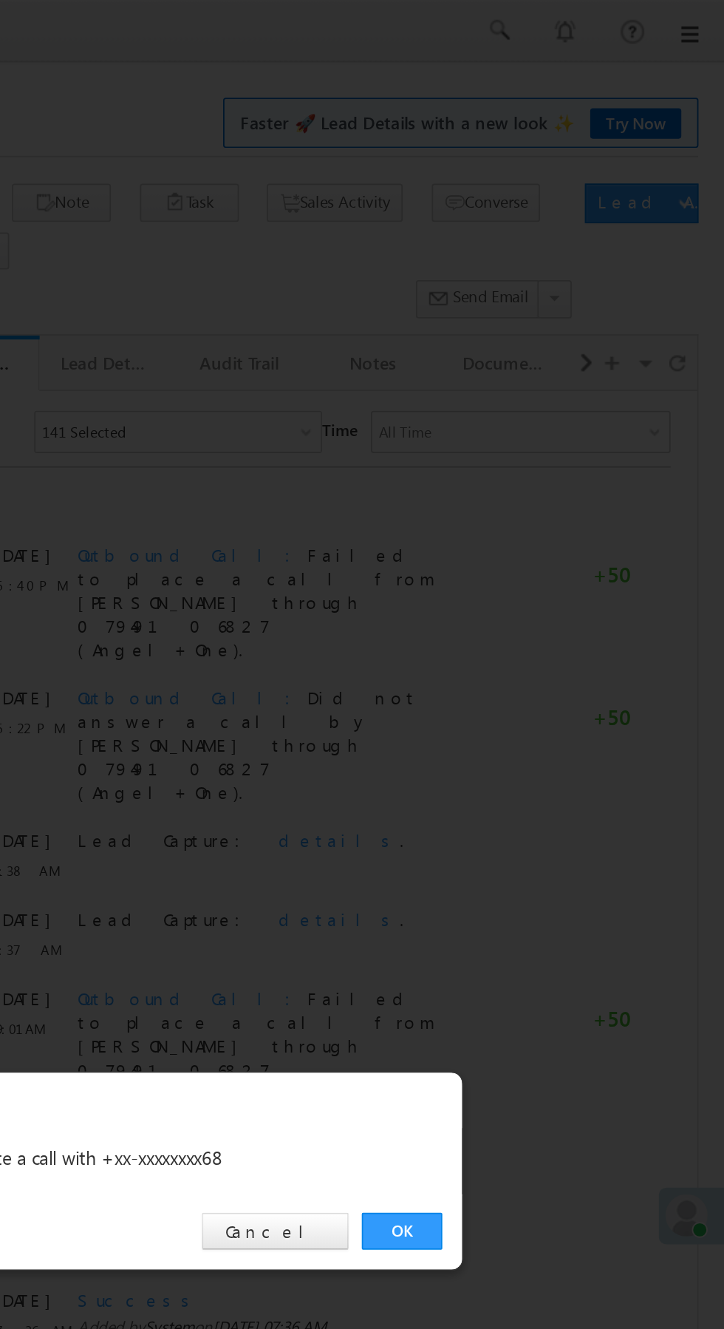
click at [550, 690] on link "OK" at bounding box center [543, 689] width 45 height 21
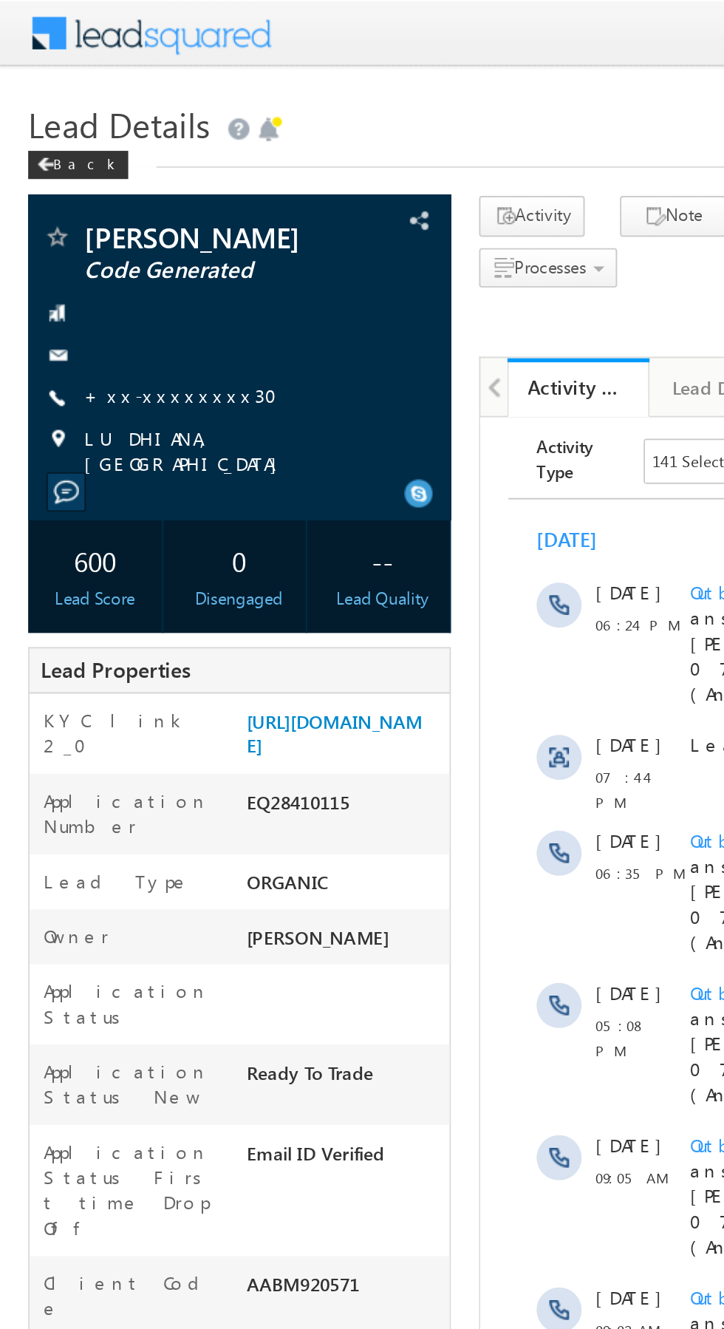
click at [99, 214] on link "+xx-xxxxxxxx30" at bounding box center [99, 207] width 110 height 13
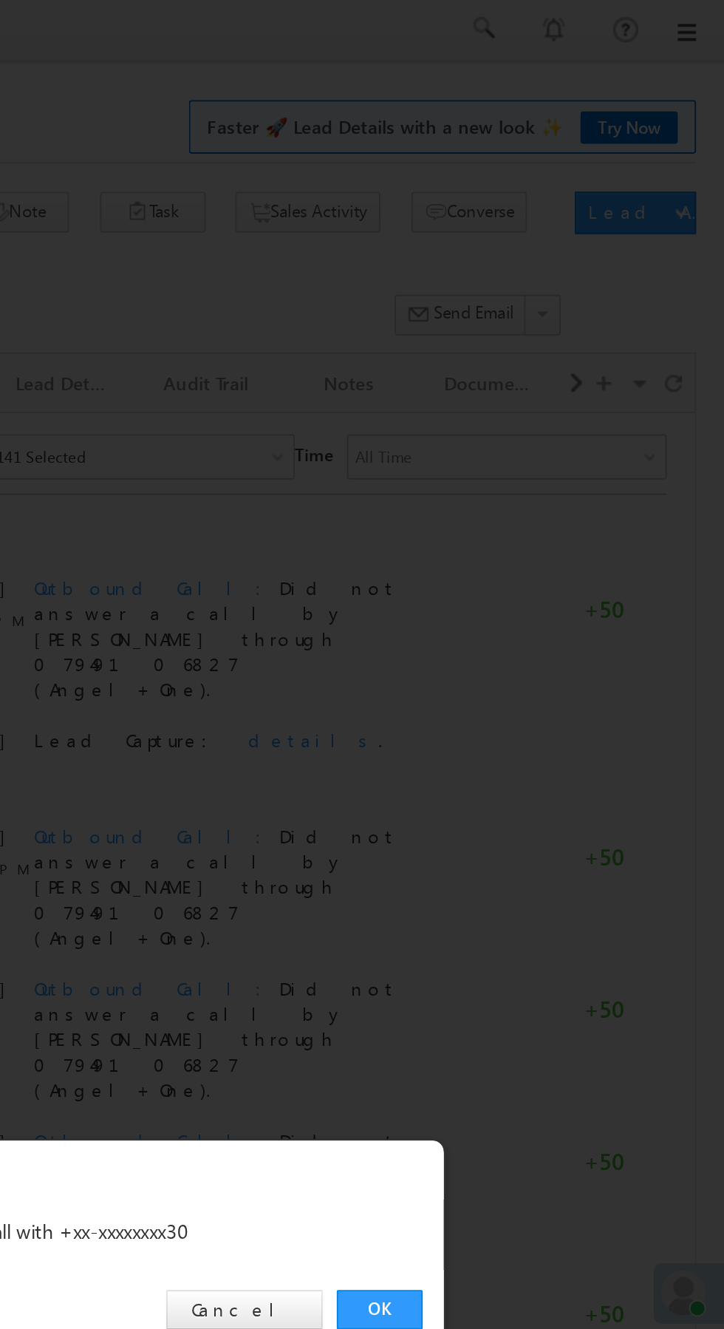
click at [545, 689] on link "OK" at bounding box center [543, 689] width 45 height 21
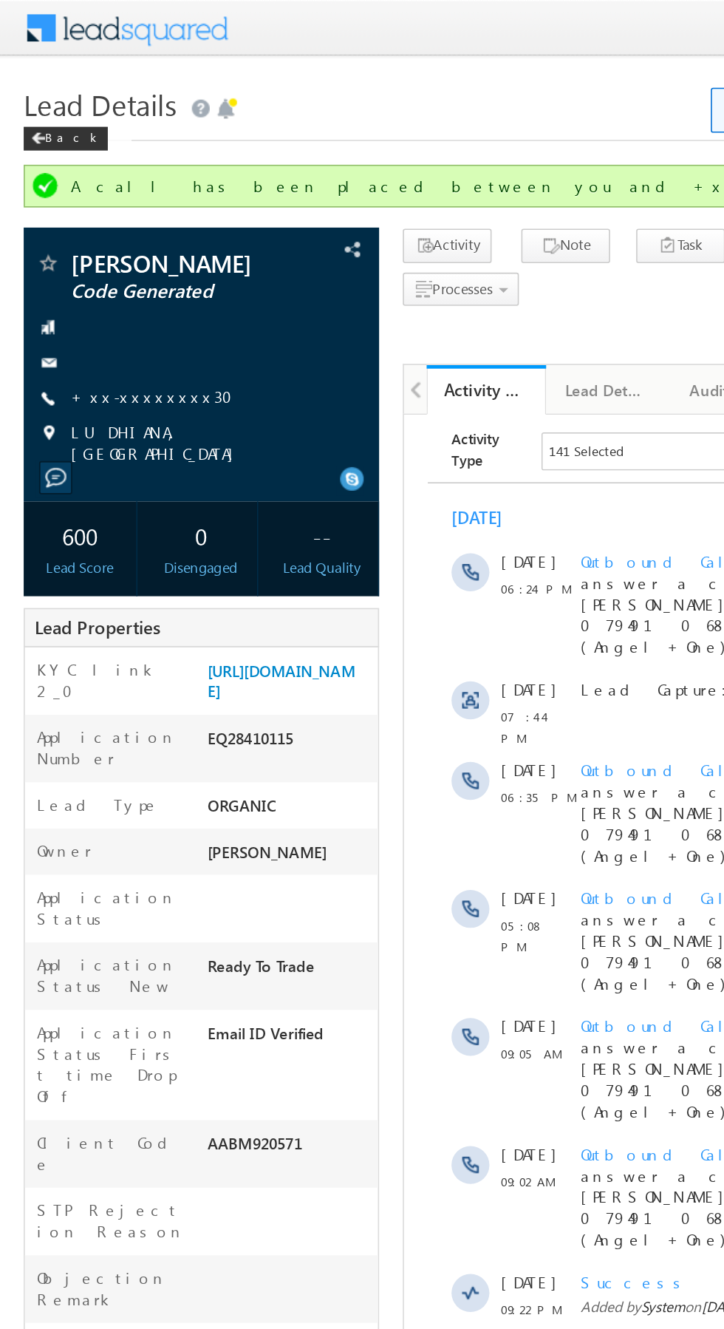
click at [103, 254] on link "+xx-xxxxxxxx30" at bounding box center [99, 247] width 110 height 13
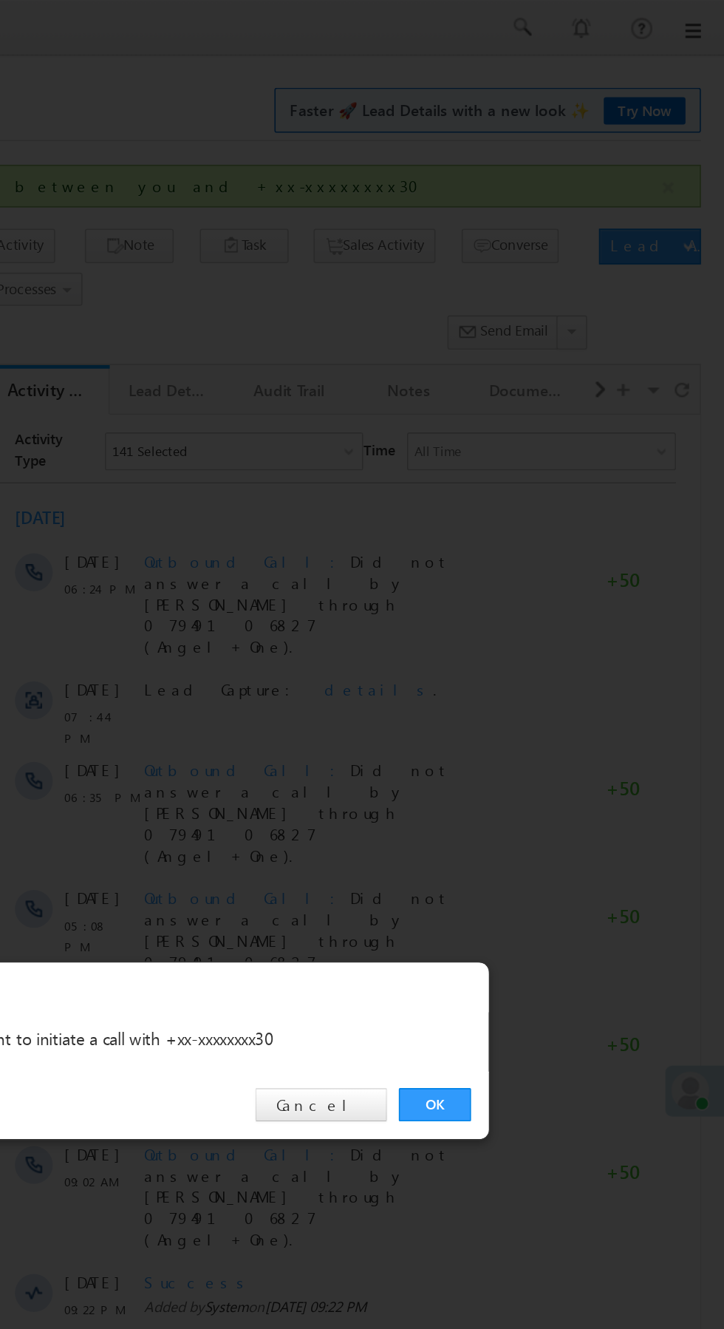
click at [548, 682] on link "OK" at bounding box center [543, 689] width 45 height 21
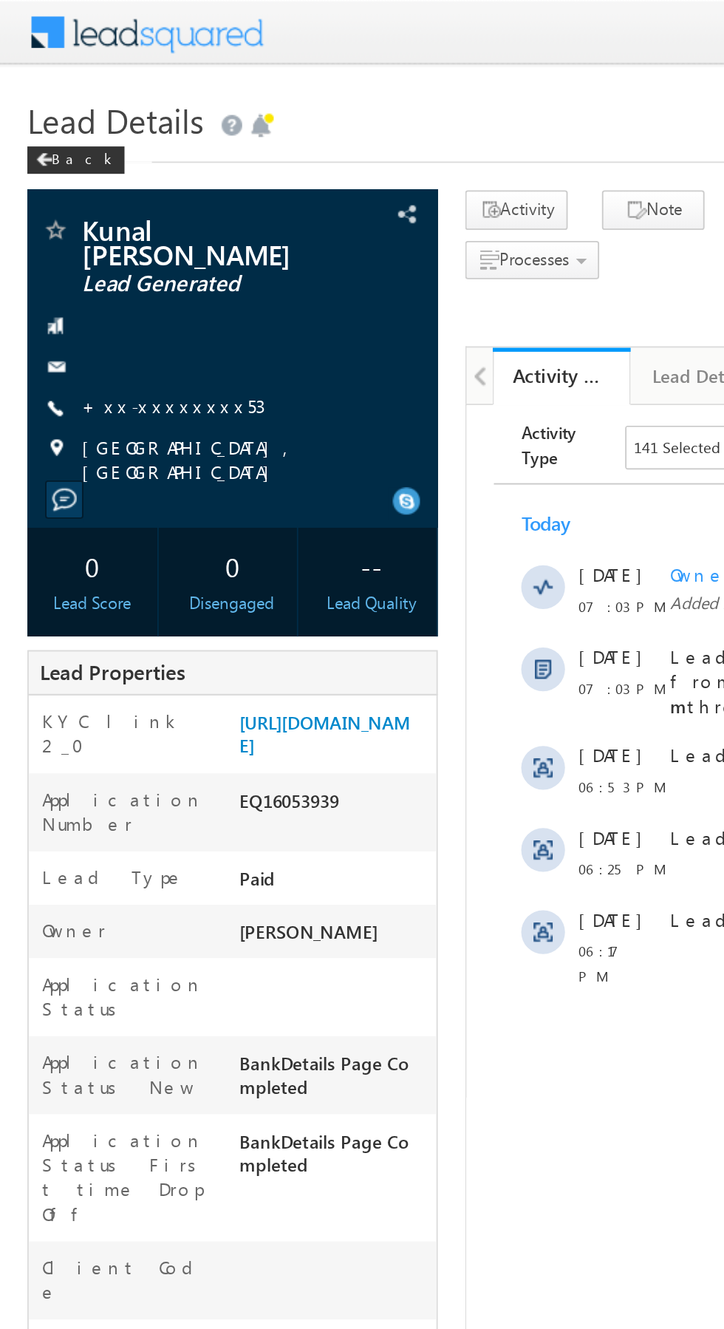
click at [95, 213] on link "+xx-xxxxxxxx53" at bounding box center [93, 219] width 99 height 13
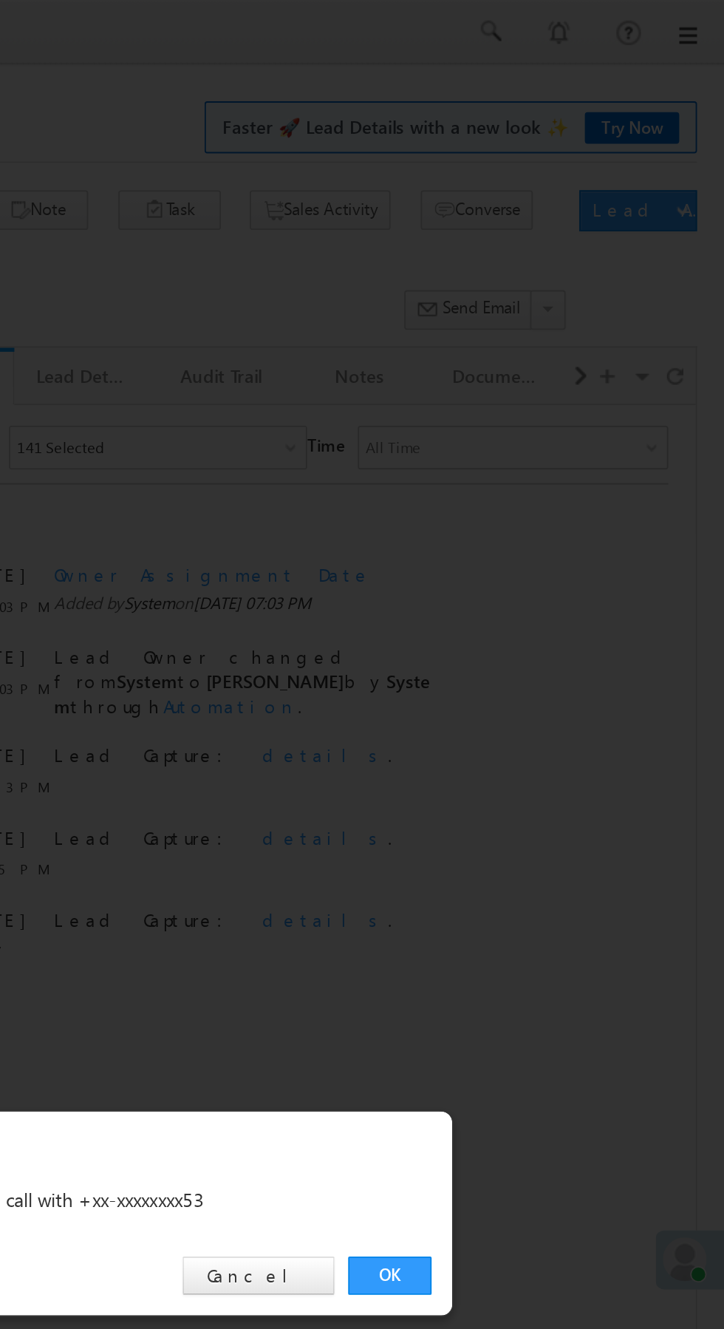
click at [551, 687] on link "OK" at bounding box center [543, 689] width 45 height 21
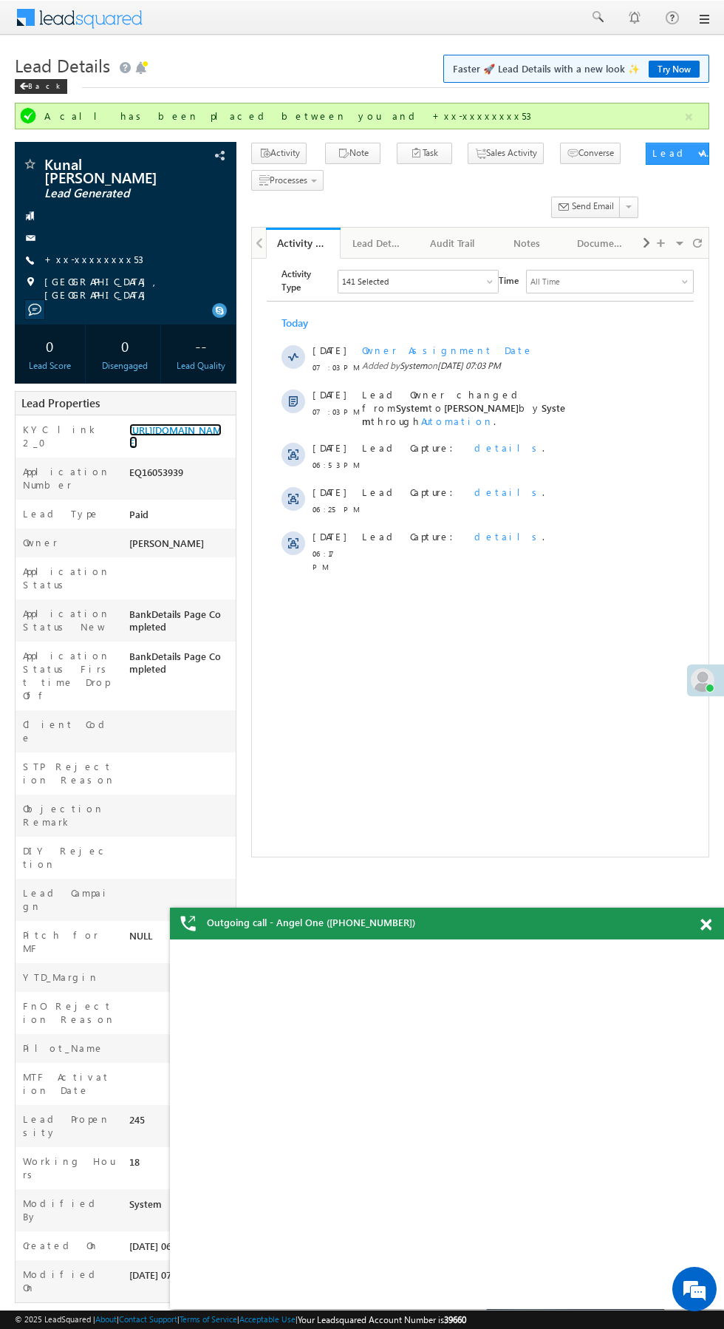
click at [175, 446] on link "[URL][DOMAIN_NAME]" at bounding box center [175, 436] width 92 height 25
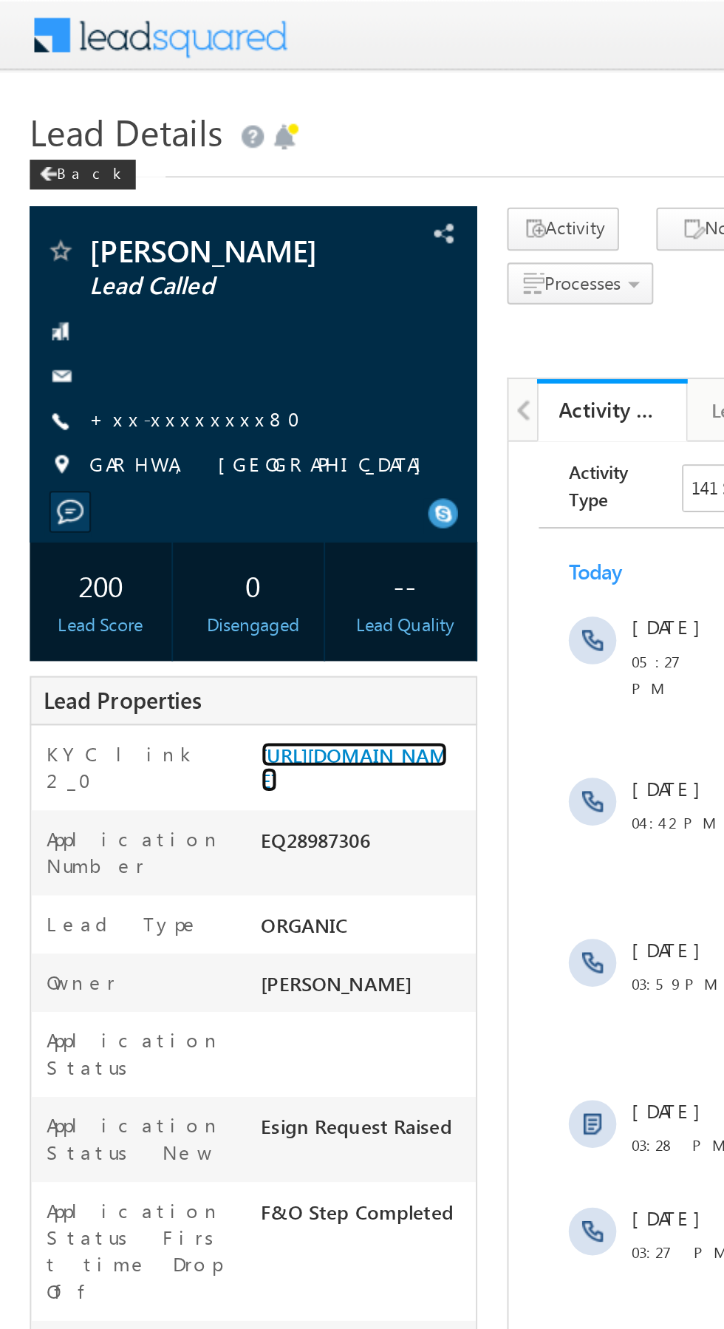
click at [177, 393] on link "[URL][DOMAIN_NAME]" at bounding box center [175, 379] width 92 height 25
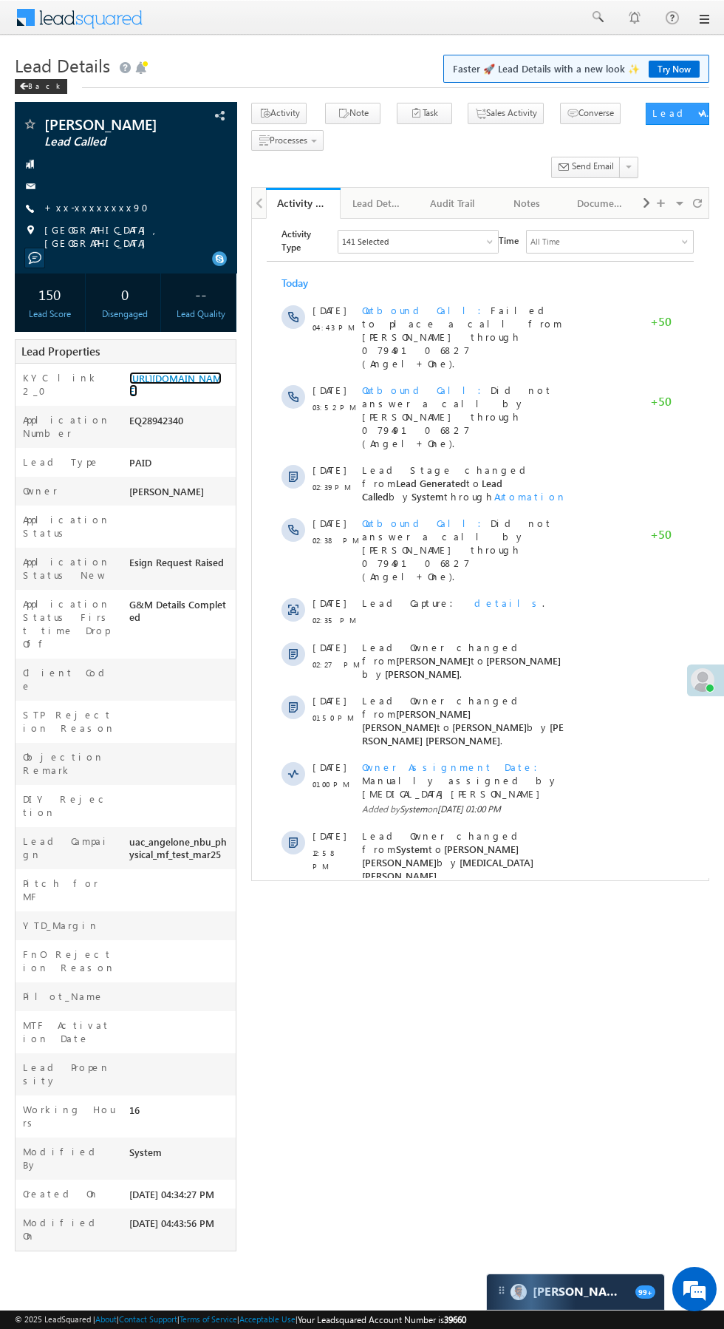
click at [185, 397] on link "https://angelbroking1-pk3em7sa.customui-test.leadsquared.com?leadId=b4e81374-4a…" at bounding box center [175, 384] width 92 height 25
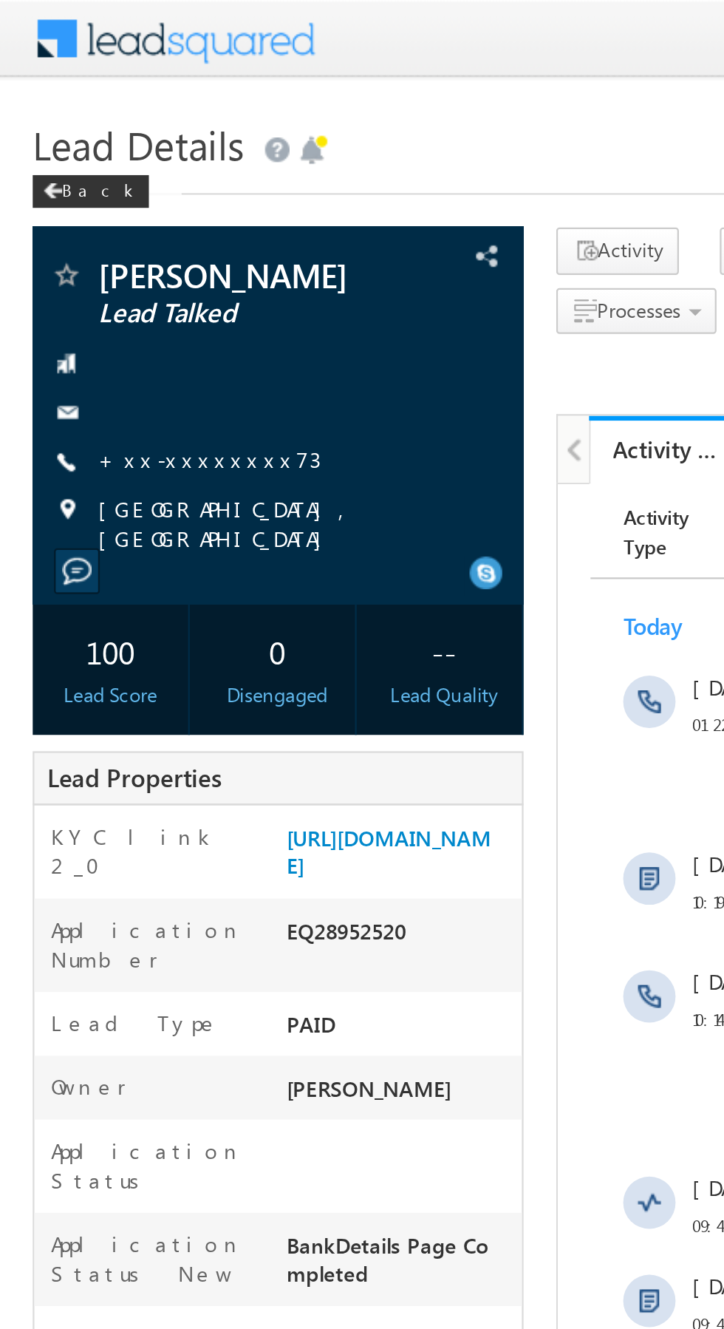
click at [92, 214] on link "+xx-xxxxxxxx73" at bounding box center [94, 207] width 101 height 13
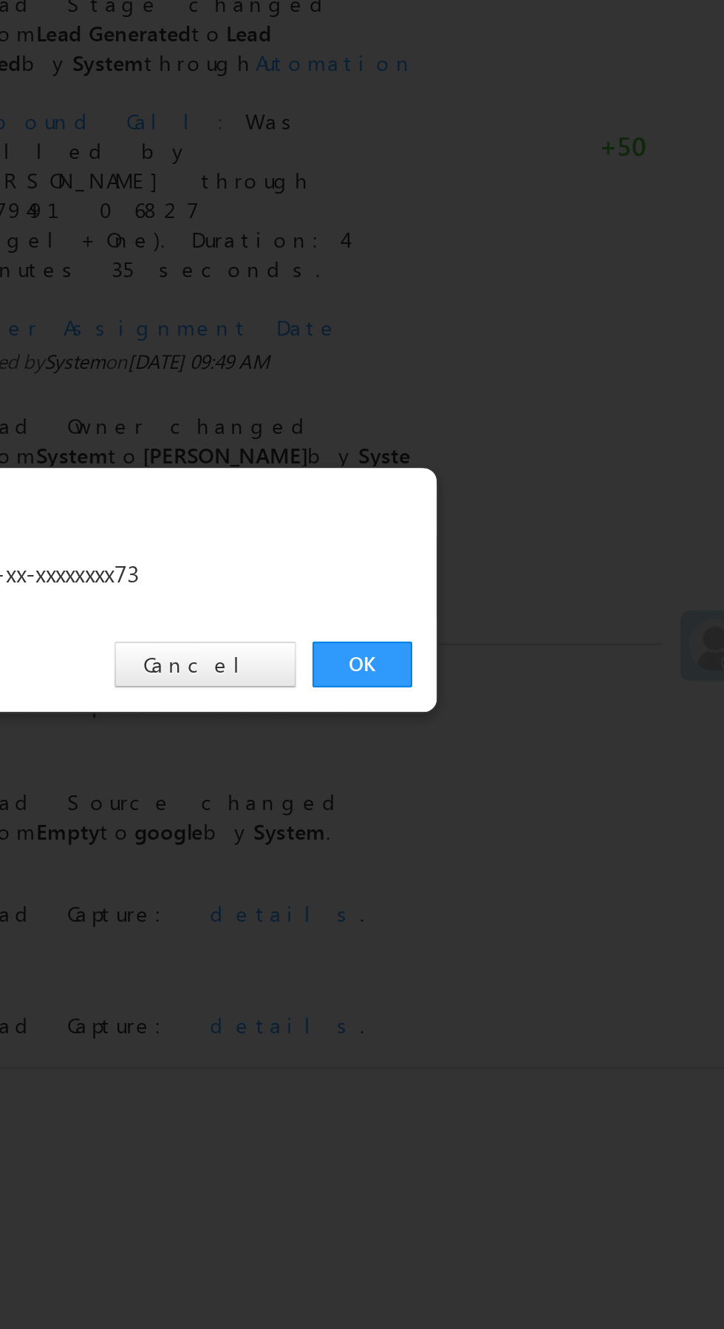
click at [548, 697] on link "OK" at bounding box center [543, 689] width 45 height 21
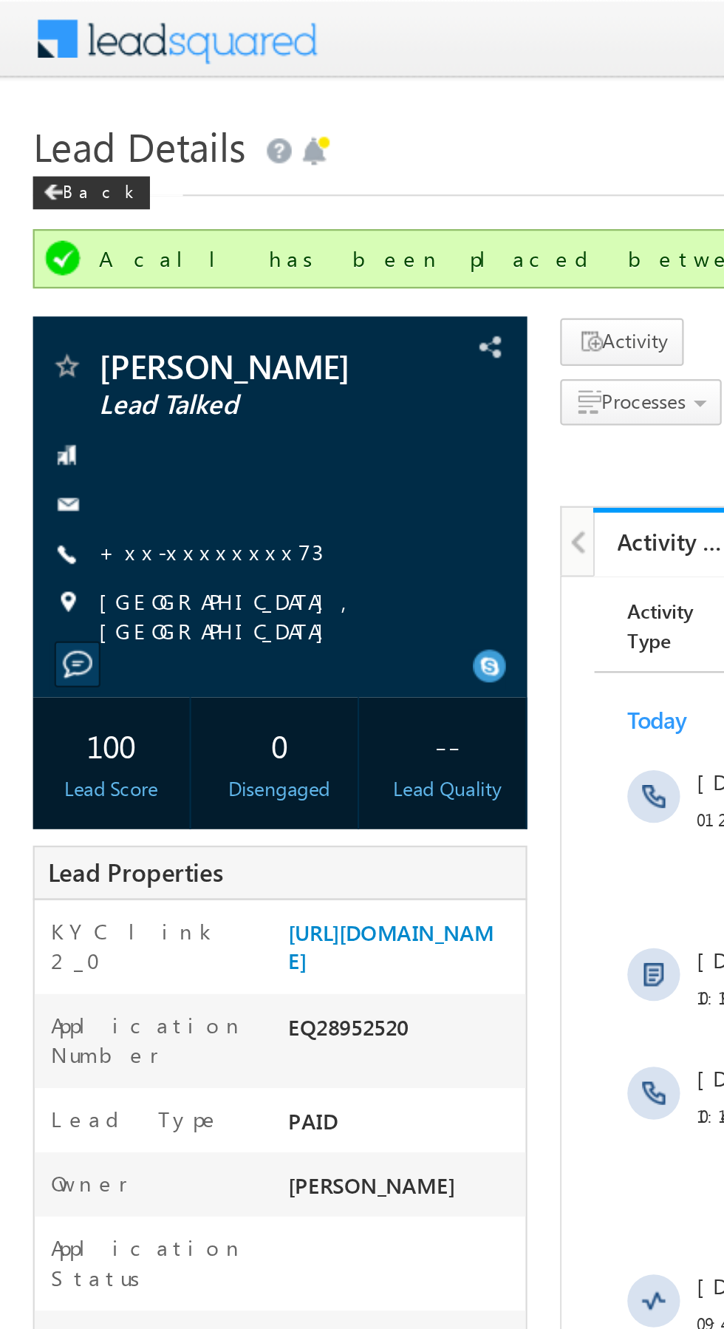
click at [92, 254] on link "+xx-xxxxxxxx73" at bounding box center [94, 247] width 101 height 13
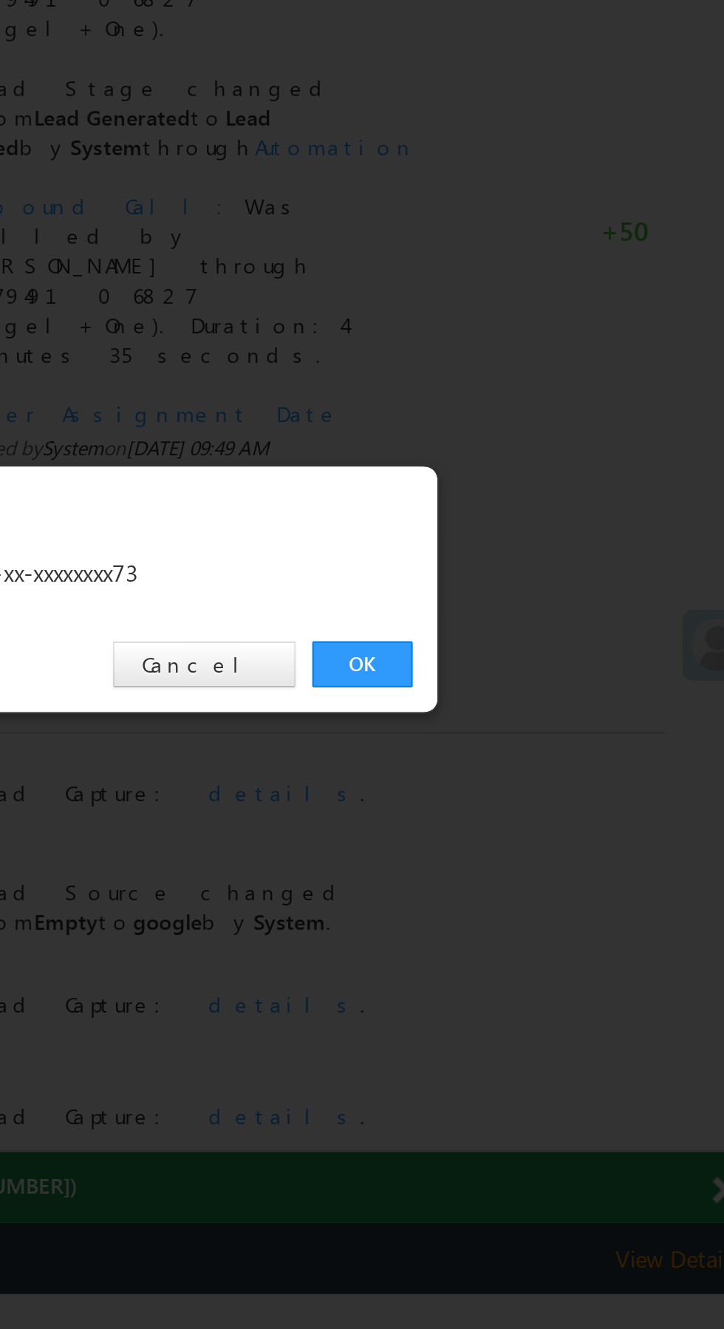
click at [545, 690] on link "OK" at bounding box center [543, 689] width 45 height 21
